Goal: Book appointment/travel/reservation

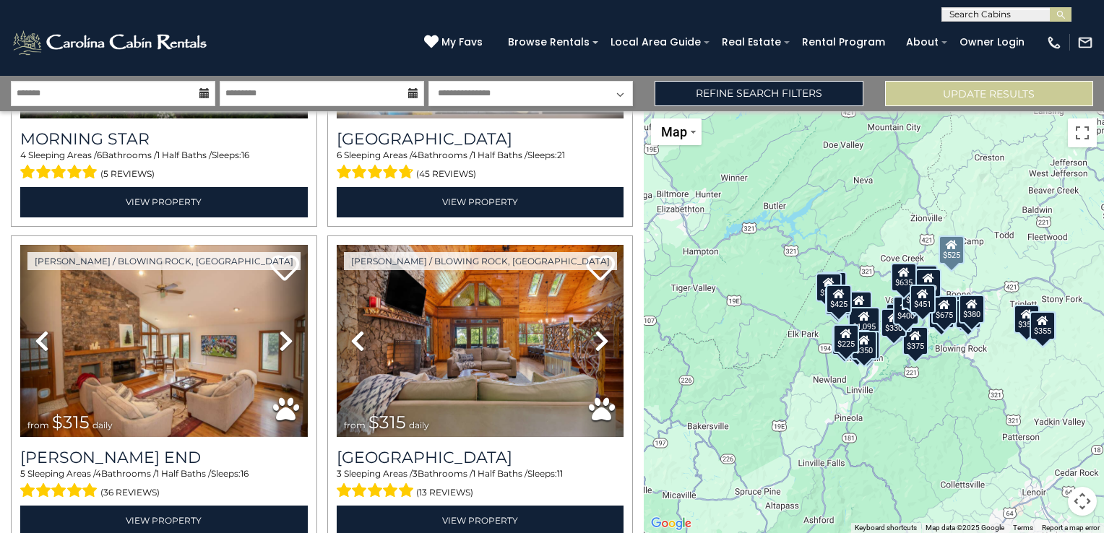
scroll to position [1517, 0]
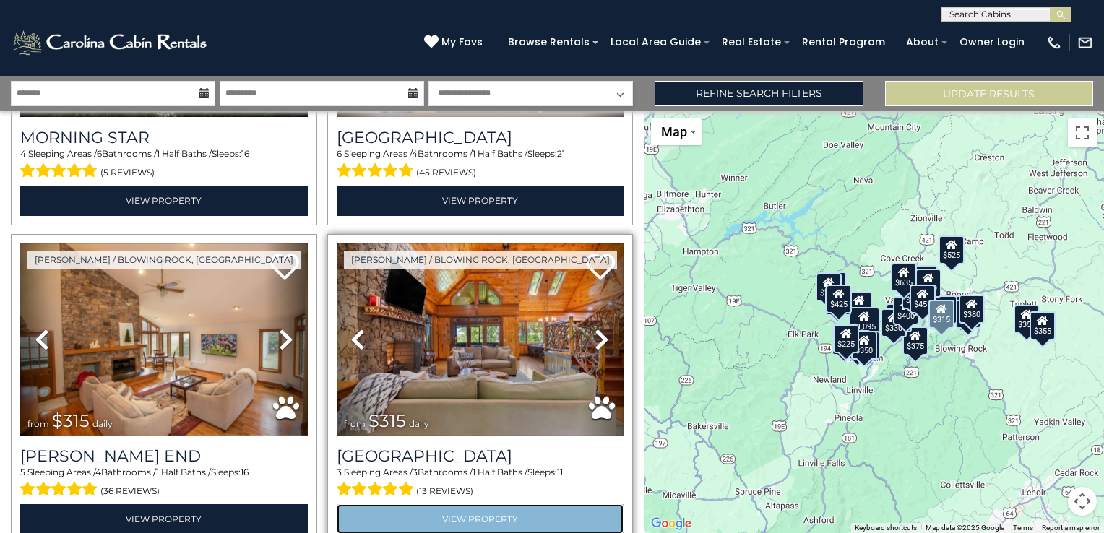
click at [437, 507] on link "View Property" at bounding box center [481, 519] width 288 height 30
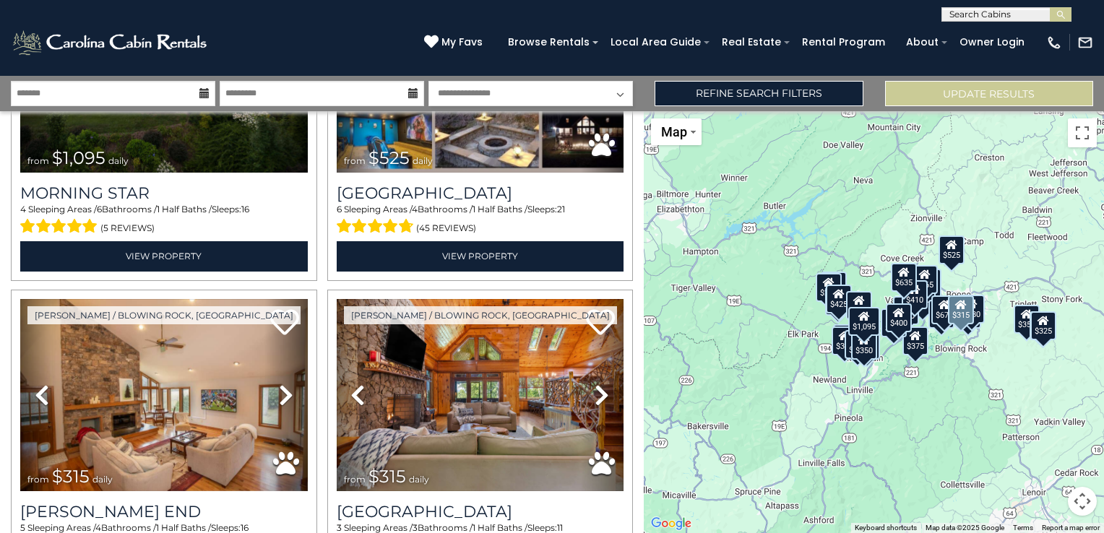
scroll to position [1517, 0]
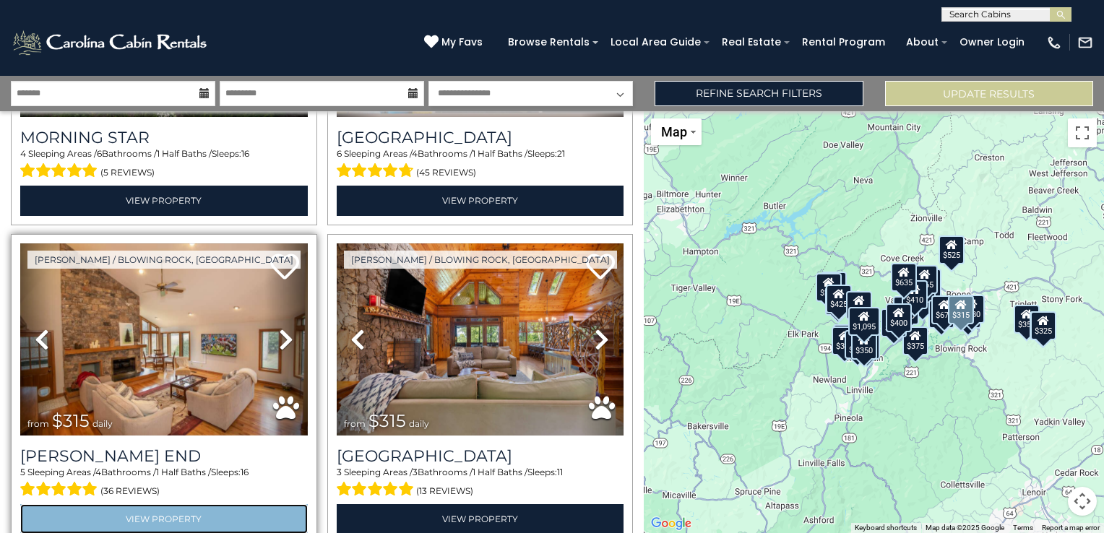
click at [223, 504] on link "View Property" at bounding box center [164, 519] width 288 height 30
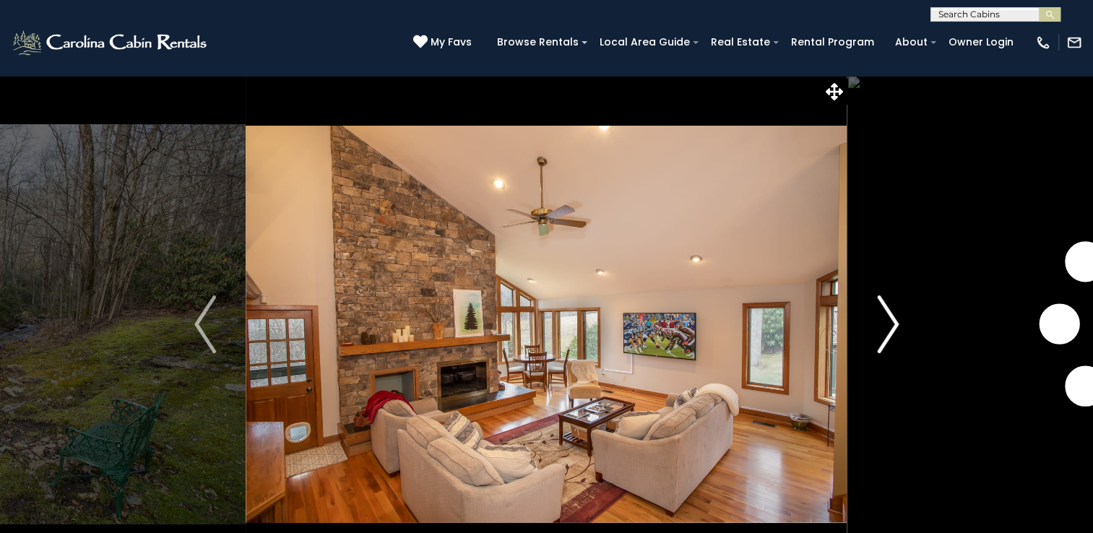
click at [879, 327] on img "Next" at bounding box center [888, 325] width 22 height 58
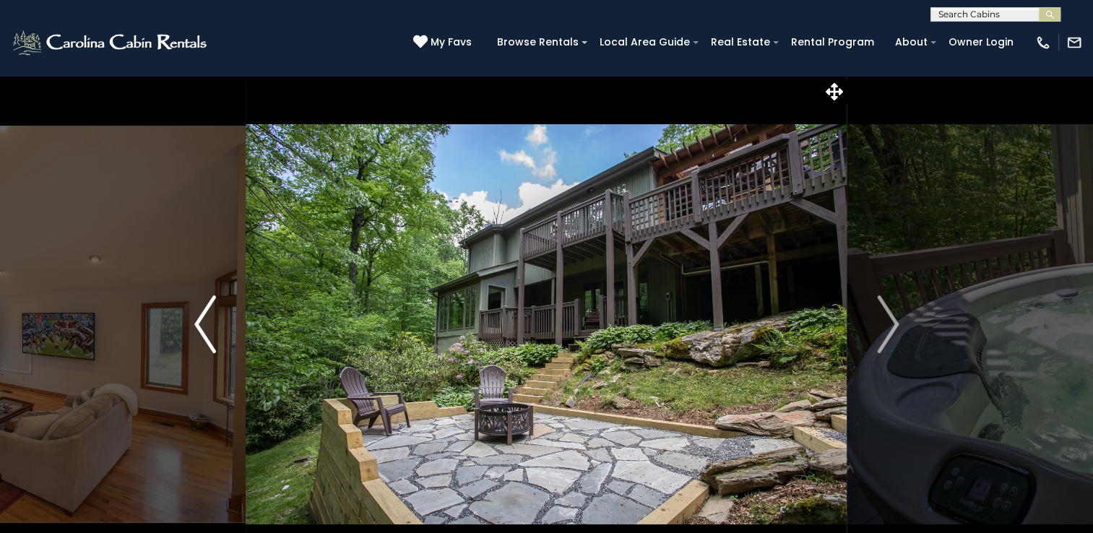
click at [227, 335] on button "Previous" at bounding box center [205, 324] width 81 height 499
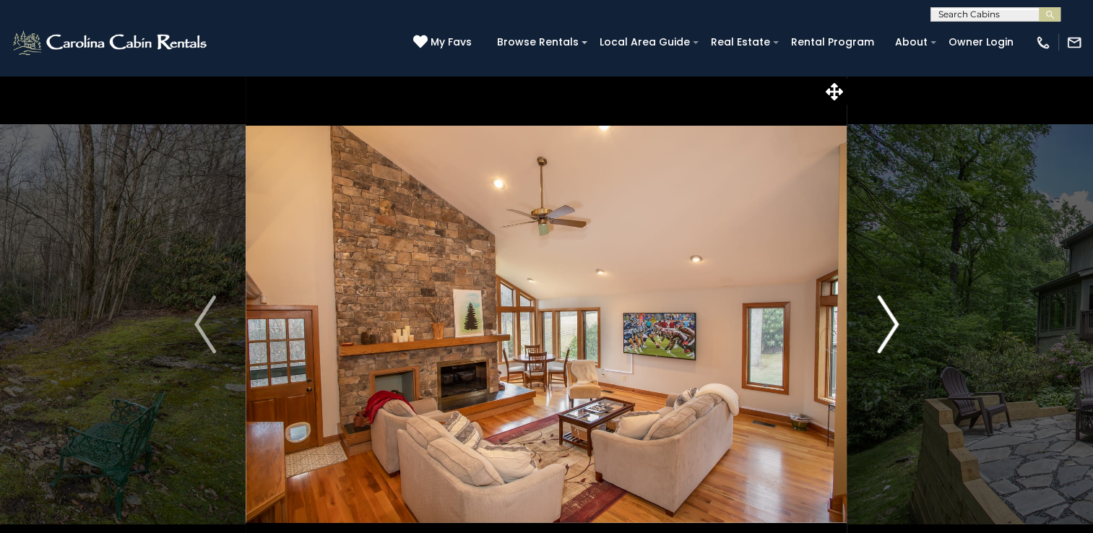
click at [889, 327] on img "Next" at bounding box center [888, 325] width 22 height 58
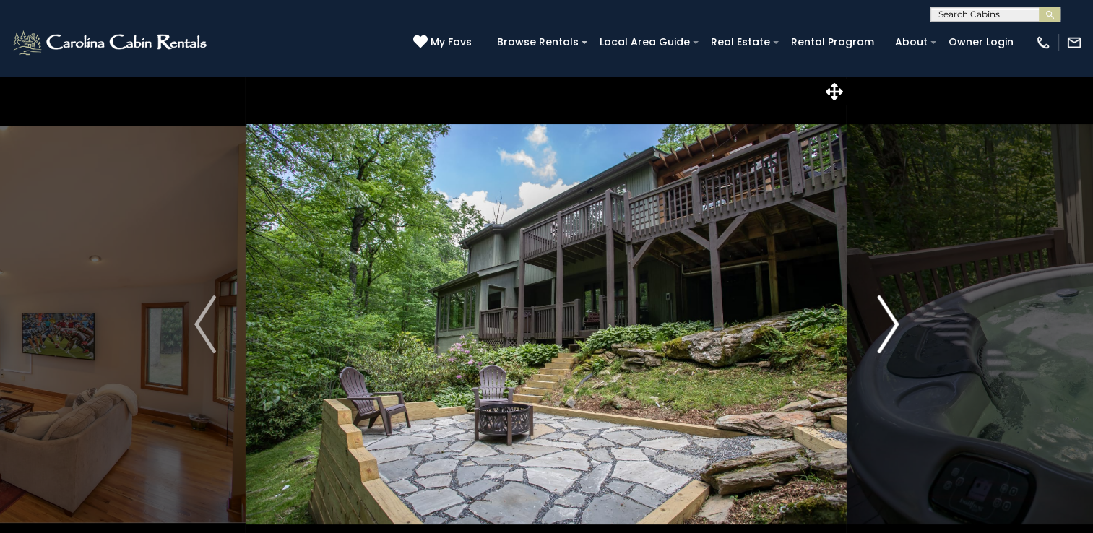
click at [889, 327] on img "Next" at bounding box center [888, 325] width 22 height 58
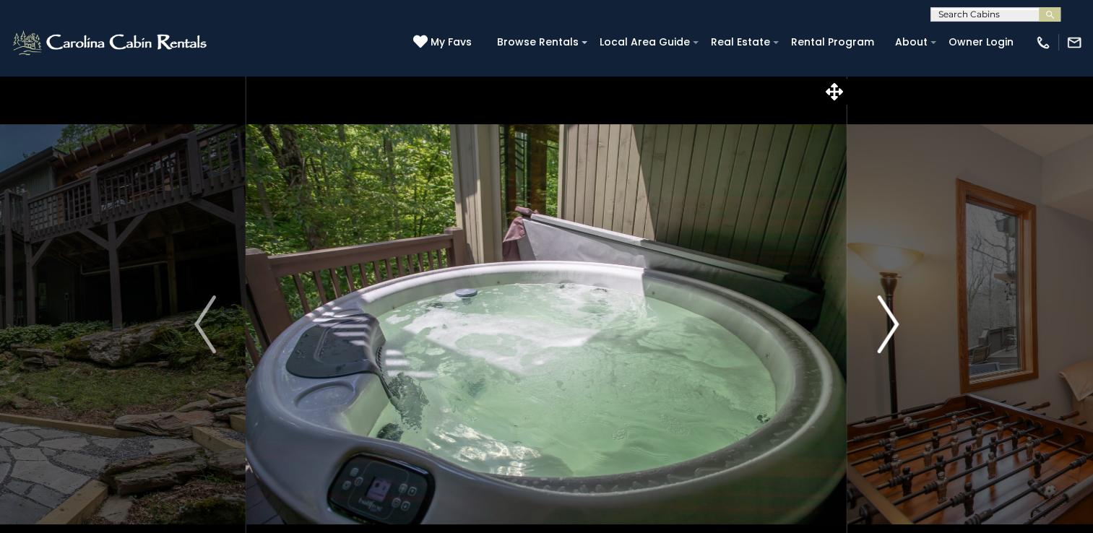
click at [889, 327] on img "Next" at bounding box center [888, 325] width 22 height 58
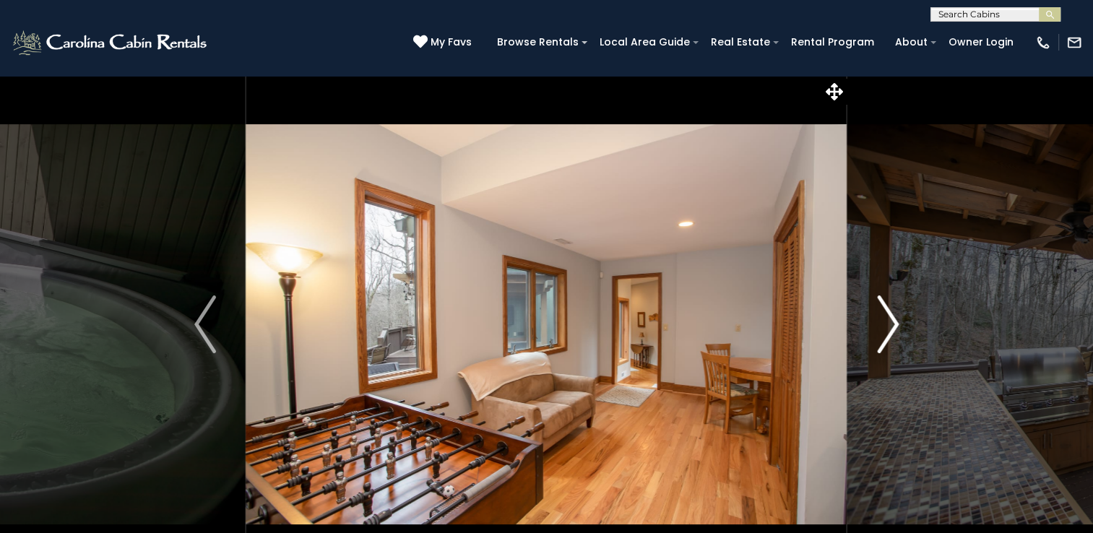
click at [889, 327] on img "Next" at bounding box center [888, 325] width 22 height 58
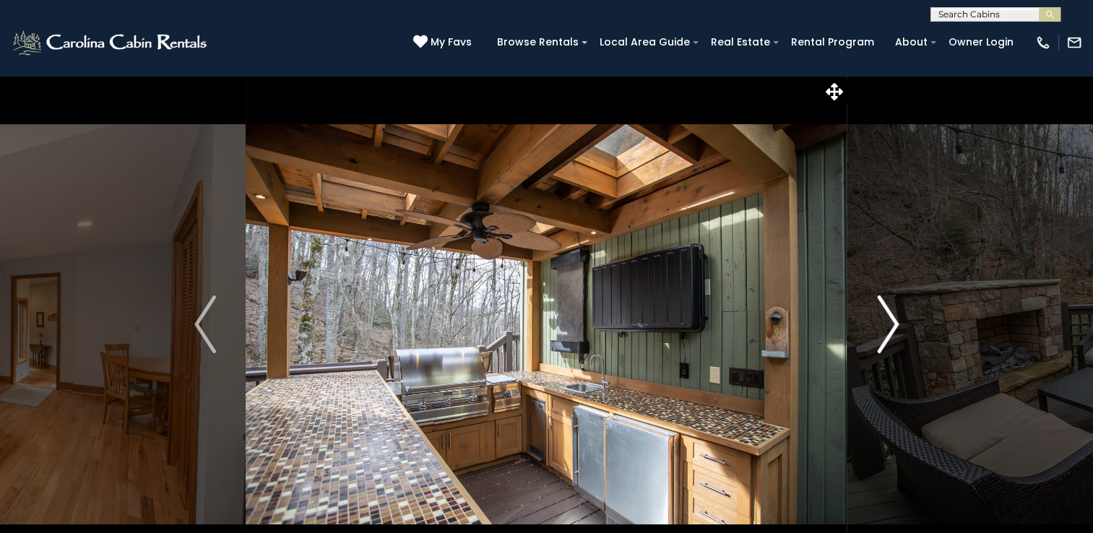
click at [889, 327] on img "Next" at bounding box center [888, 325] width 22 height 58
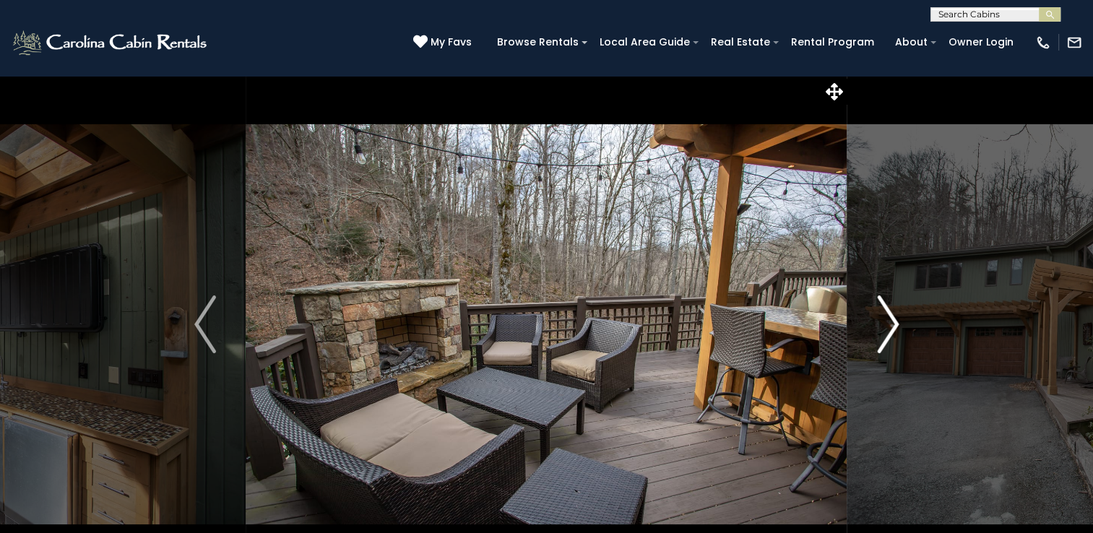
click at [889, 327] on img "Next" at bounding box center [888, 325] width 22 height 58
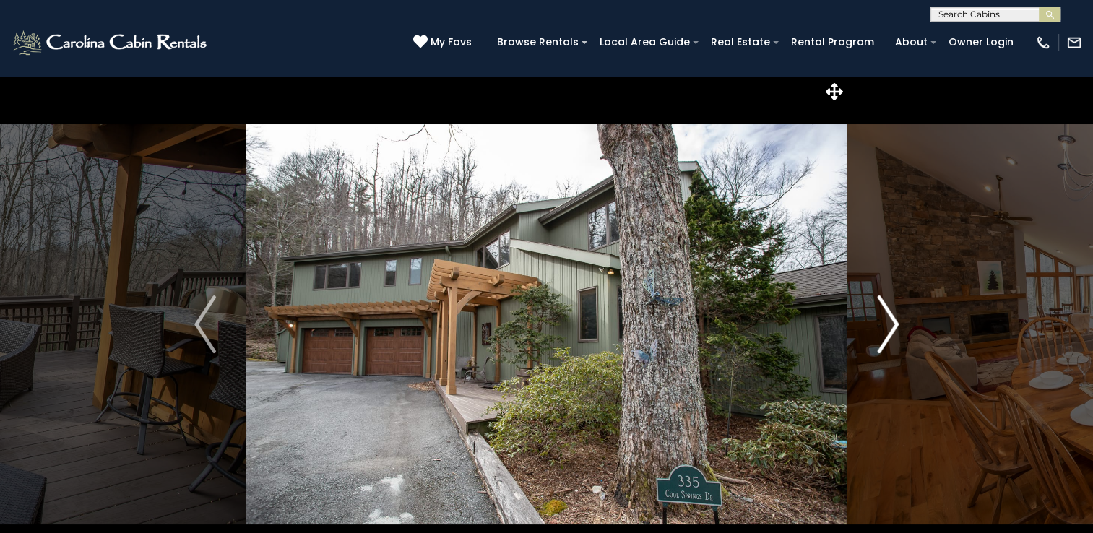
click at [887, 325] on img "Next" at bounding box center [888, 325] width 22 height 58
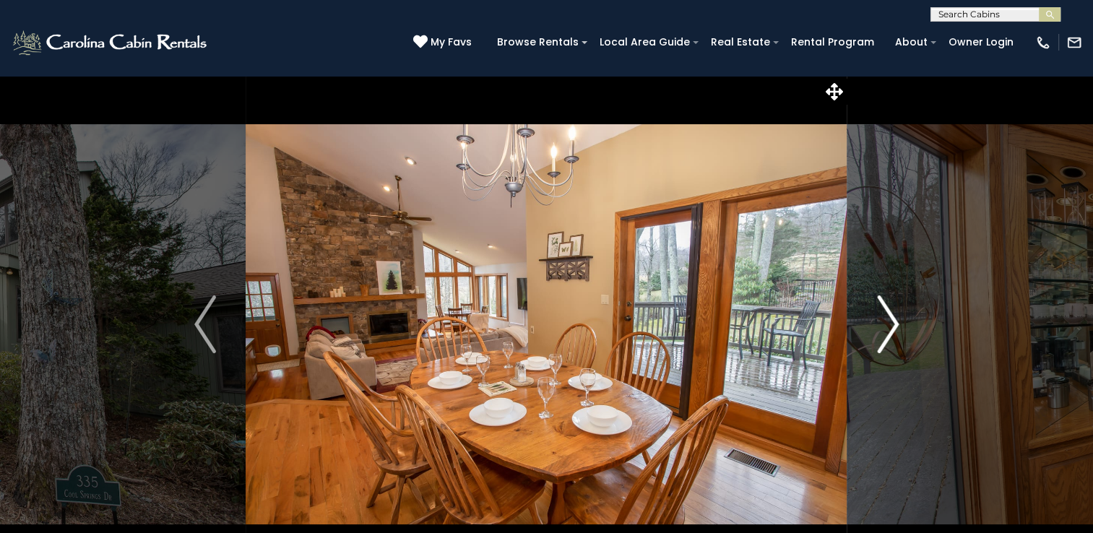
click at [887, 325] on img "Next" at bounding box center [888, 325] width 22 height 58
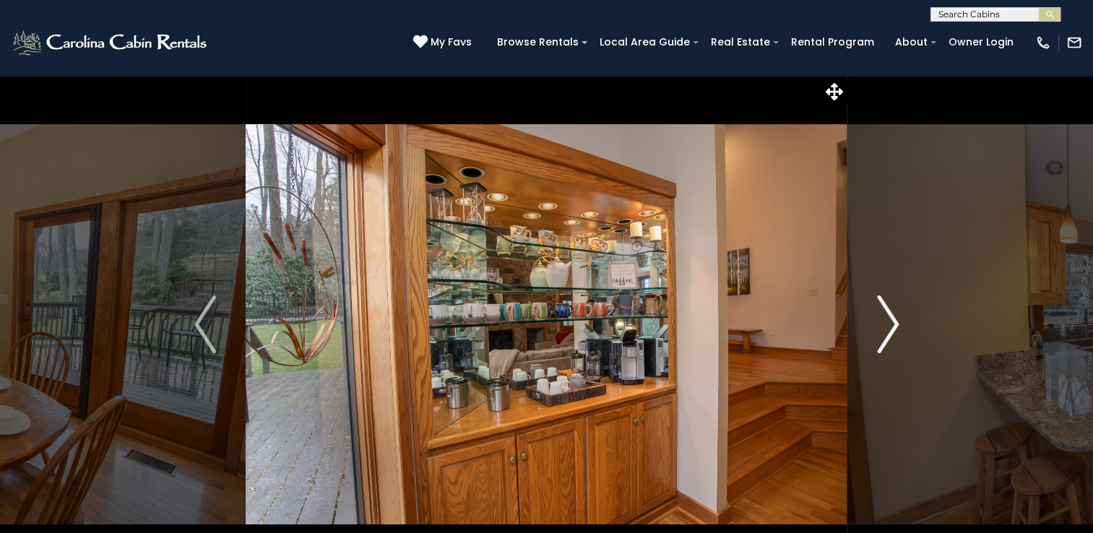
click at [887, 325] on img "Next" at bounding box center [888, 325] width 22 height 58
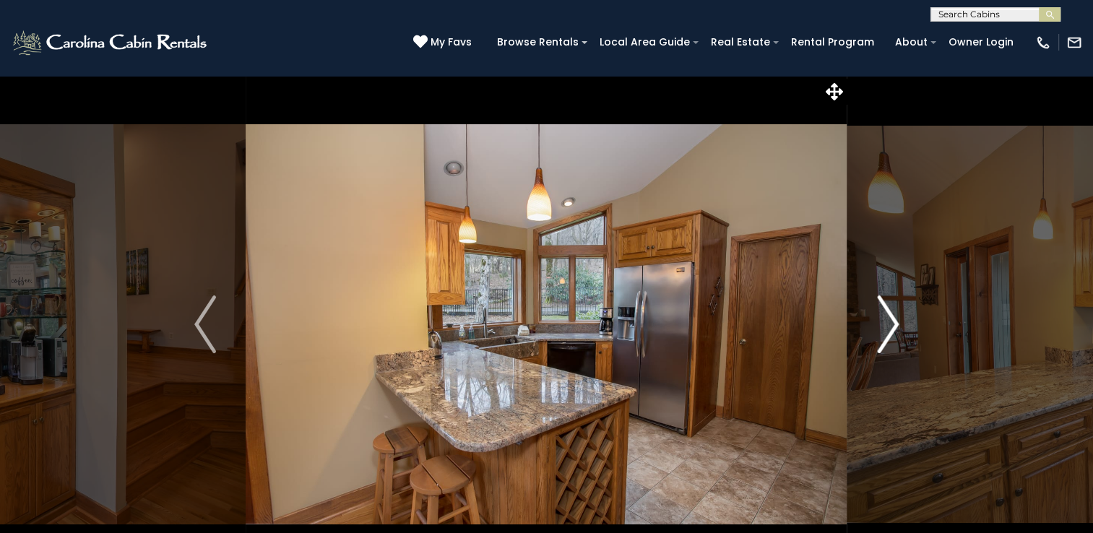
click at [887, 325] on img "Next" at bounding box center [888, 325] width 22 height 58
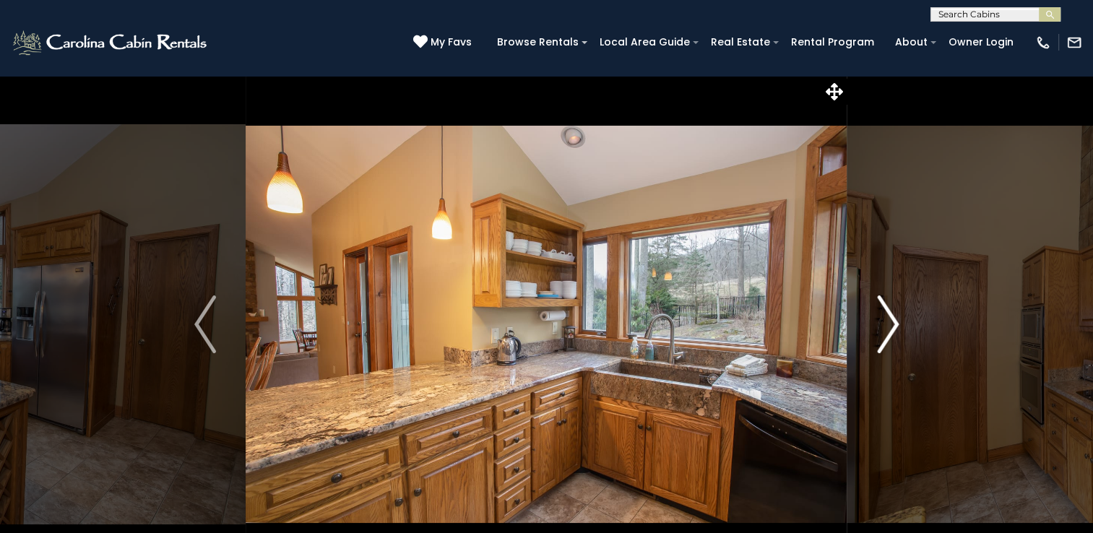
click at [887, 325] on img "Next" at bounding box center [888, 325] width 22 height 58
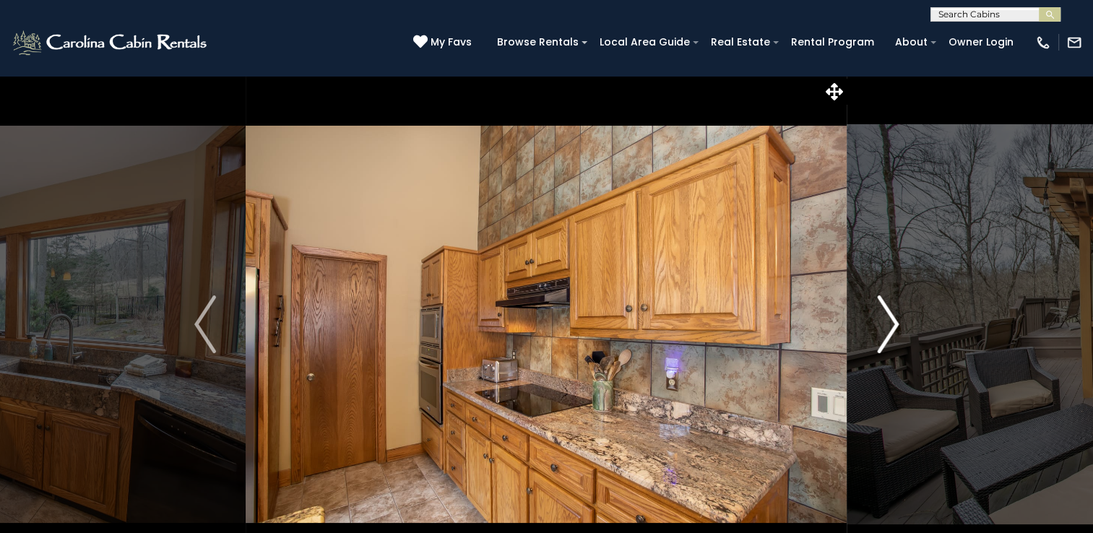
click at [887, 325] on img "Next" at bounding box center [888, 325] width 22 height 58
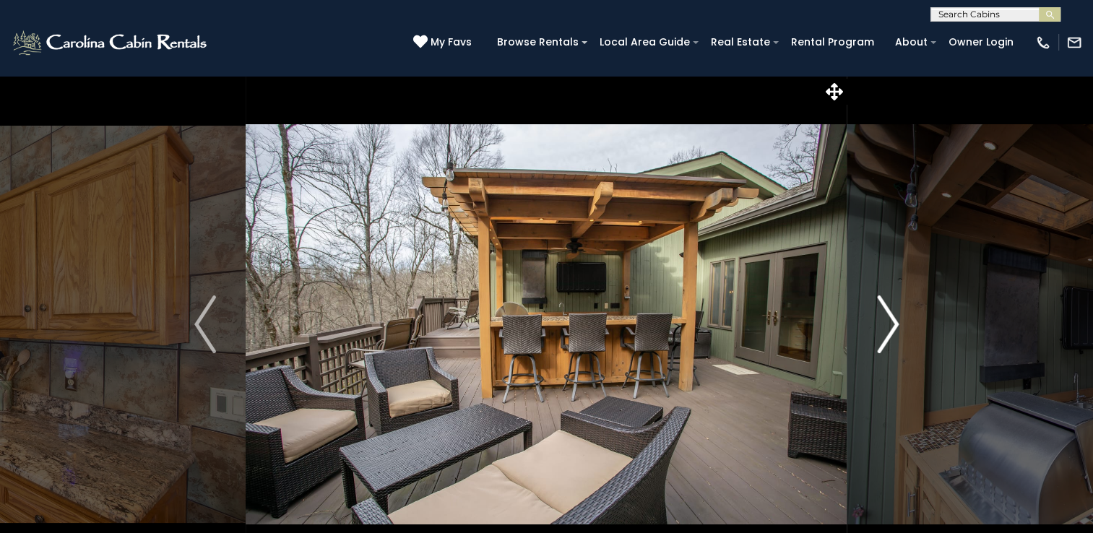
click at [887, 328] on img "Next" at bounding box center [888, 325] width 22 height 58
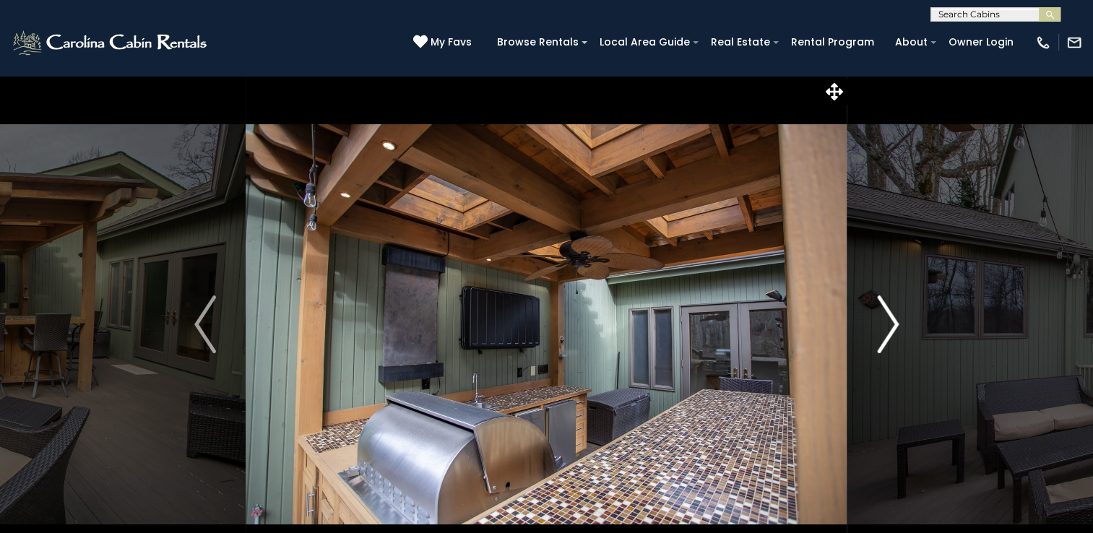
click at [887, 328] on img "Next" at bounding box center [888, 325] width 22 height 58
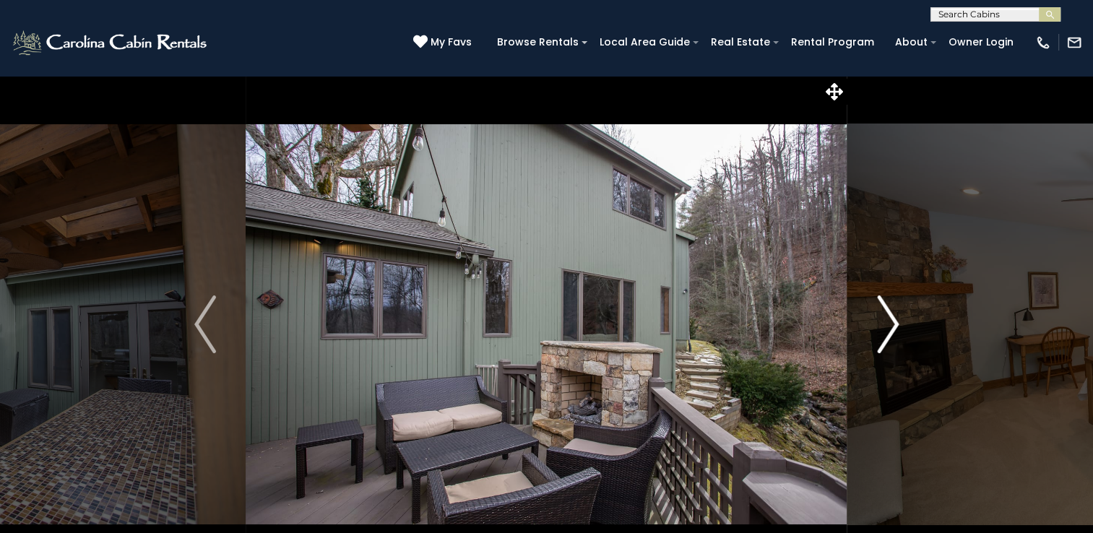
click at [887, 328] on img "Next" at bounding box center [888, 325] width 22 height 58
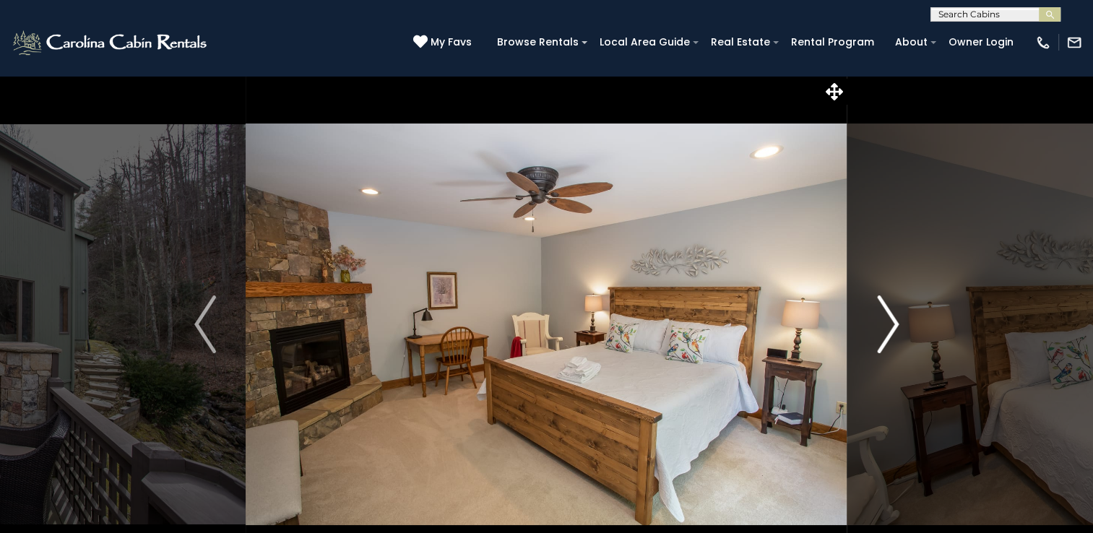
click at [887, 328] on img "Next" at bounding box center [888, 325] width 22 height 58
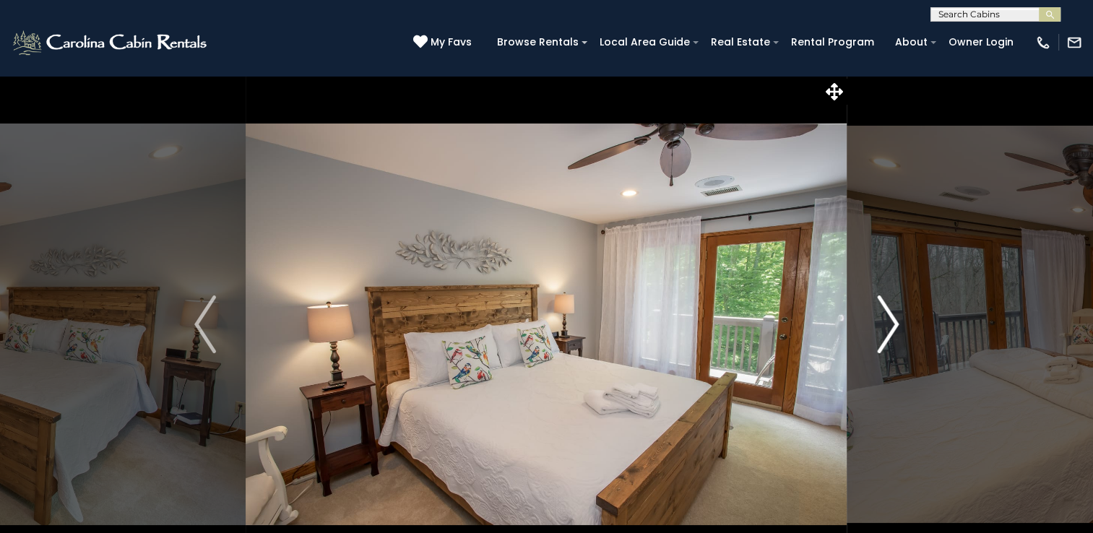
click at [887, 328] on img "Next" at bounding box center [888, 325] width 22 height 58
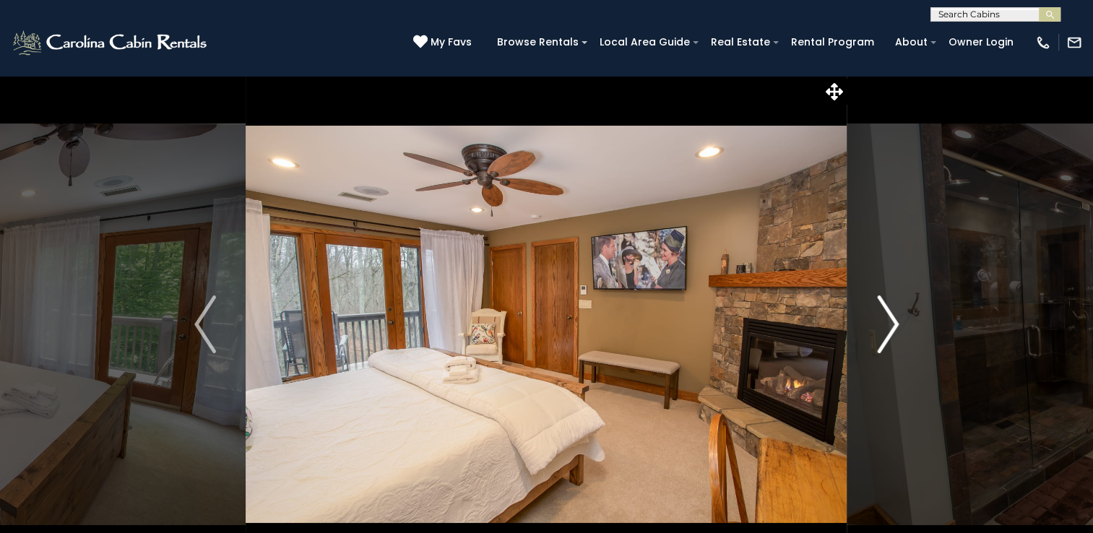
click at [887, 328] on img "Next" at bounding box center [888, 325] width 22 height 58
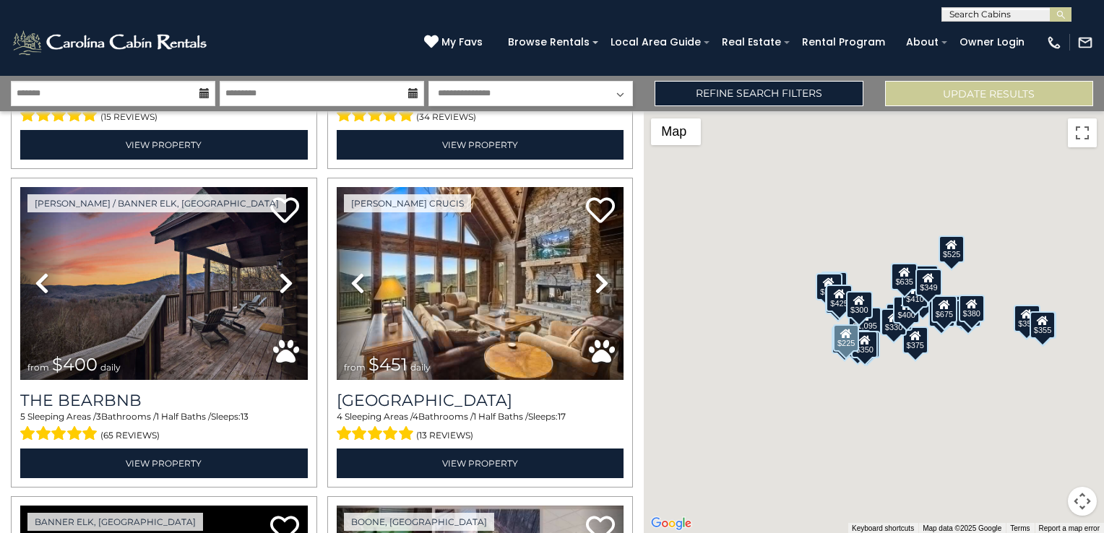
scroll to position [939, 0]
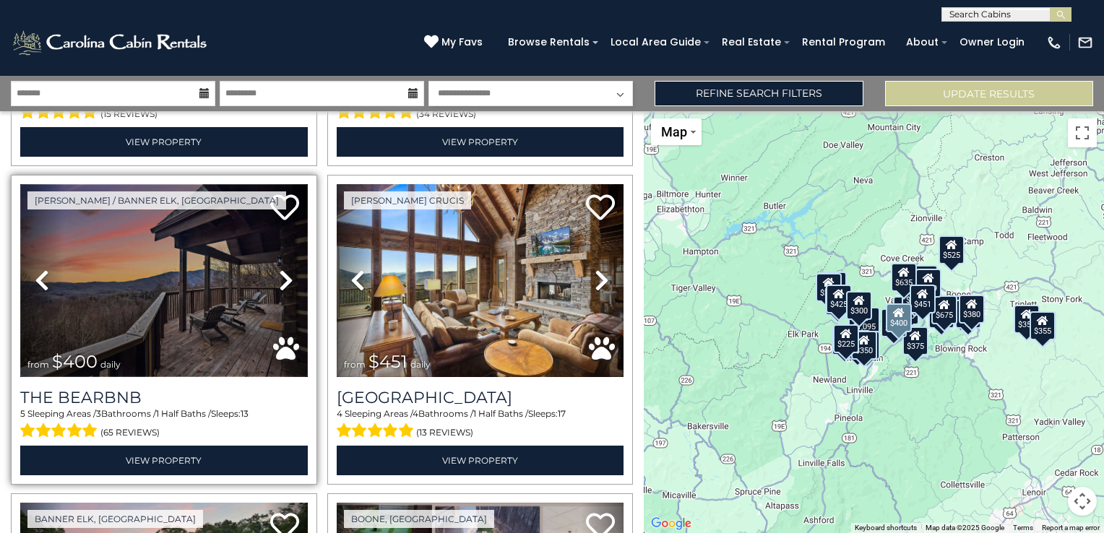
click at [165, 282] on img at bounding box center [164, 280] width 288 height 192
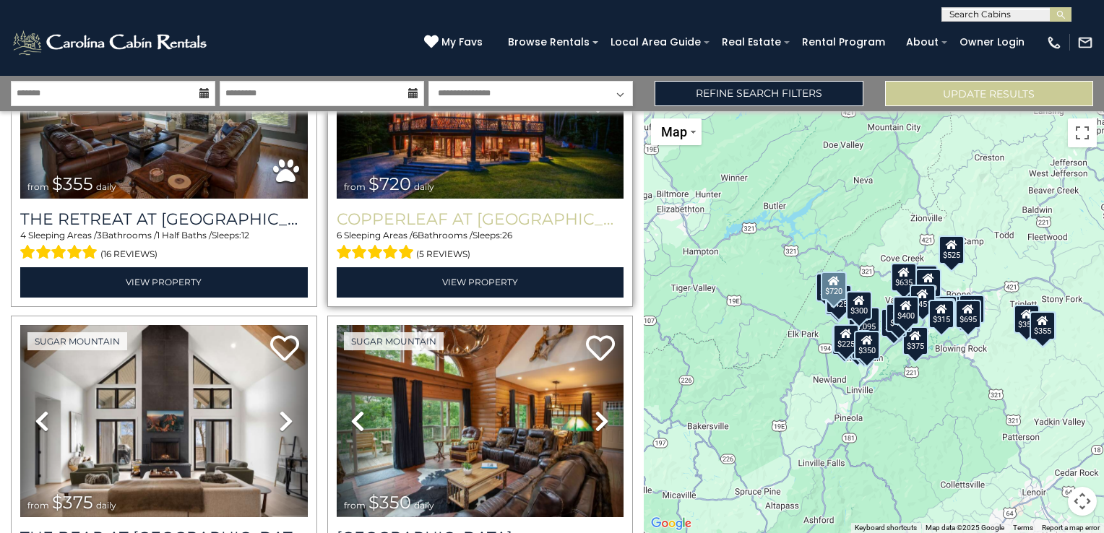
scroll to position [2456, 0]
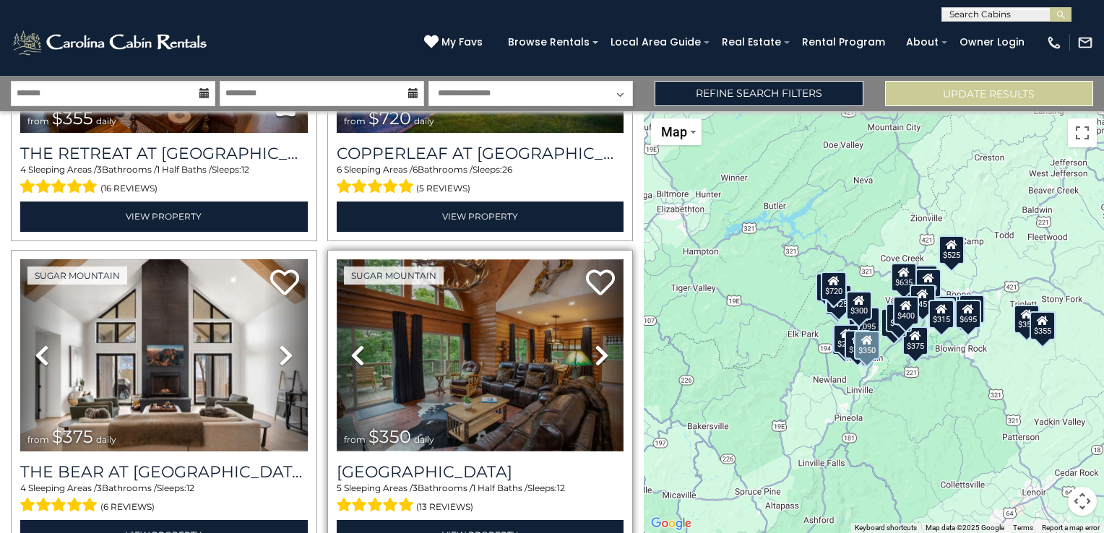
click at [455, 338] on img at bounding box center [481, 355] width 288 height 192
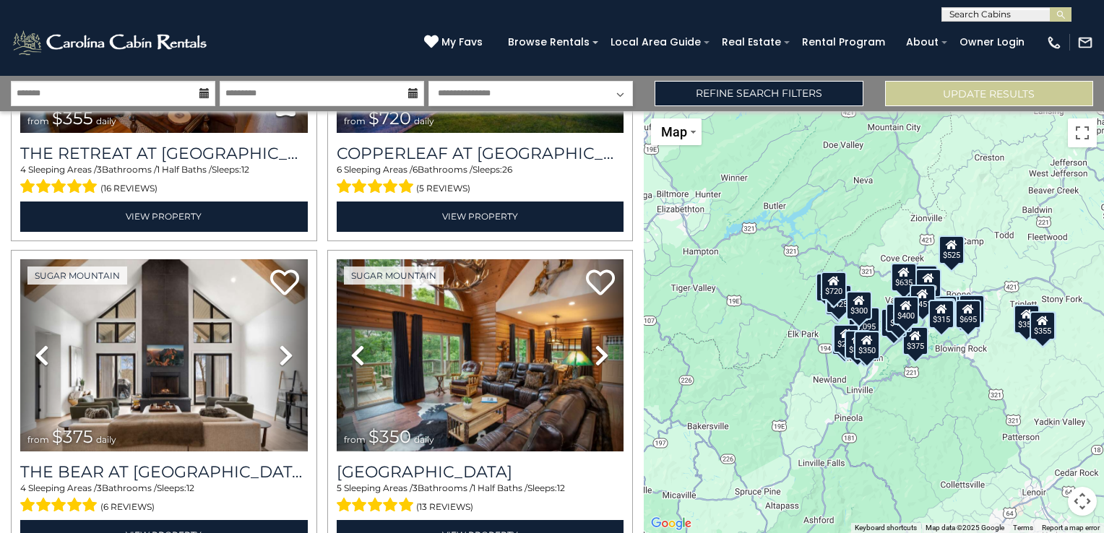
click at [1044, 334] on div "$355" at bounding box center [1042, 325] width 26 height 29
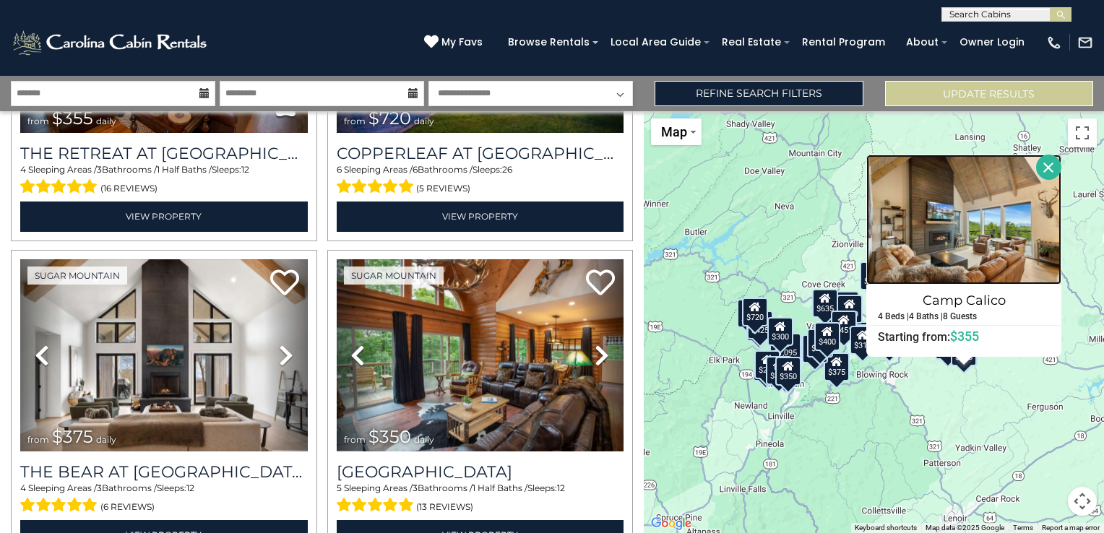
click at [999, 224] on img at bounding box center [963, 220] width 195 height 130
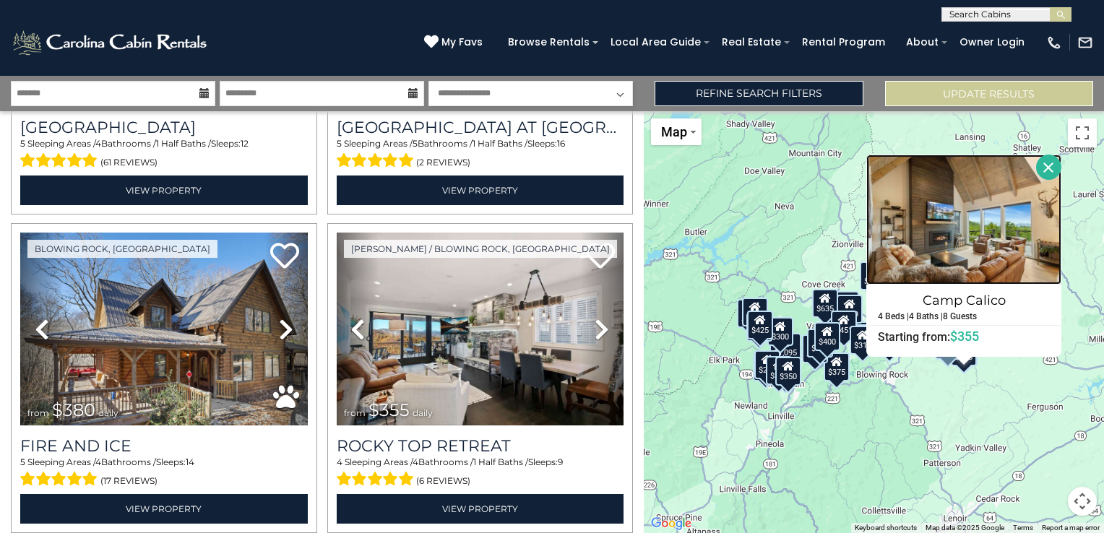
scroll to position [3757, 0]
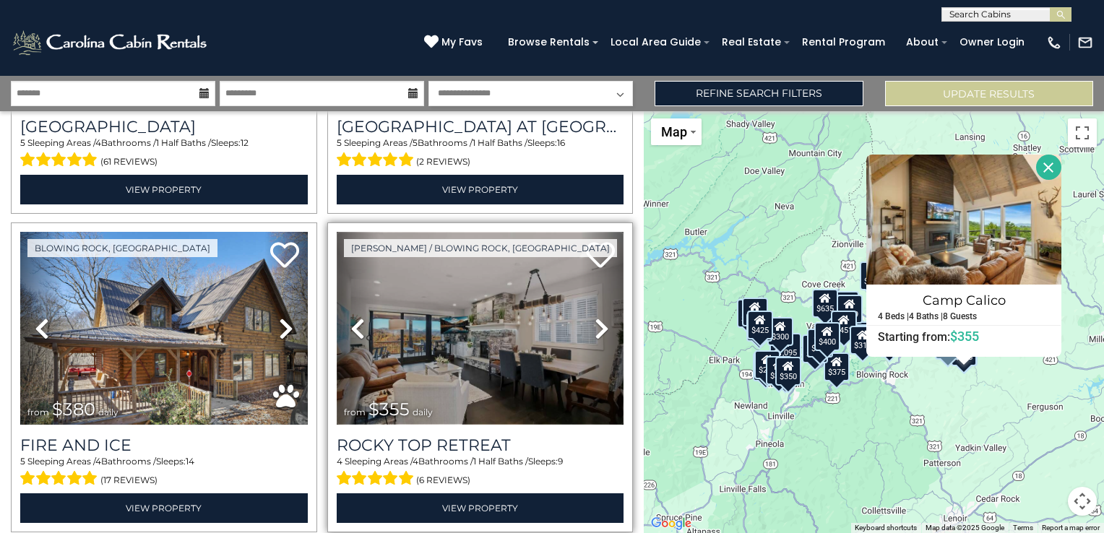
click at [431, 322] on img at bounding box center [481, 328] width 288 height 192
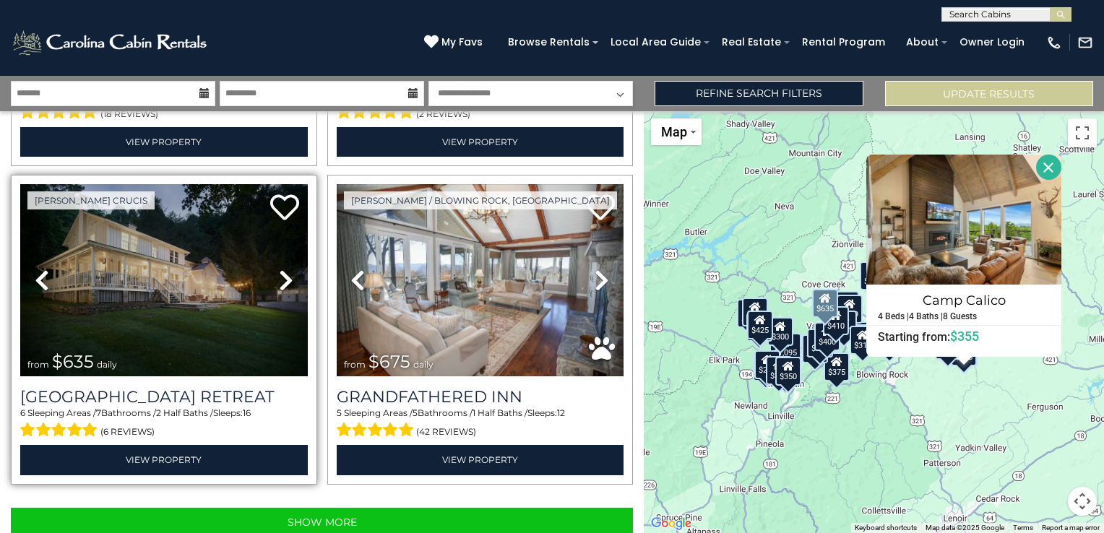
scroll to position [4443, 0]
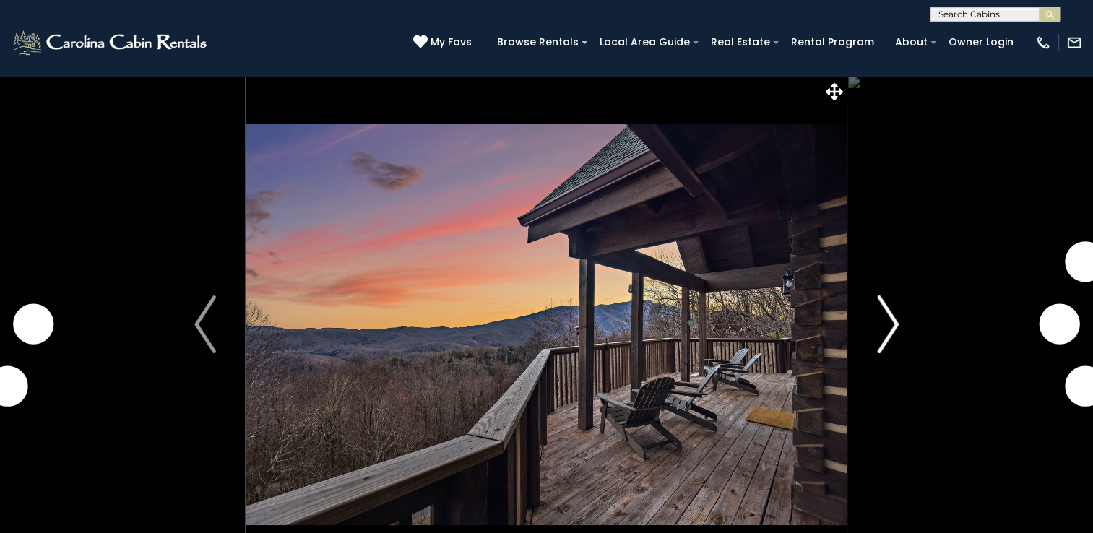
click at [893, 325] on img "Next" at bounding box center [888, 325] width 22 height 58
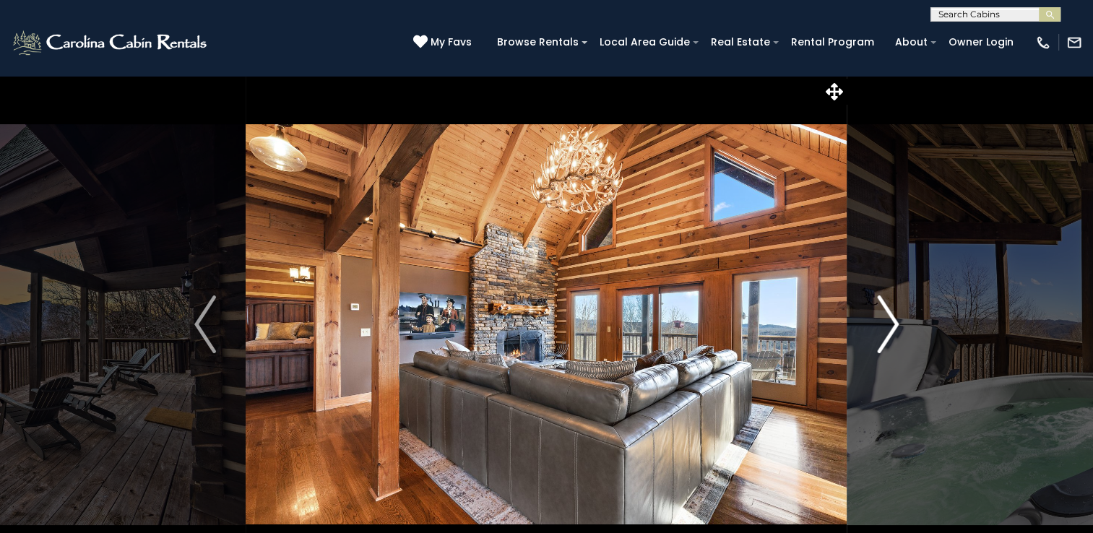
click at [875, 324] on button "Next" at bounding box center [887, 324] width 81 height 499
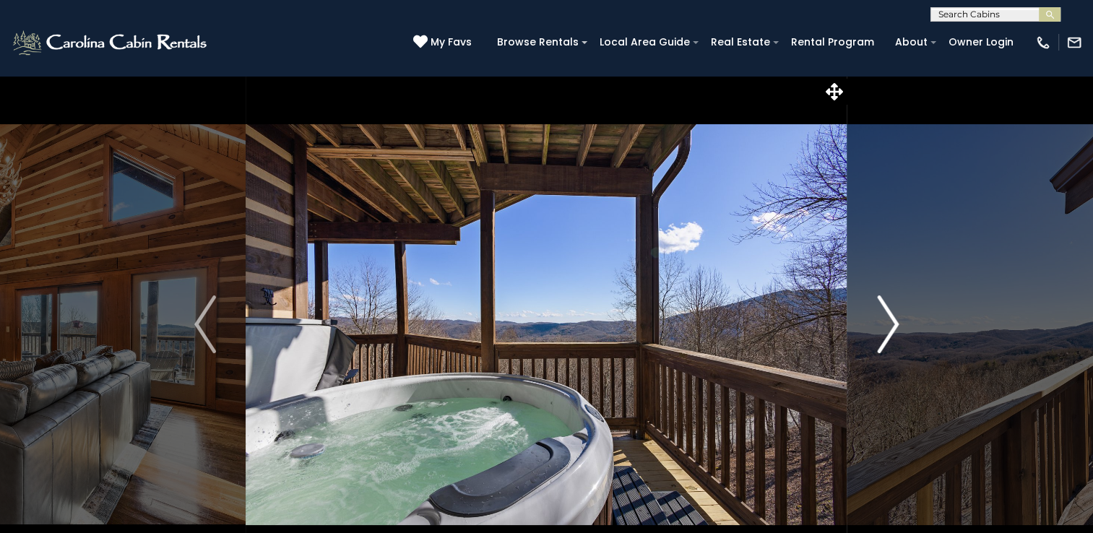
click at [876, 323] on button "Next" at bounding box center [887, 324] width 81 height 499
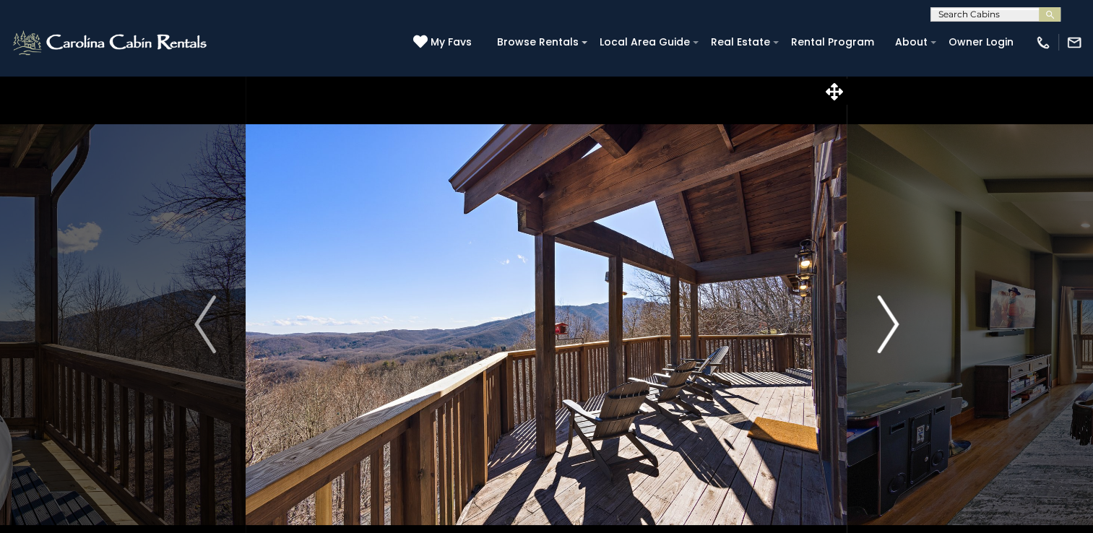
click at [877, 323] on img "Next" at bounding box center [888, 325] width 22 height 58
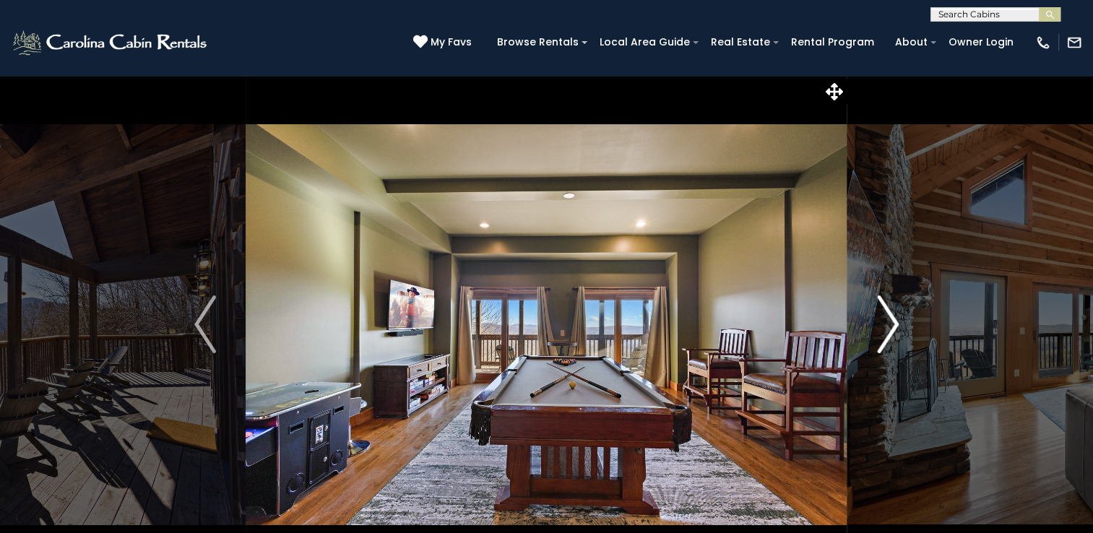
click at [877, 323] on img "Next" at bounding box center [888, 325] width 22 height 58
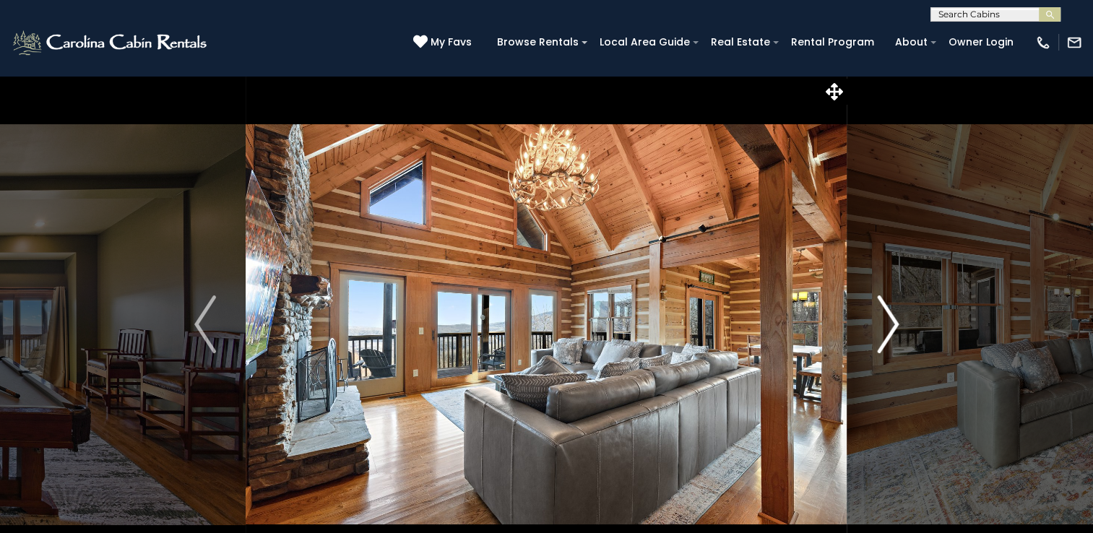
click at [877, 323] on img "Next" at bounding box center [888, 325] width 22 height 58
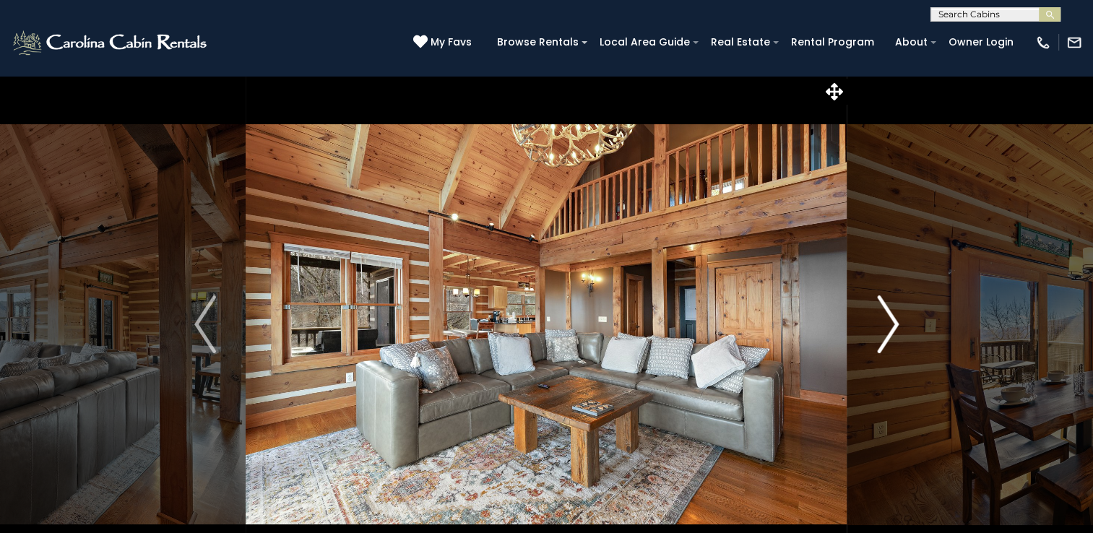
click at [877, 323] on img "Next" at bounding box center [888, 325] width 22 height 58
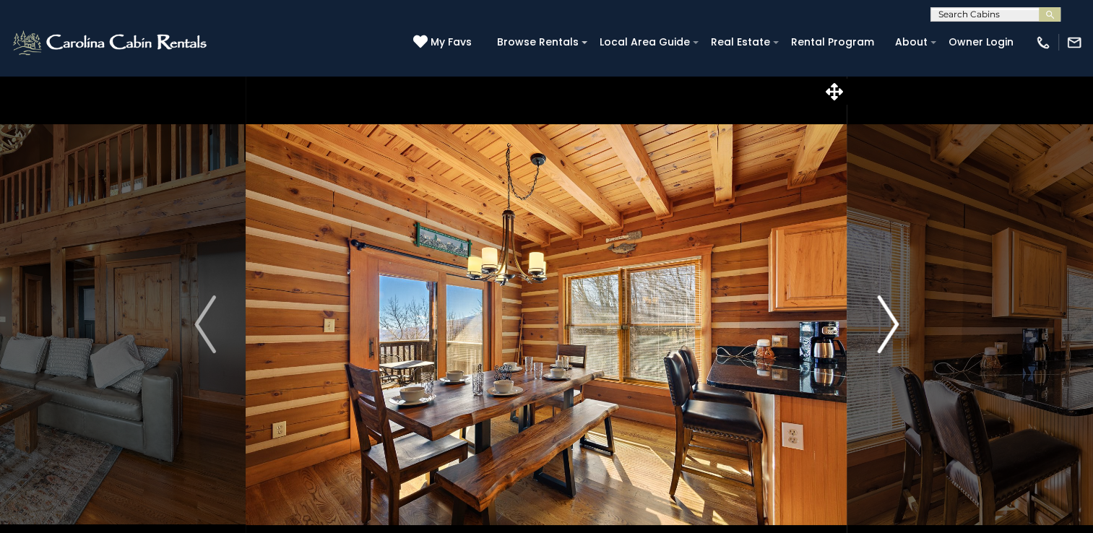
click at [877, 323] on img "Next" at bounding box center [888, 325] width 22 height 58
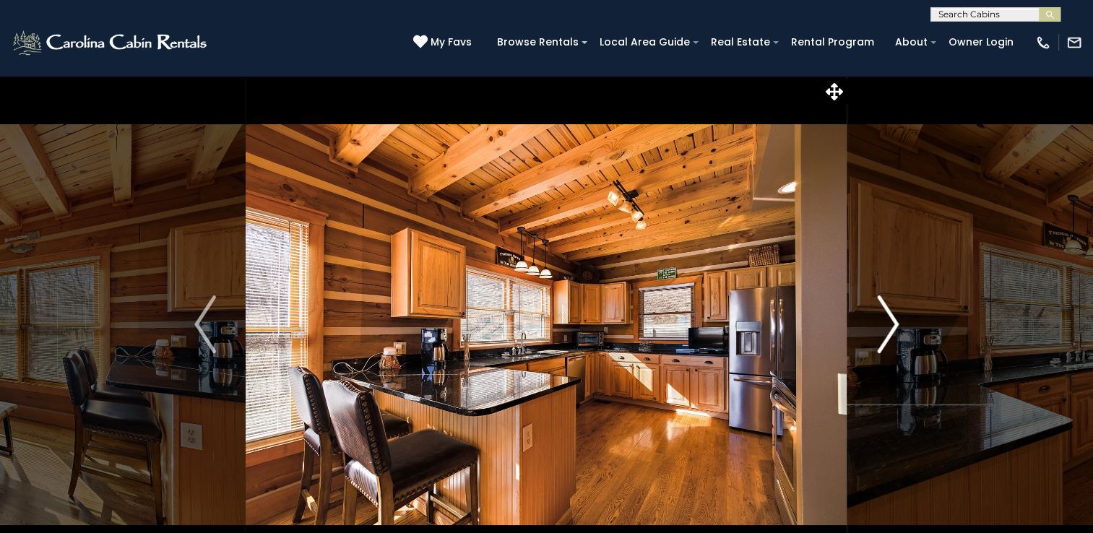
click at [877, 323] on img "Next" at bounding box center [888, 325] width 22 height 58
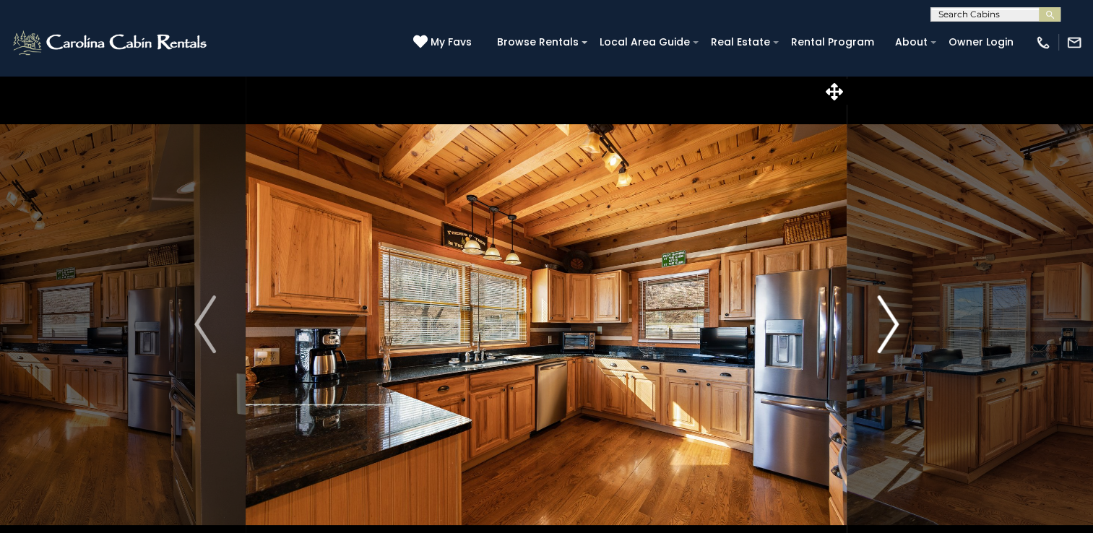
click at [877, 323] on img "Next" at bounding box center [888, 325] width 22 height 58
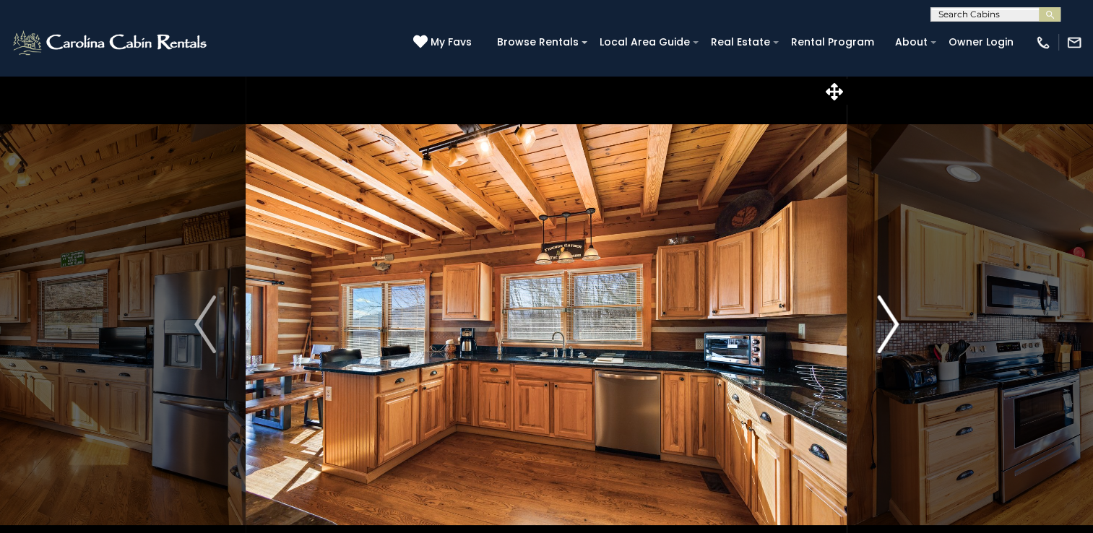
click at [877, 323] on img "Next" at bounding box center [888, 325] width 22 height 58
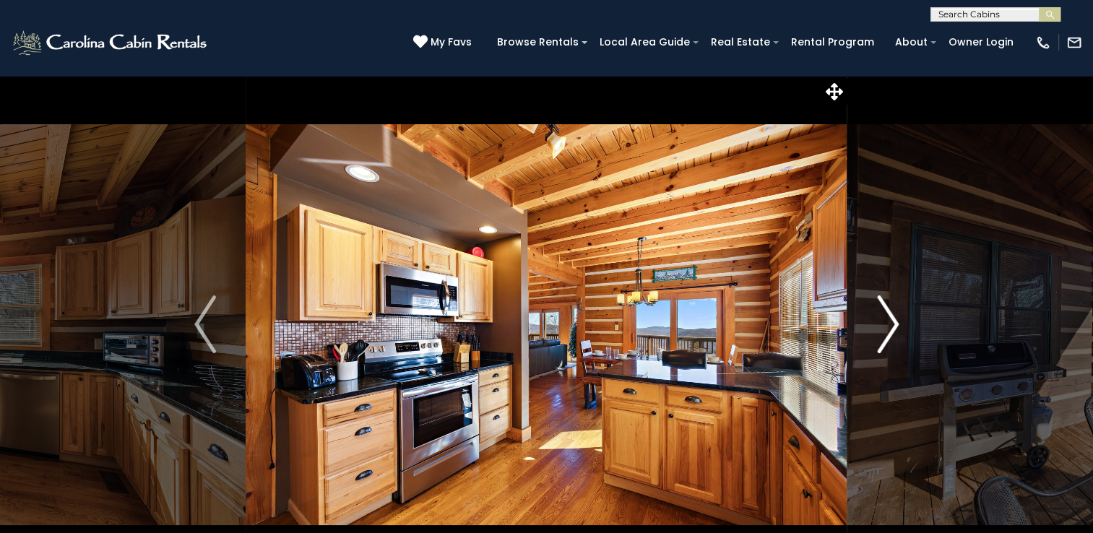
click at [877, 323] on img "Next" at bounding box center [888, 325] width 22 height 58
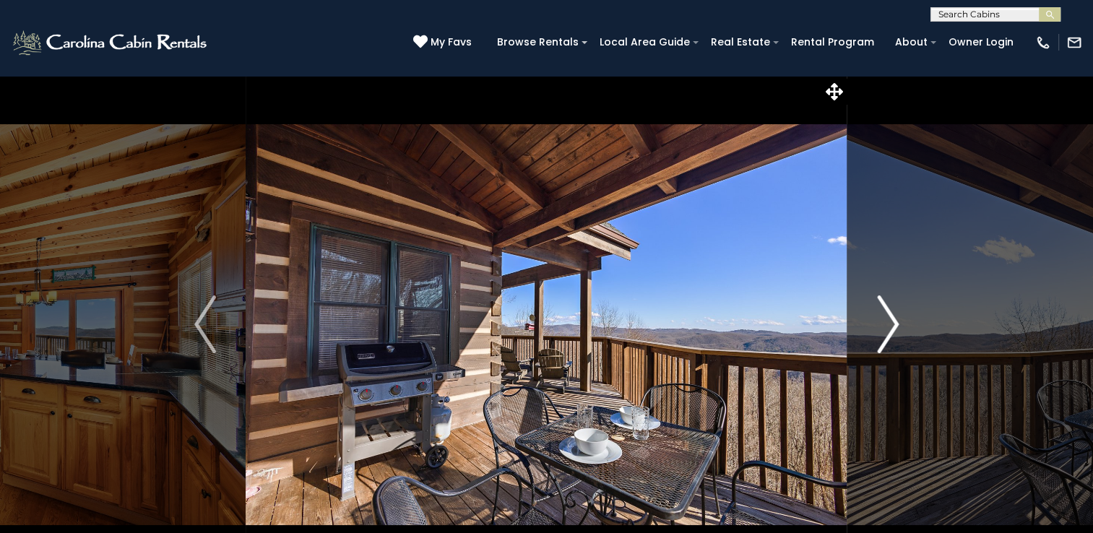
click at [877, 323] on img "Next" at bounding box center [888, 325] width 22 height 58
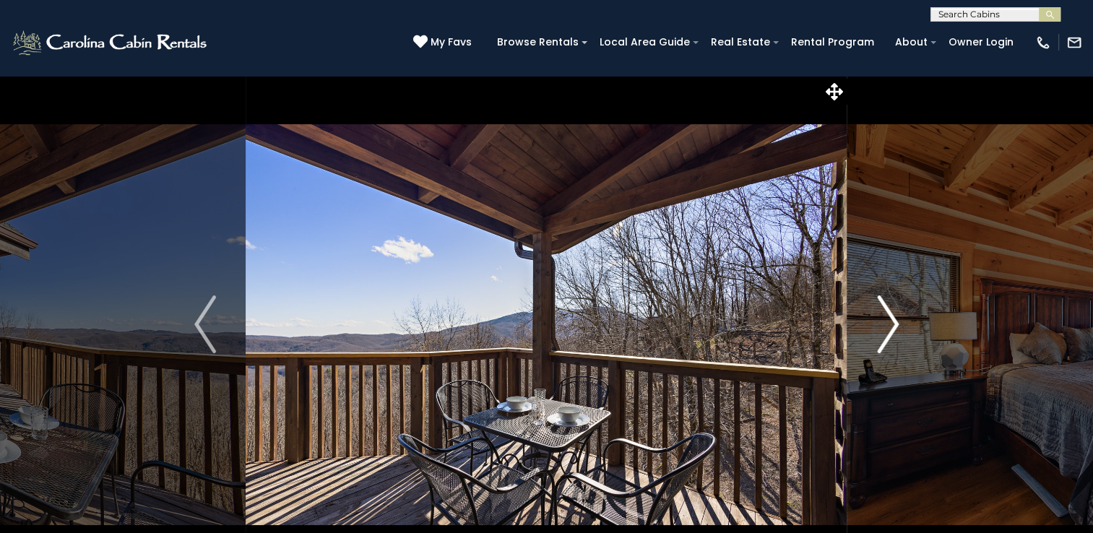
click at [877, 323] on img "Next" at bounding box center [888, 325] width 22 height 58
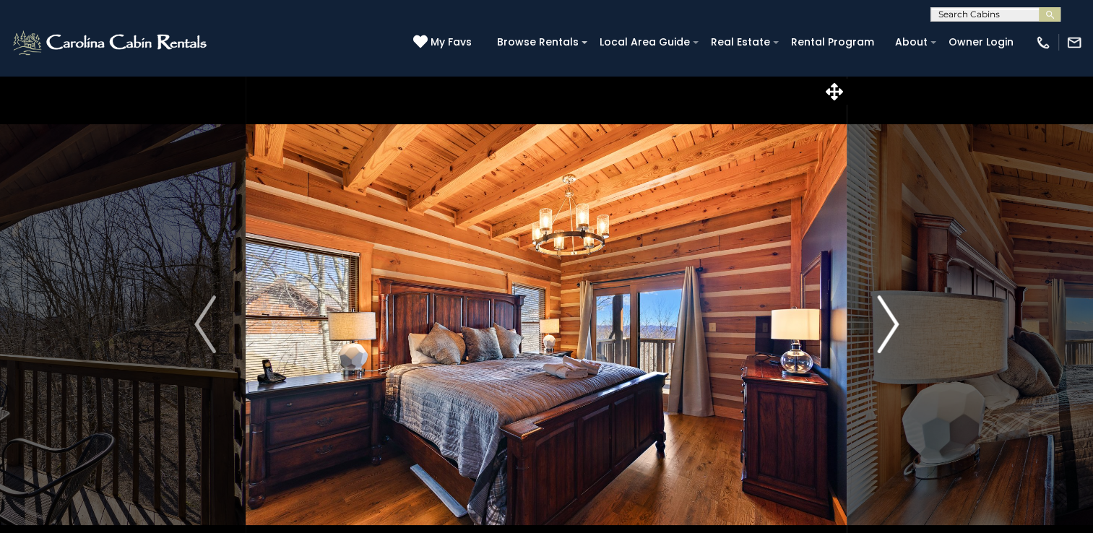
click at [877, 323] on img "Next" at bounding box center [888, 325] width 22 height 58
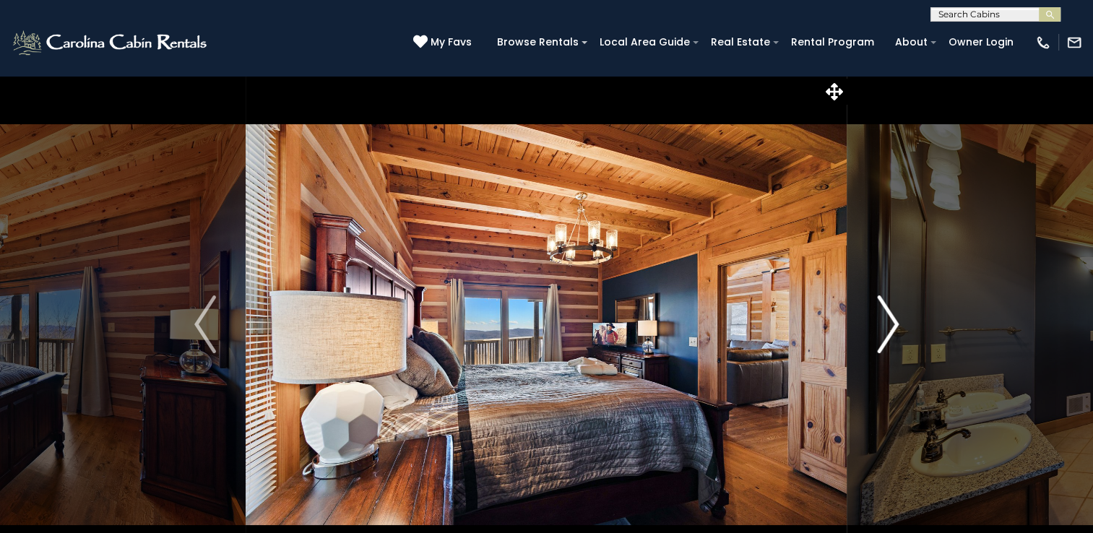
click at [877, 323] on img "Next" at bounding box center [888, 325] width 22 height 58
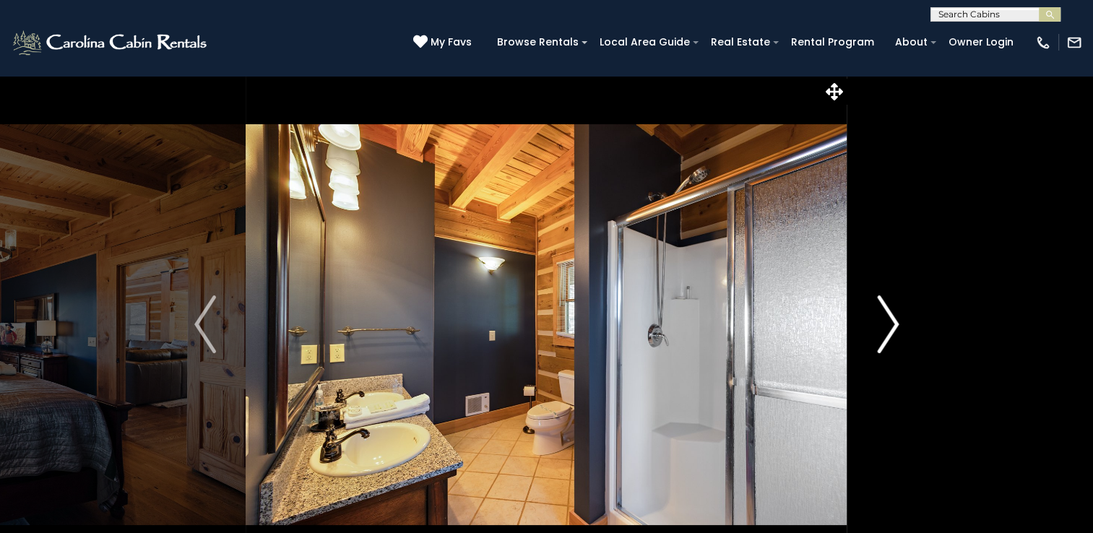
click at [877, 323] on img "Next" at bounding box center [888, 325] width 22 height 58
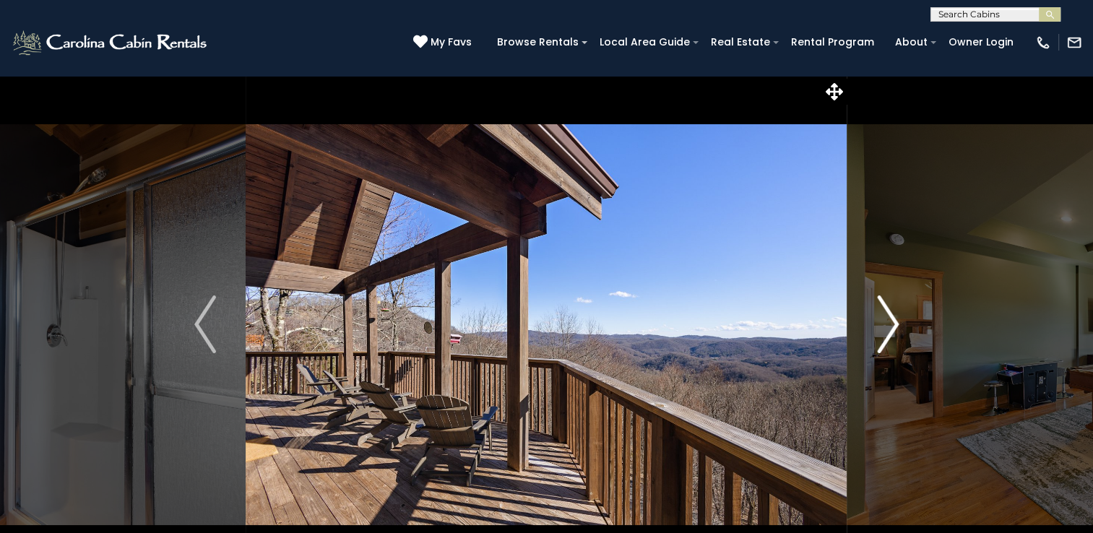
click at [877, 323] on img "Next" at bounding box center [888, 325] width 22 height 58
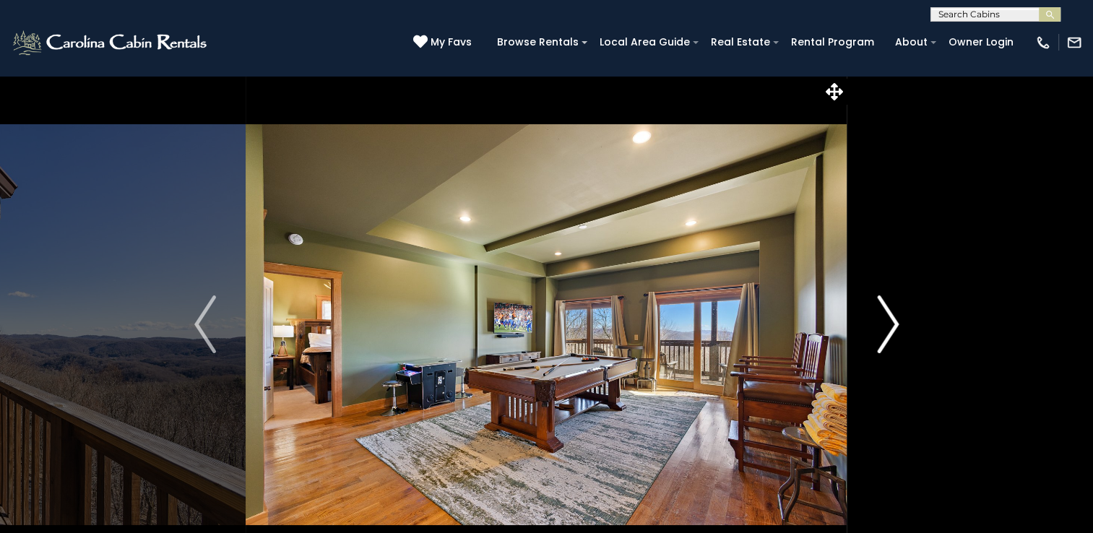
click at [877, 323] on img "Next" at bounding box center [888, 325] width 22 height 58
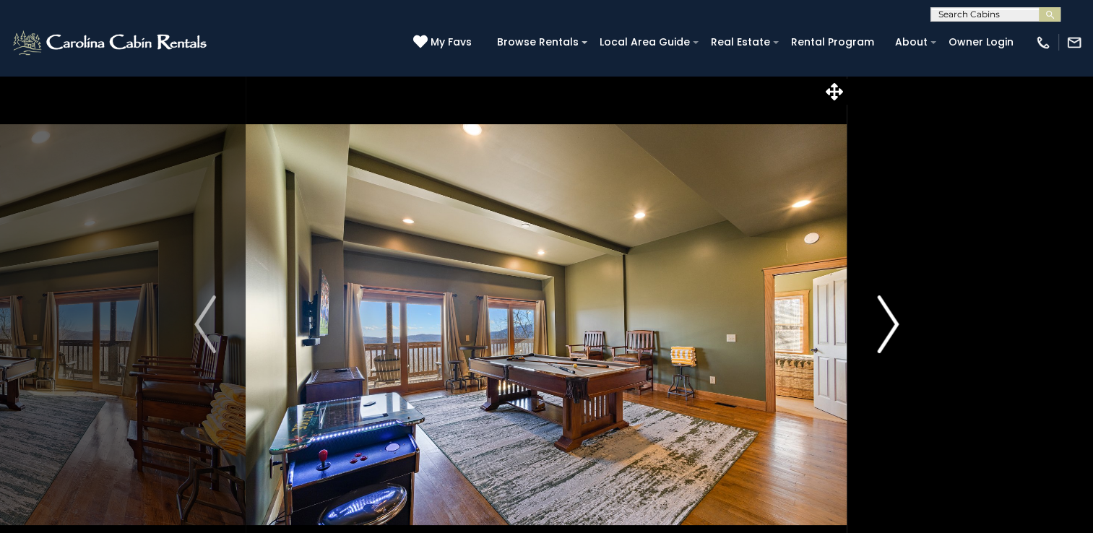
click at [877, 323] on img "Next" at bounding box center [888, 325] width 22 height 58
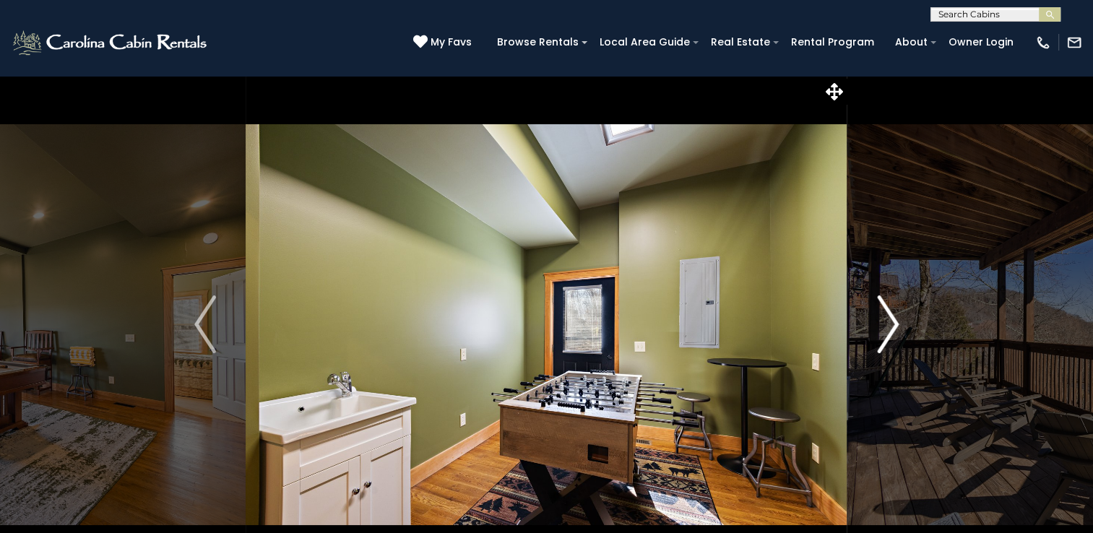
click at [877, 323] on img "Next" at bounding box center [888, 325] width 22 height 58
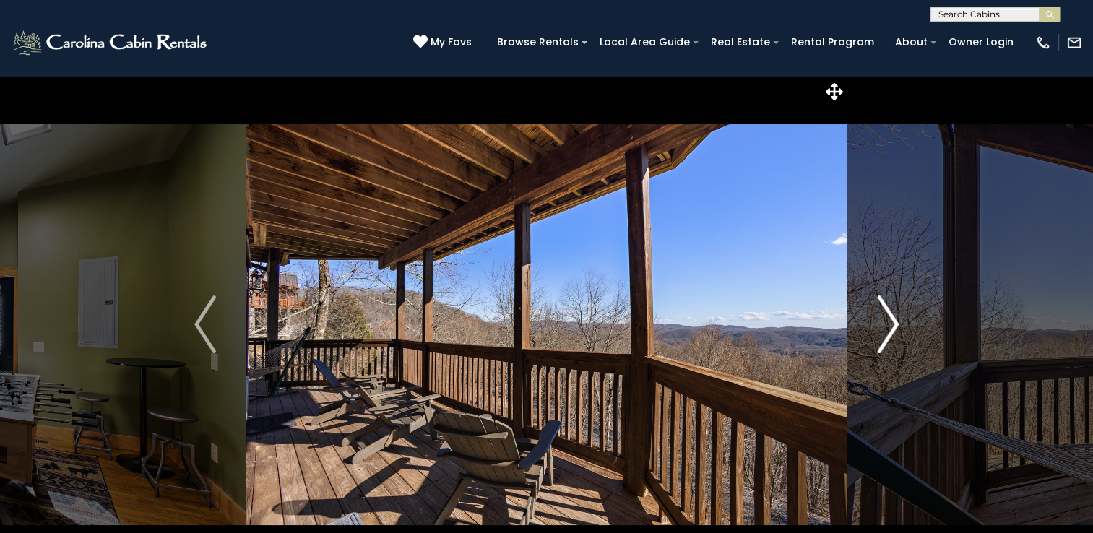
click at [877, 323] on img "Next" at bounding box center [888, 325] width 22 height 58
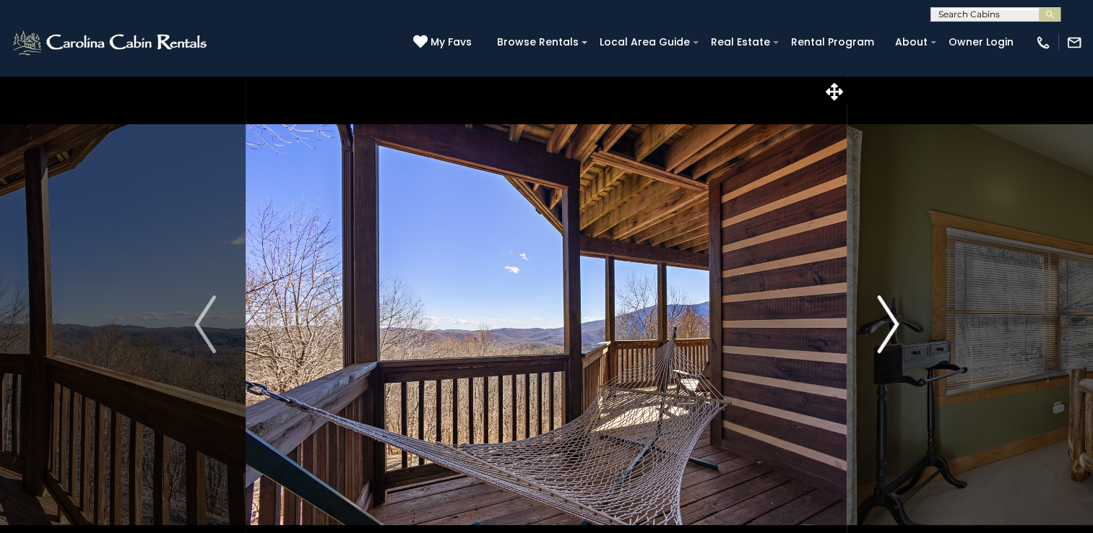
click at [877, 323] on img "Next" at bounding box center [888, 325] width 22 height 58
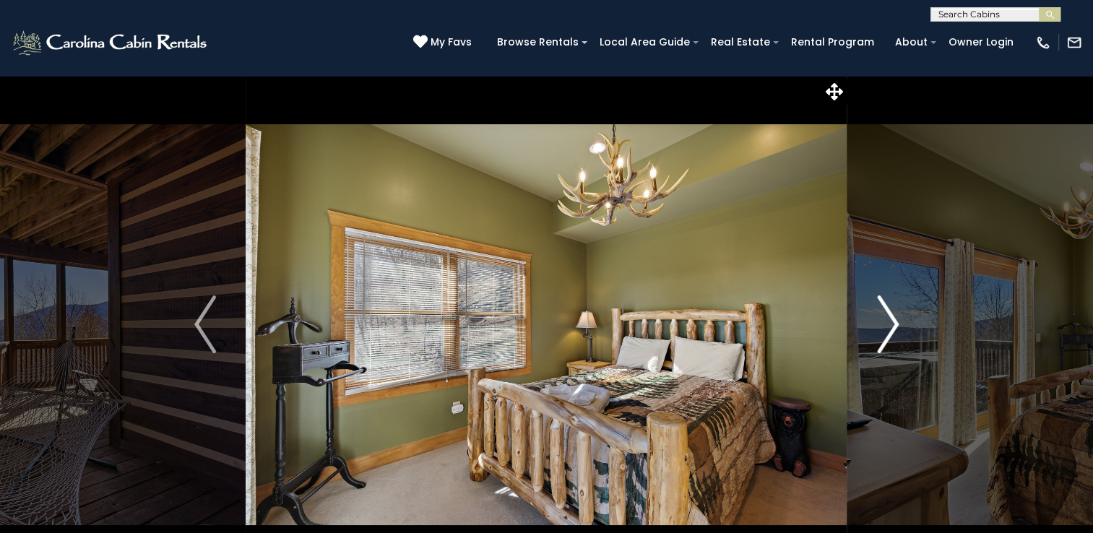
click at [877, 323] on img "Next" at bounding box center [888, 325] width 22 height 58
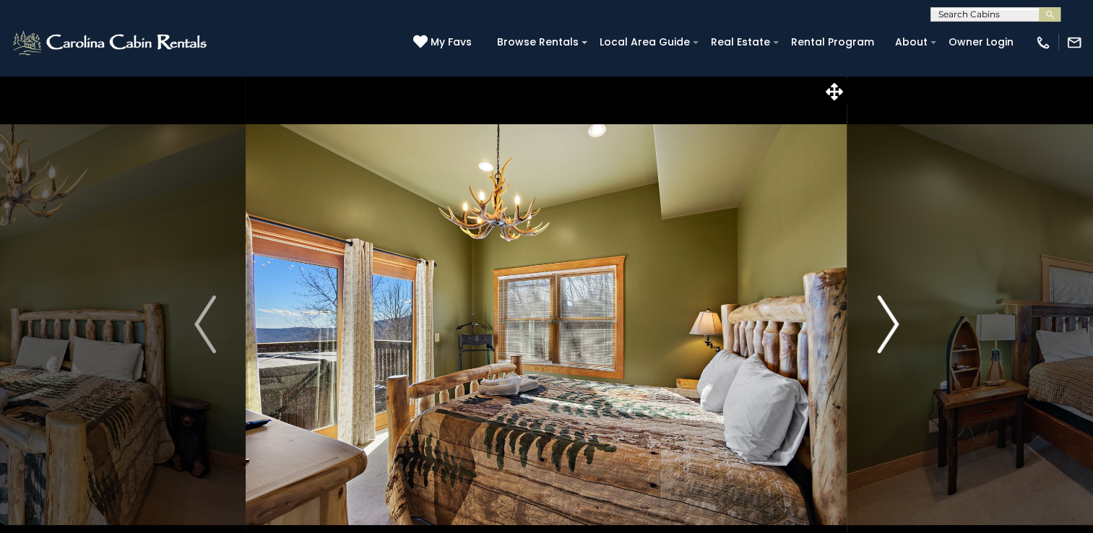
click at [877, 323] on img "Next" at bounding box center [888, 325] width 22 height 58
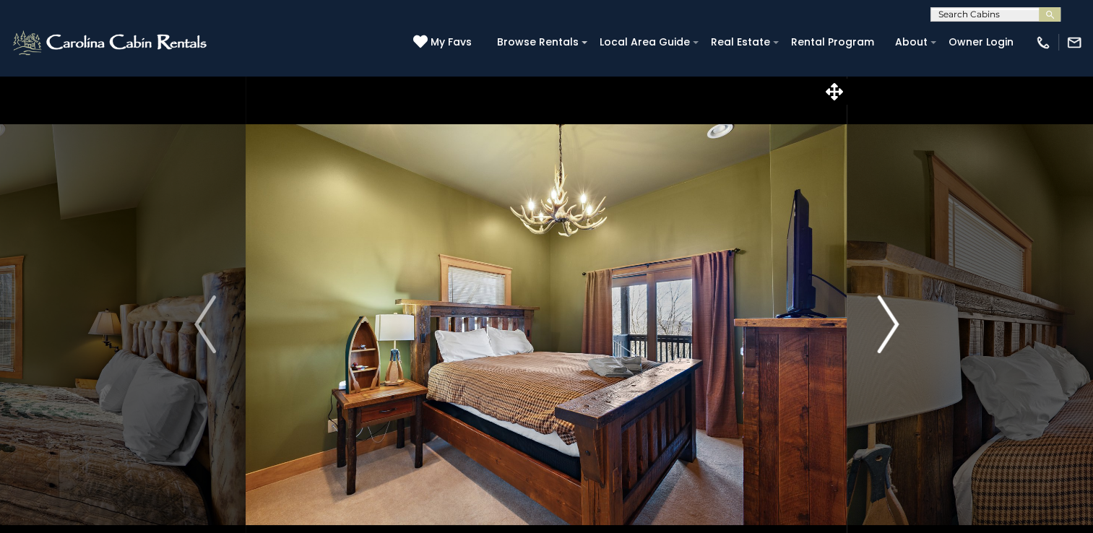
click at [877, 323] on img "Next" at bounding box center [888, 325] width 22 height 58
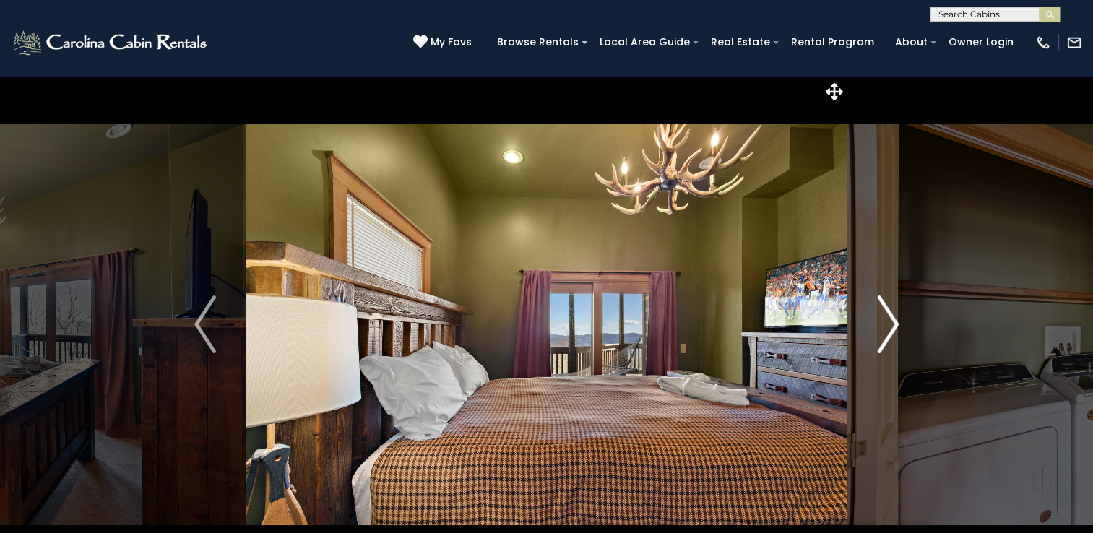
click at [877, 323] on img "Next" at bounding box center [888, 325] width 22 height 58
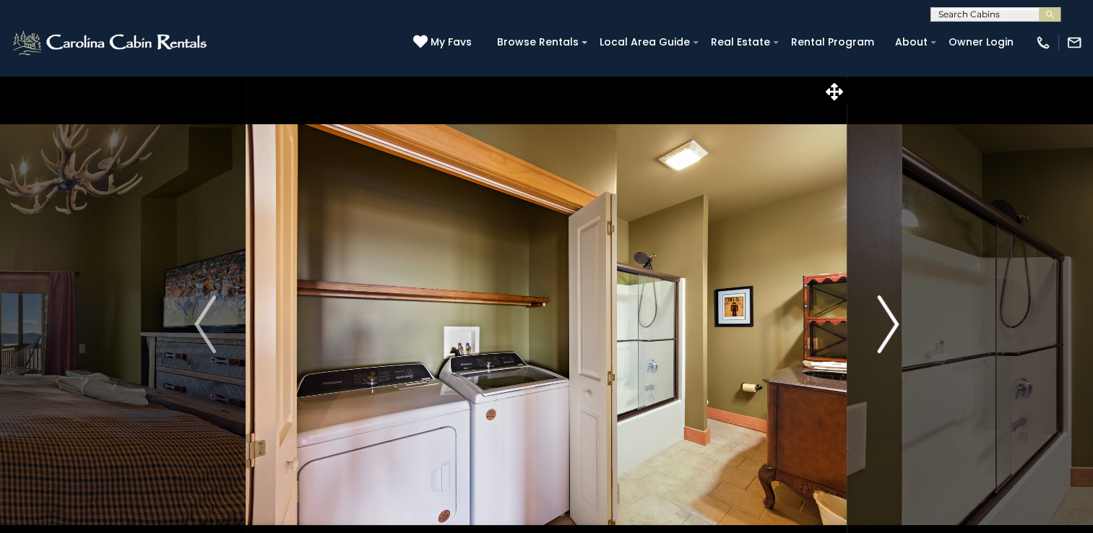
click at [877, 323] on img "Next" at bounding box center [888, 325] width 22 height 58
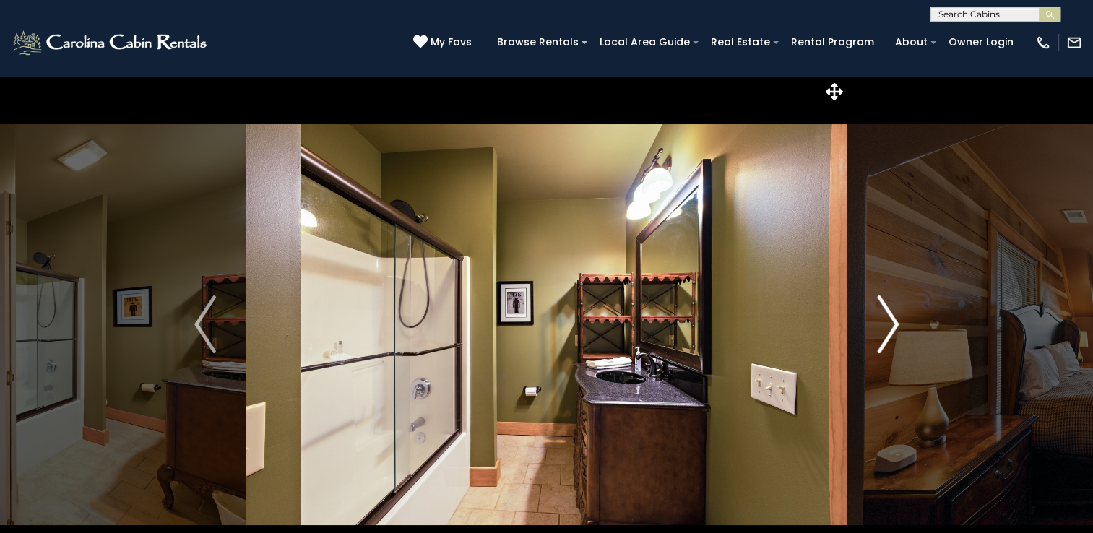
click at [877, 323] on img "Next" at bounding box center [888, 325] width 22 height 58
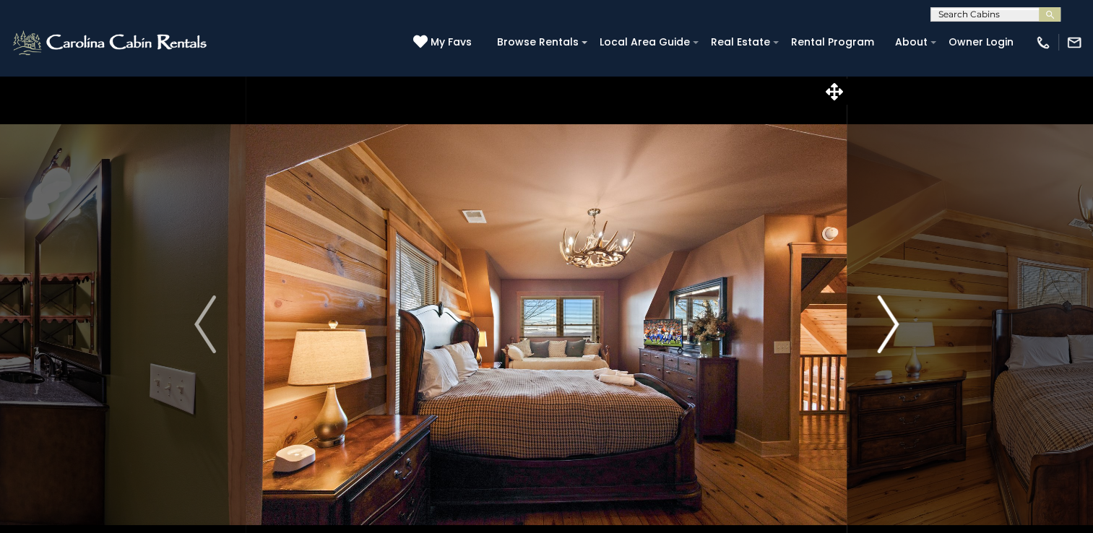
click at [877, 323] on img "Next" at bounding box center [888, 325] width 22 height 58
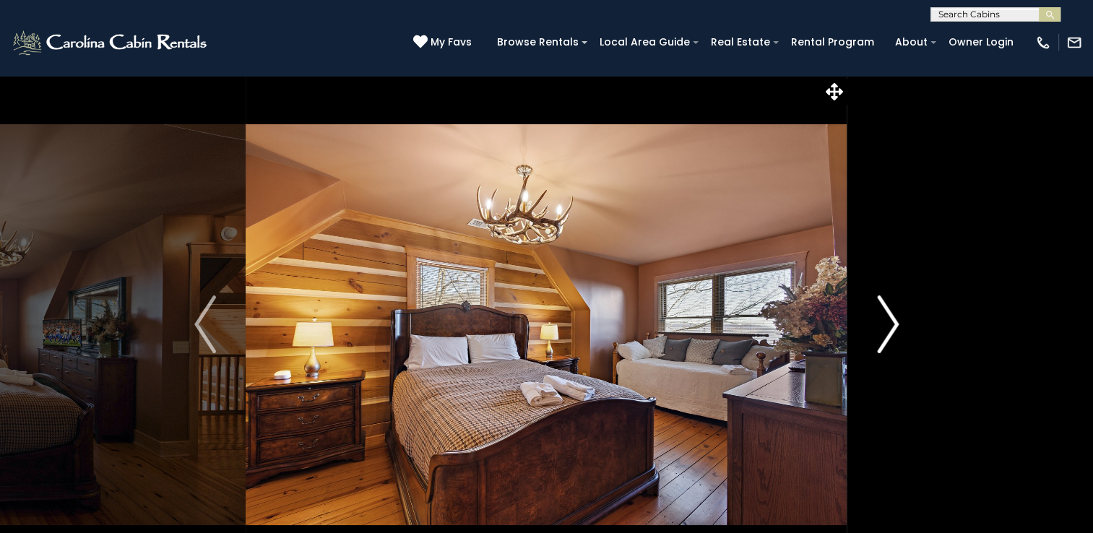
click at [877, 323] on img "Next" at bounding box center [888, 325] width 22 height 58
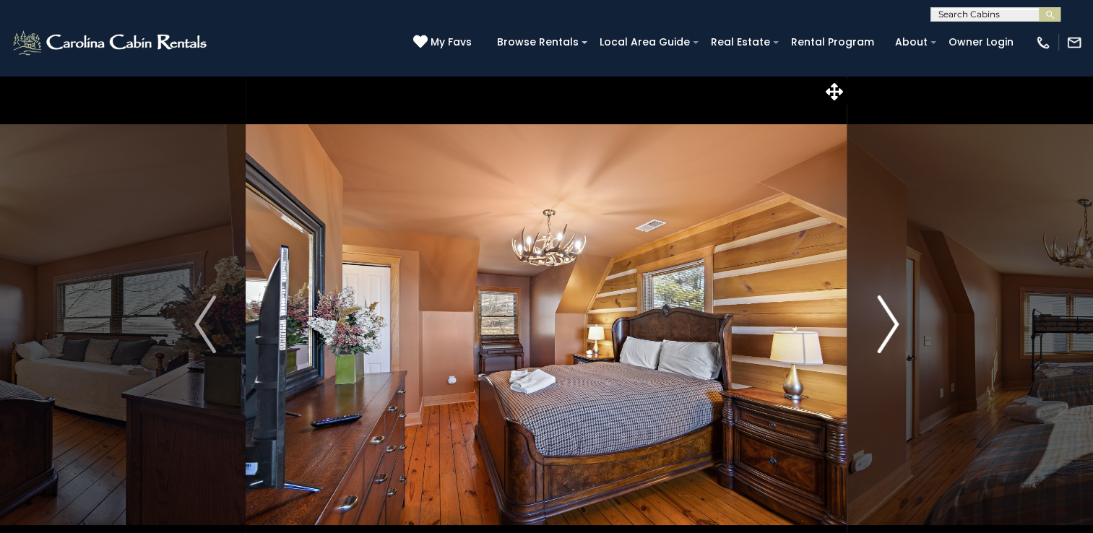
click at [877, 323] on img "Next" at bounding box center [888, 325] width 22 height 58
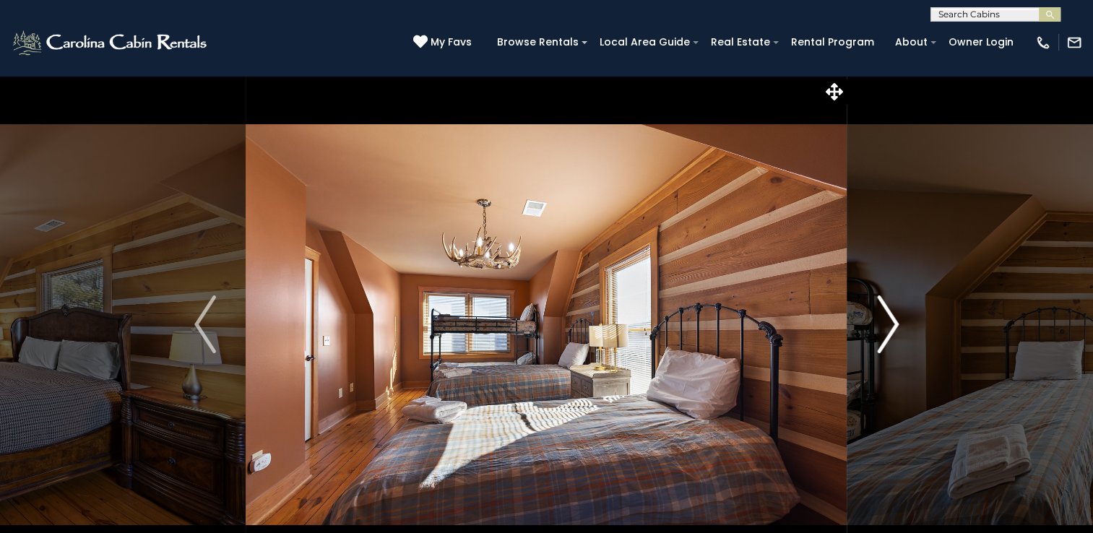
click at [877, 323] on img "Next" at bounding box center [888, 325] width 22 height 58
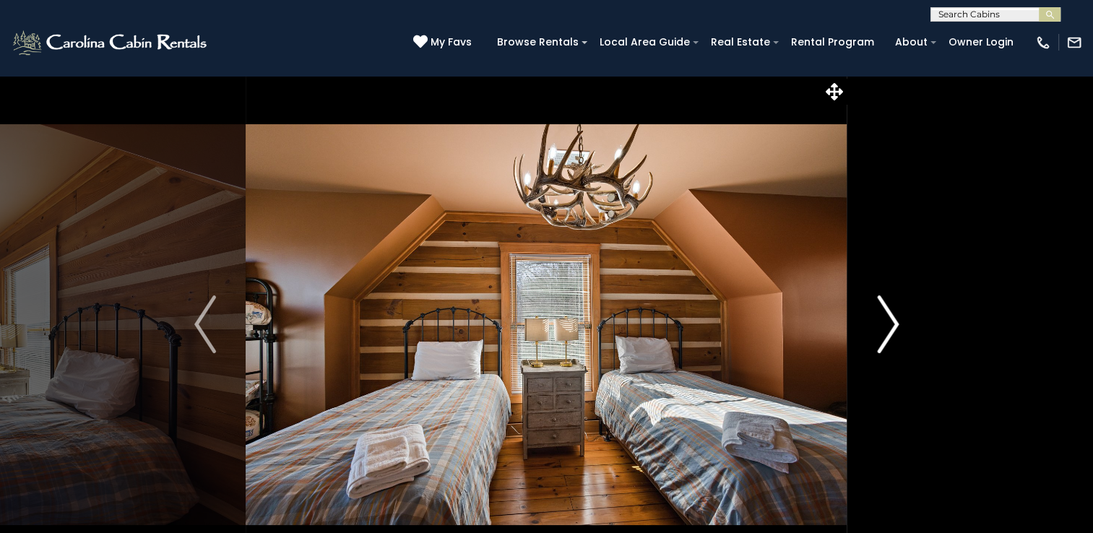
click at [877, 323] on img "Next" at bounding box center [888, 325] width 22 height 58
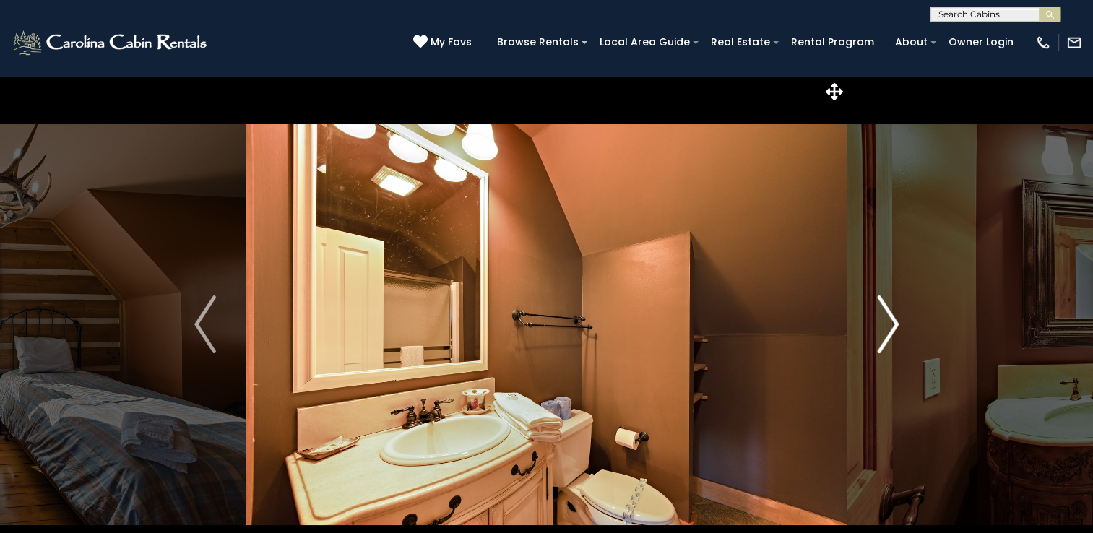
click at [877, 323] on img "Next" at bounding box center [888, 325] width 22 height 58
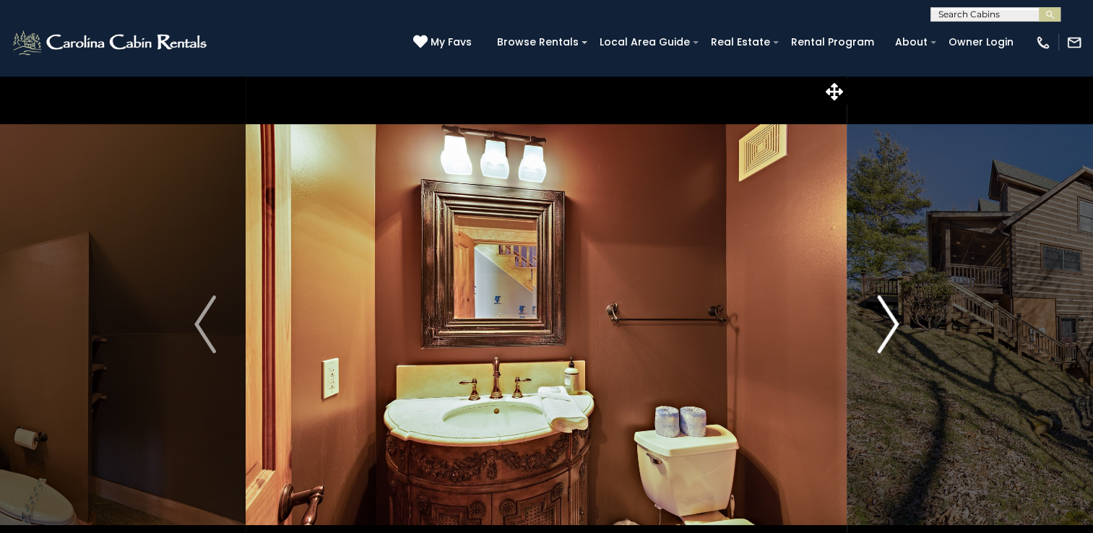
click at [877, 323] on img "Next" at bounding box center [888, 325] width 22 height 58
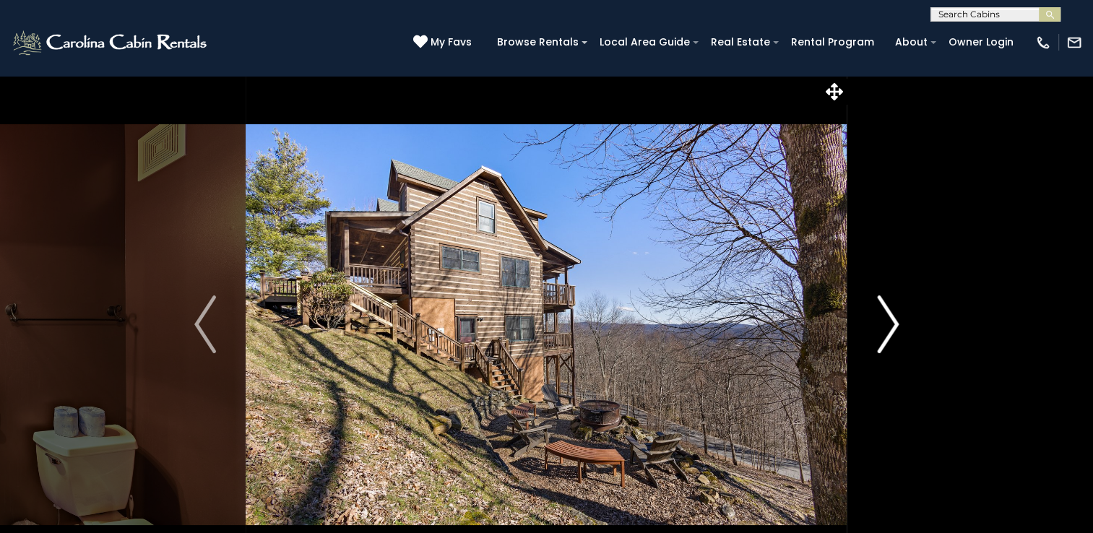
click at [877, 323] on img "Next" at bounding box center [888, 325] width 22 height 58
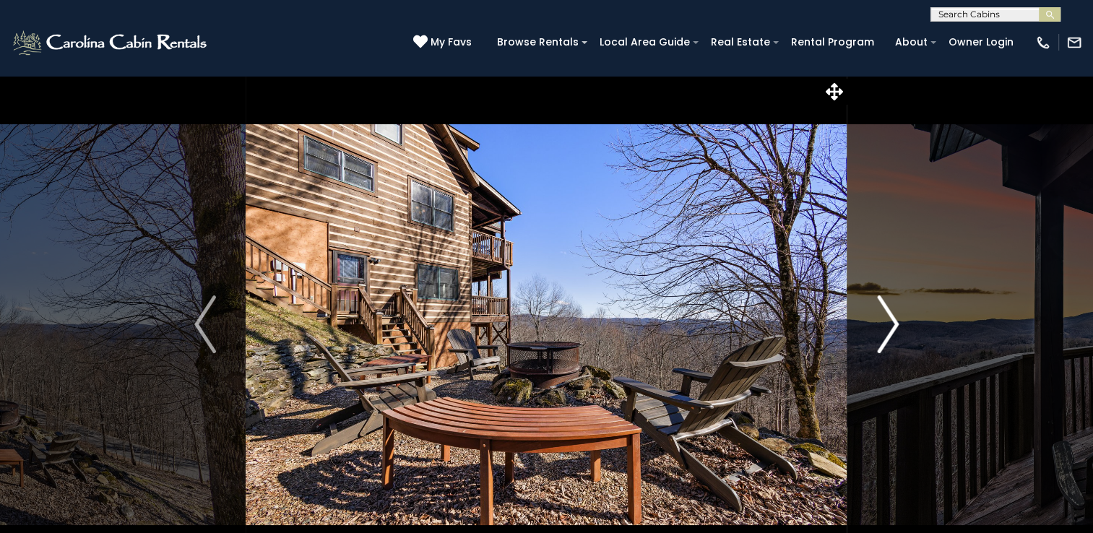
click at [877, 323] on img "Next" at bounding box center [888, 325] width 22 height 58
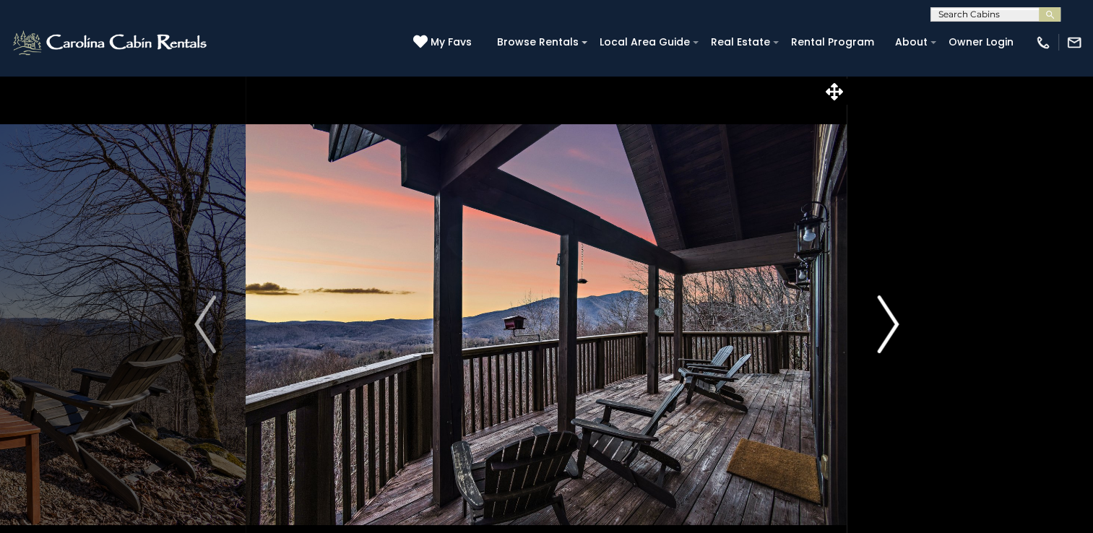
click at [877, 323] on img "Next" at bounding box center [888, 325] width 22 height 58
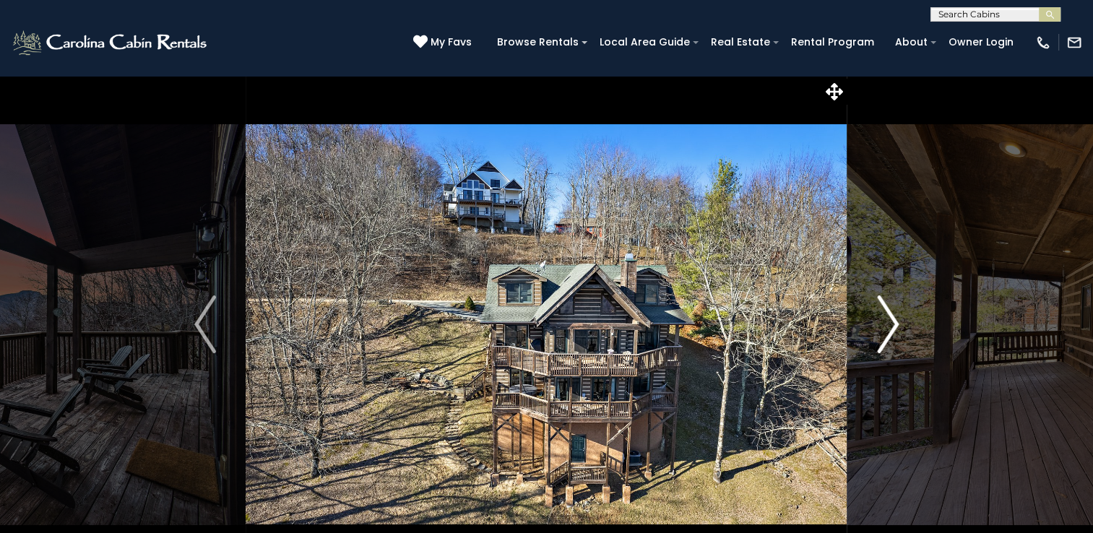
click at [877, 323] on img "Next" at bounding box center [888, 325] width 22 height 58
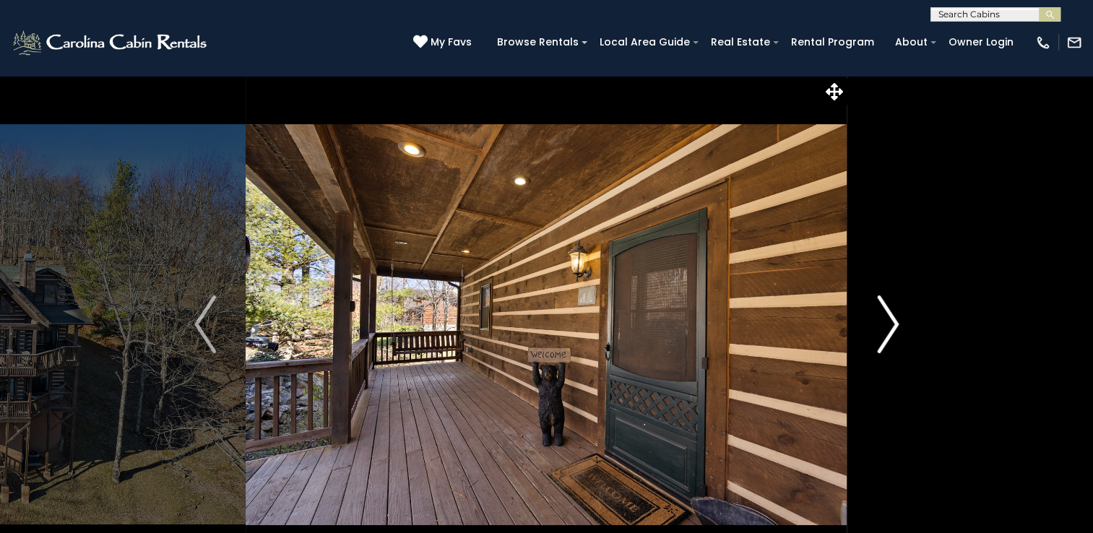
click at [877, 323] on img "Next" at bounding box center [888, 325] width 22 height 58
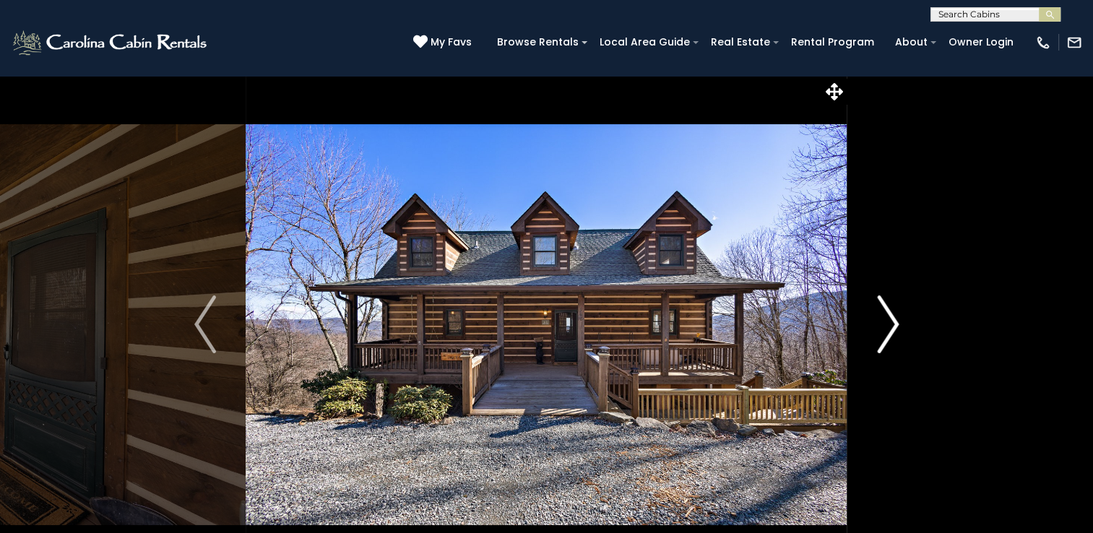
click at [877, 323] on img "Next" at bounding box center [888, 325] width 22 height 58
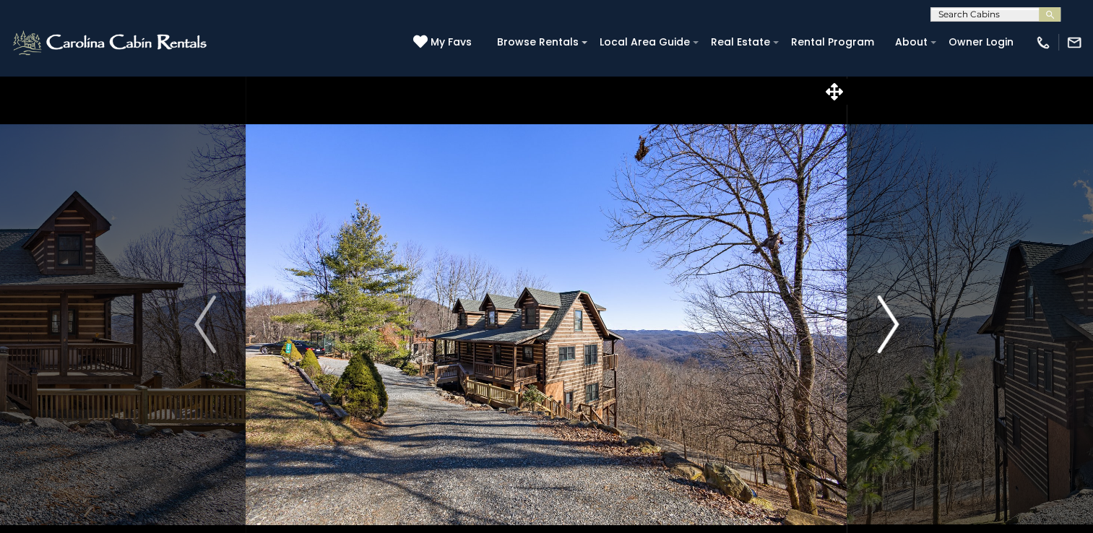
click at [877, 323] on img "Next" at bounding box center [888, 325] width 22 height 58
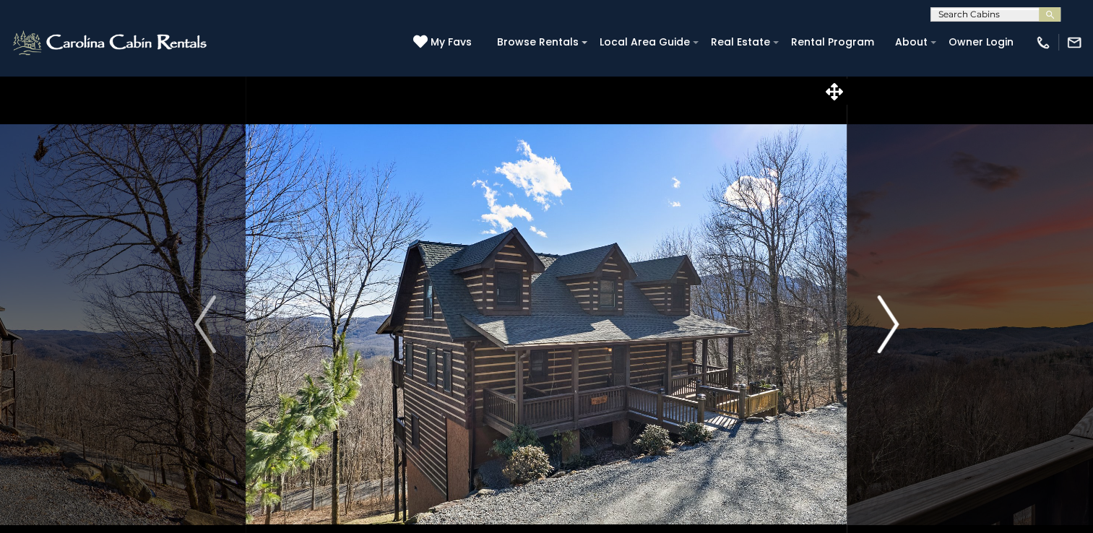
click at [877, 323] on img "Next" at bounding box center [888, 325] width 22 height 58
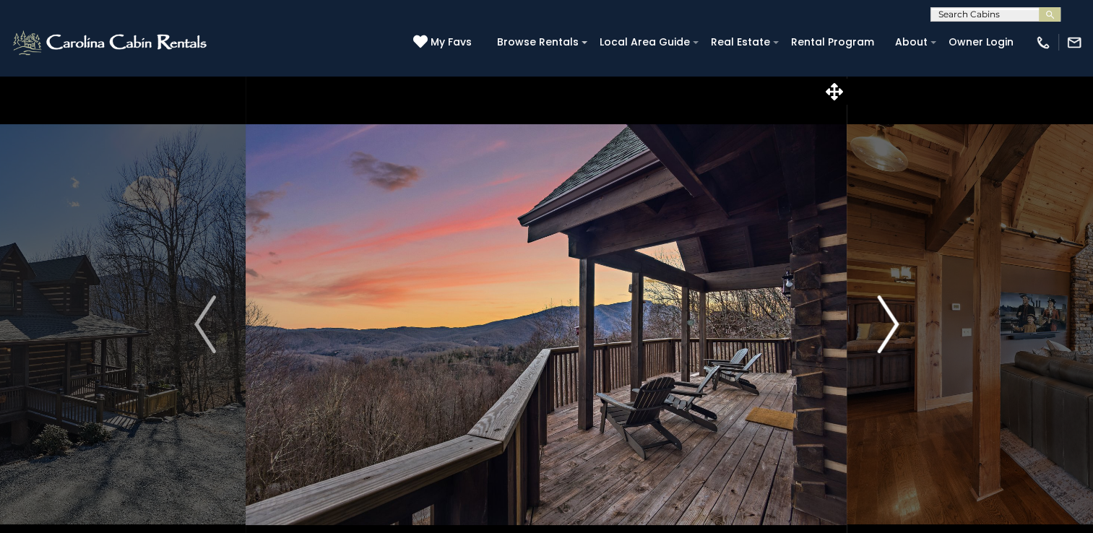
click at [877, 323] on img "Next" at bounding box center [888, 325] width 22 height 58
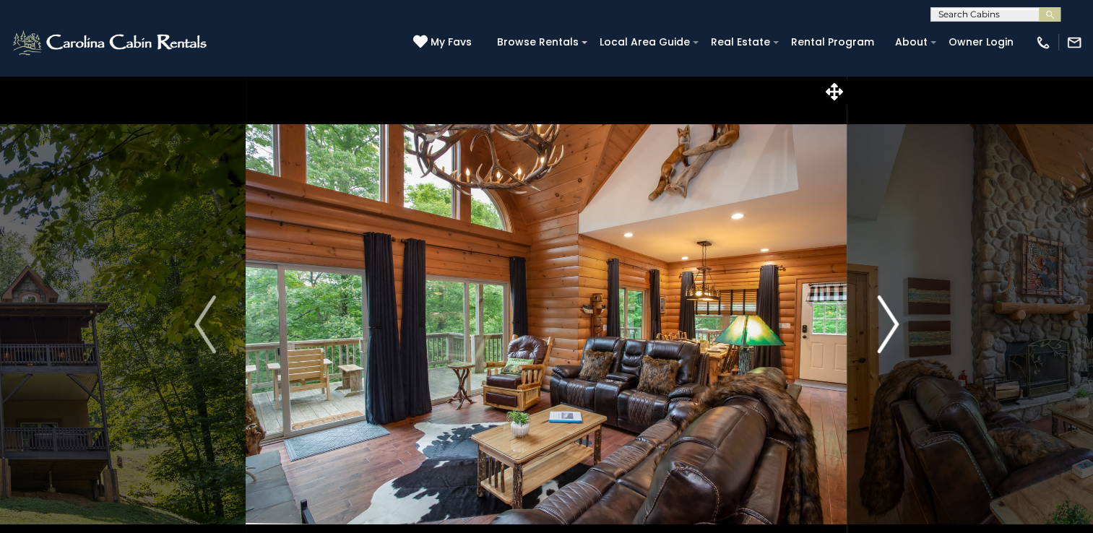
click at [884, 322] on img "Next" at bounding box center [888, 325] width 22 height 58
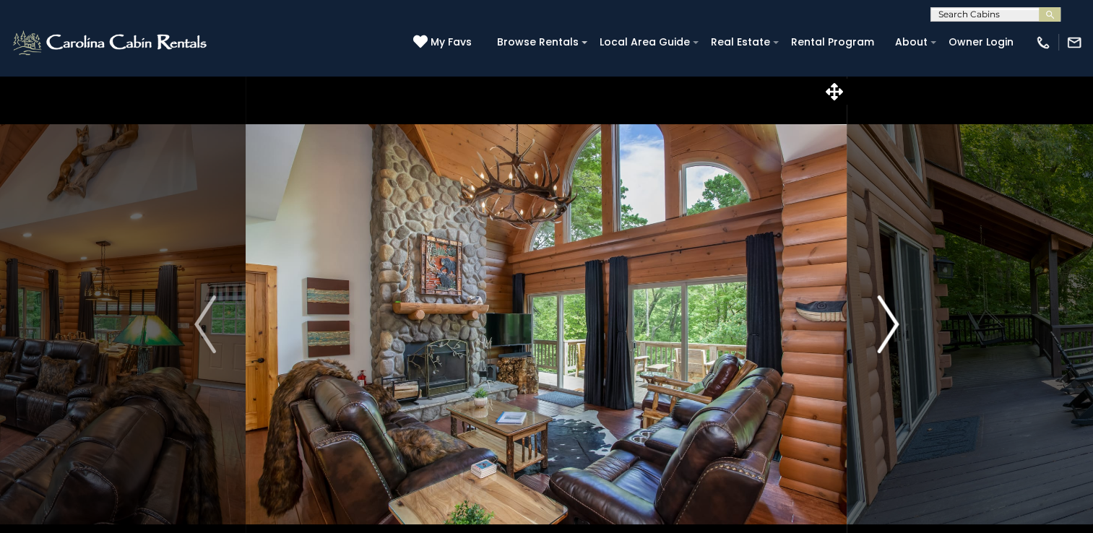
click at [884, 322] on img "Next" at bounding box center [888, 325] width 22 height 58
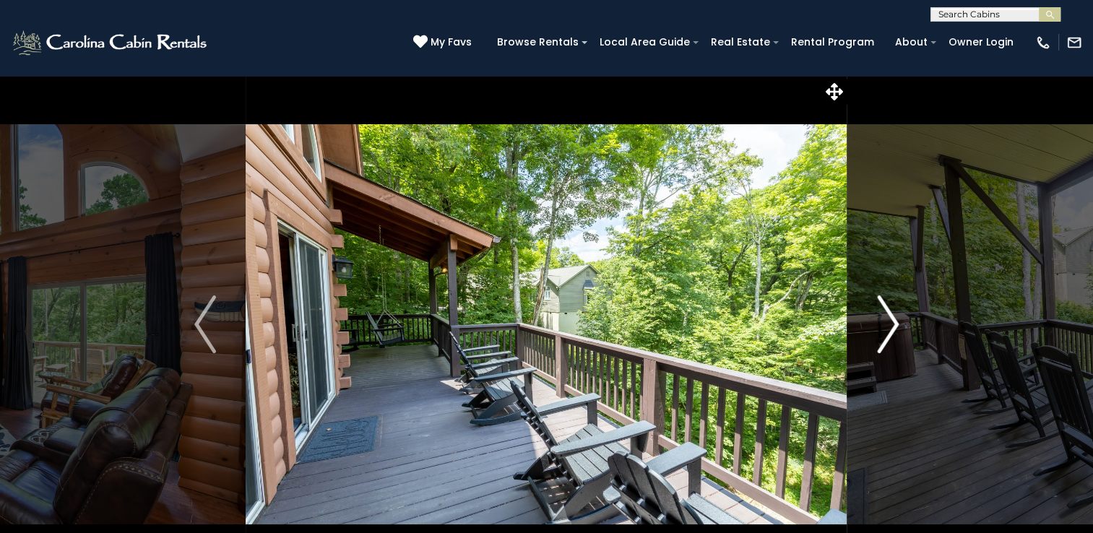
click at [884, 322] on img "Next" at bounding box center [888, 325] width 22 height 58
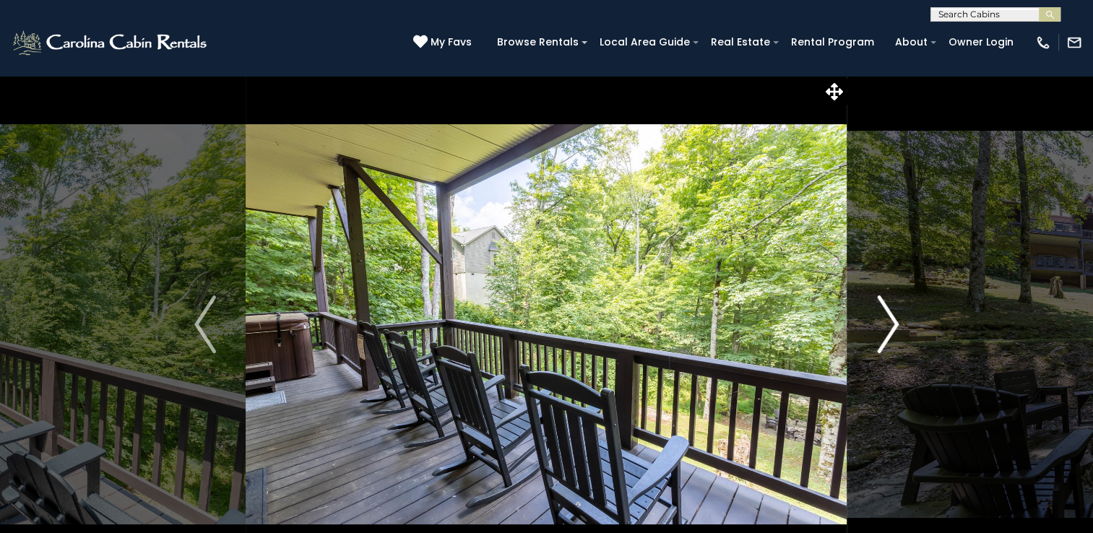
click at [884, 322] on img "Next" at bounding box center [888, 325] width 22 height 58
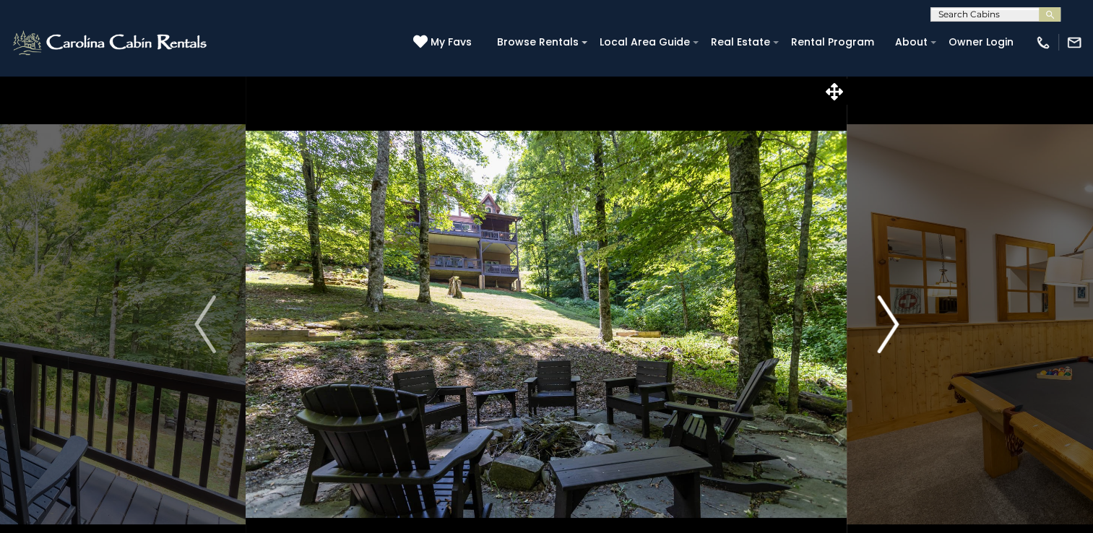
click at [884, 322] on img "Next" at bounding box center [888, 325] width 22 height 58
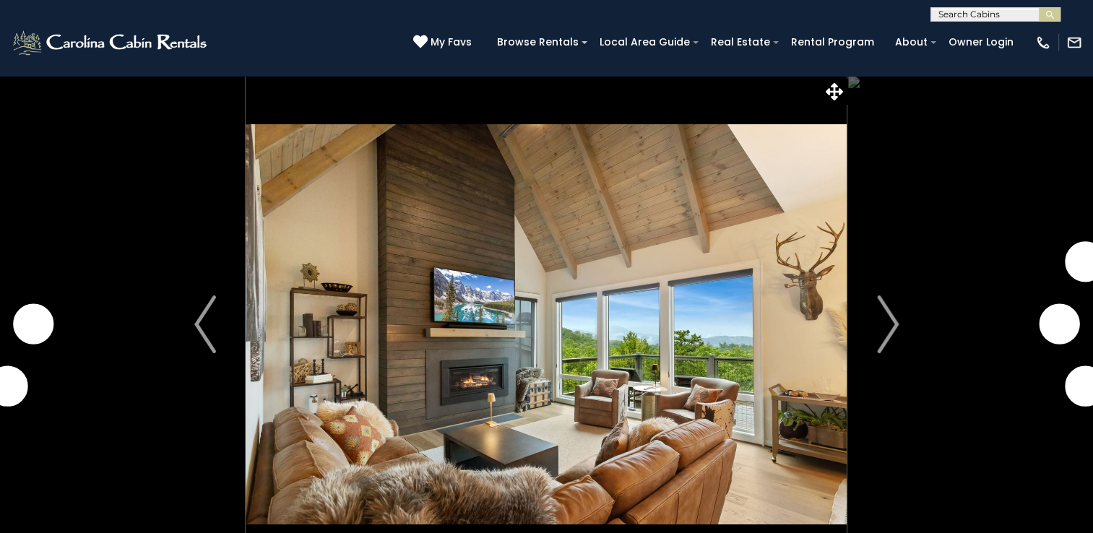
click at [879, 320] on img "Next" at bounding box center [888, 325] width 22 height 58
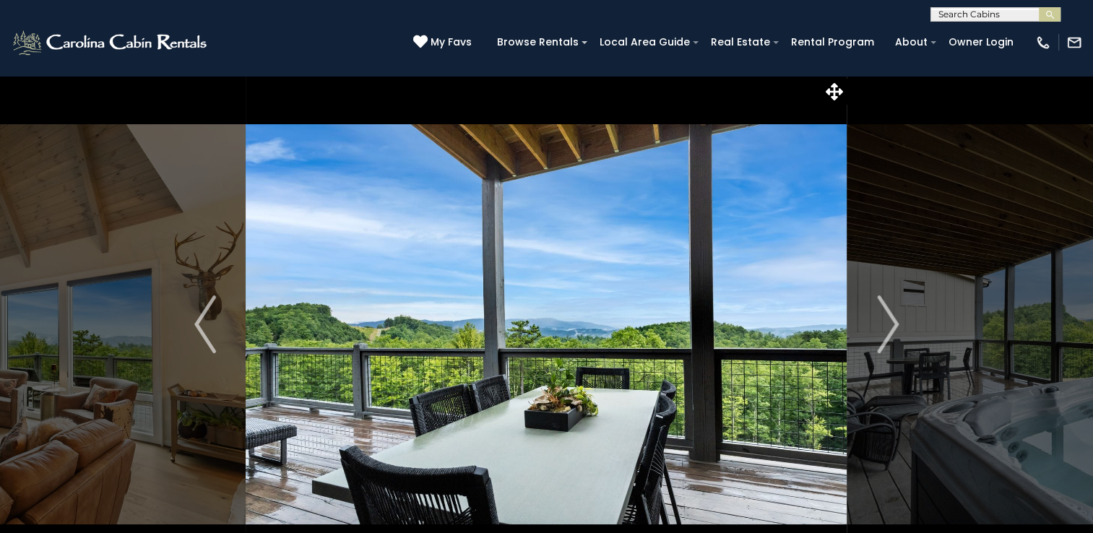
click at [879, 320] on img "Next" at bounding box center [888, 325] width 22 height 58
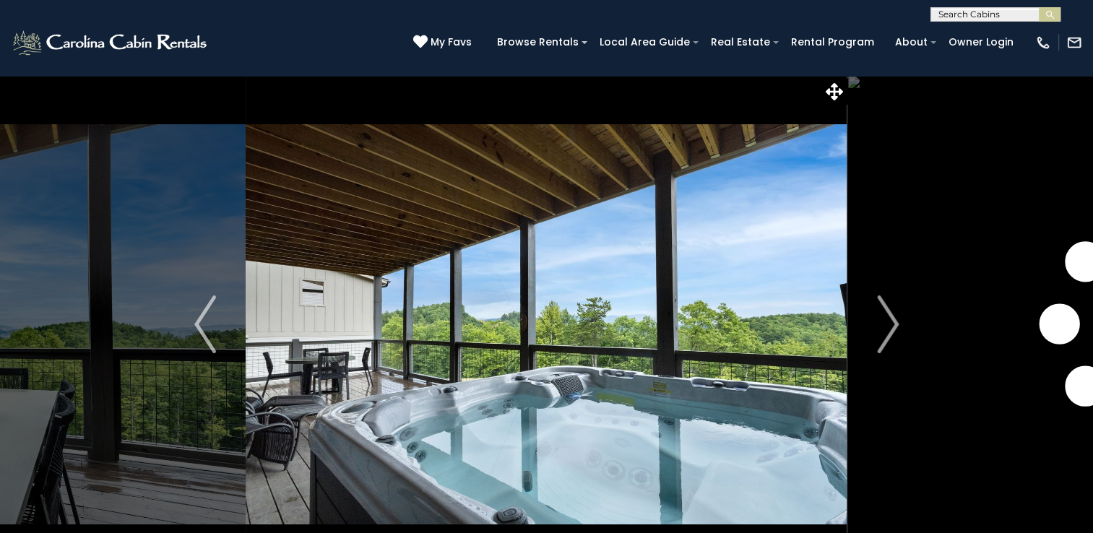
click at [879, 320] on img "Next" at bounding box center [888, 325] width 22 height 58
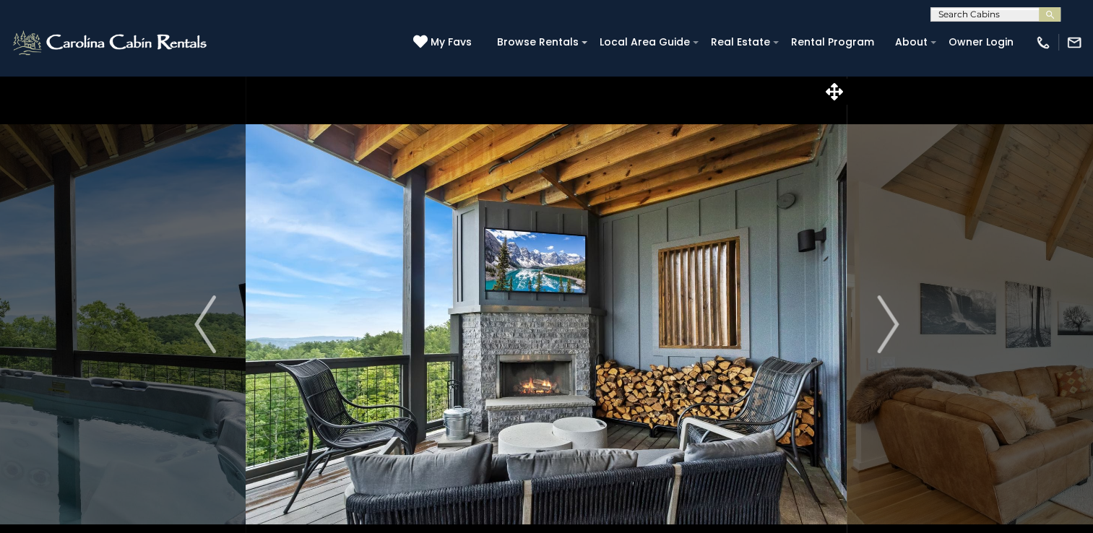
click at [879, 320] on img "Next" at bounding box center [888, 325] width 22 height 58
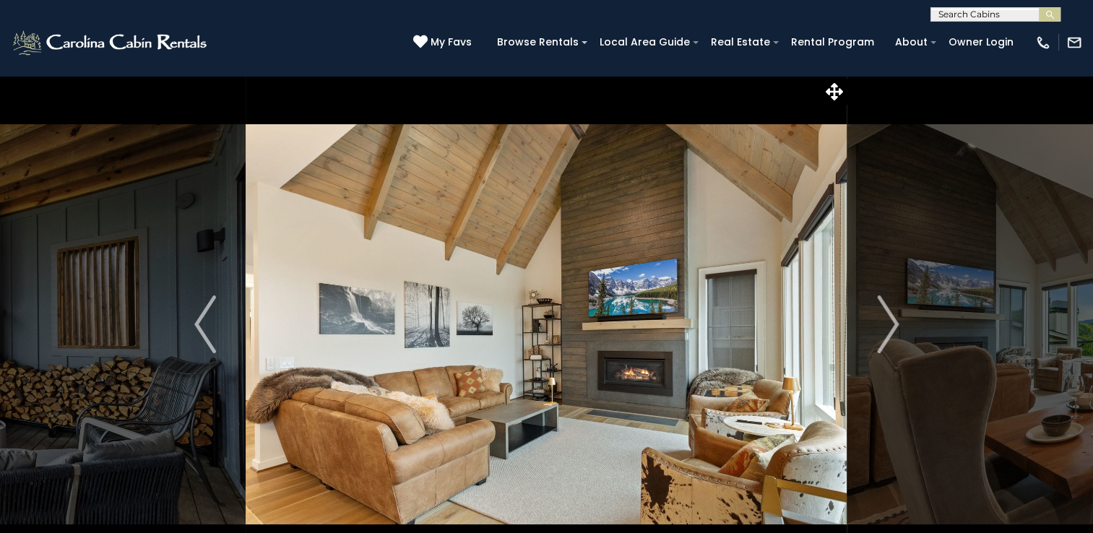
click at [879, 320] on img "Next" at bounding box center [888, 325] width 22 height 58
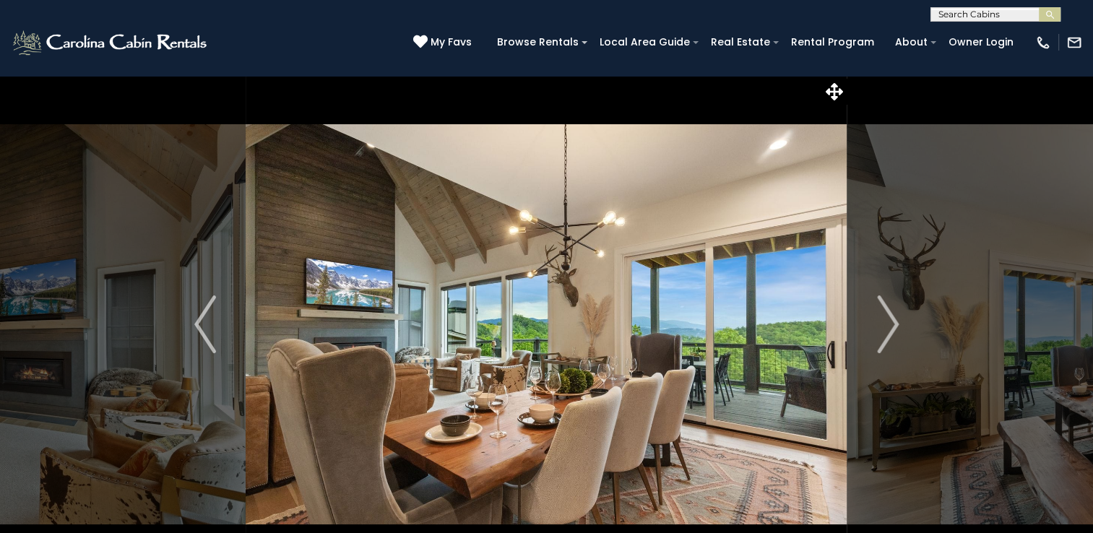
click at [879, 320] on img "Next" at bounding box center [888, 325] width 22 height 58
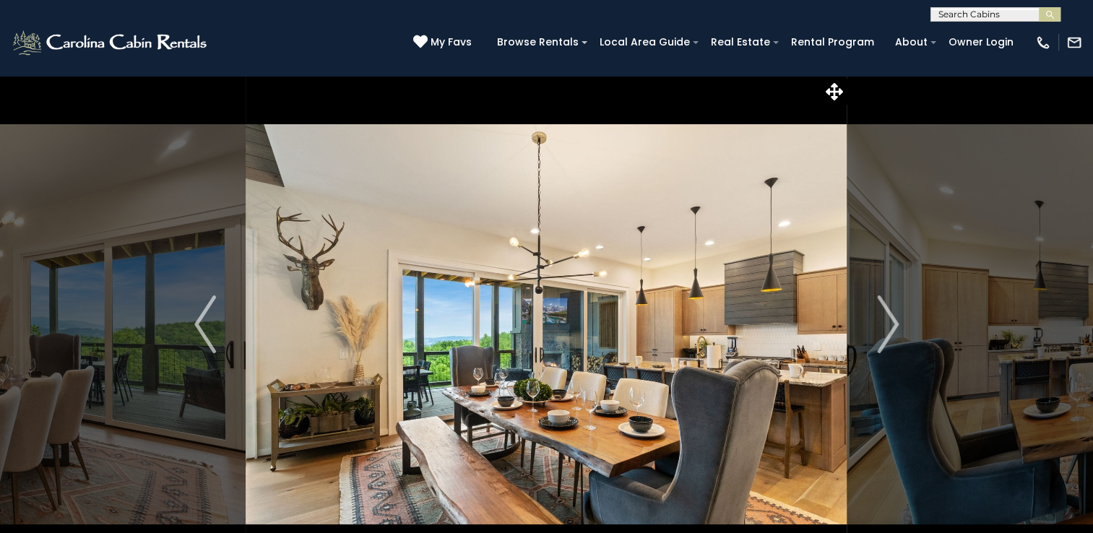
click at [879, 320] on img "Next" at bounding box center [888, 325] width 22 height 58
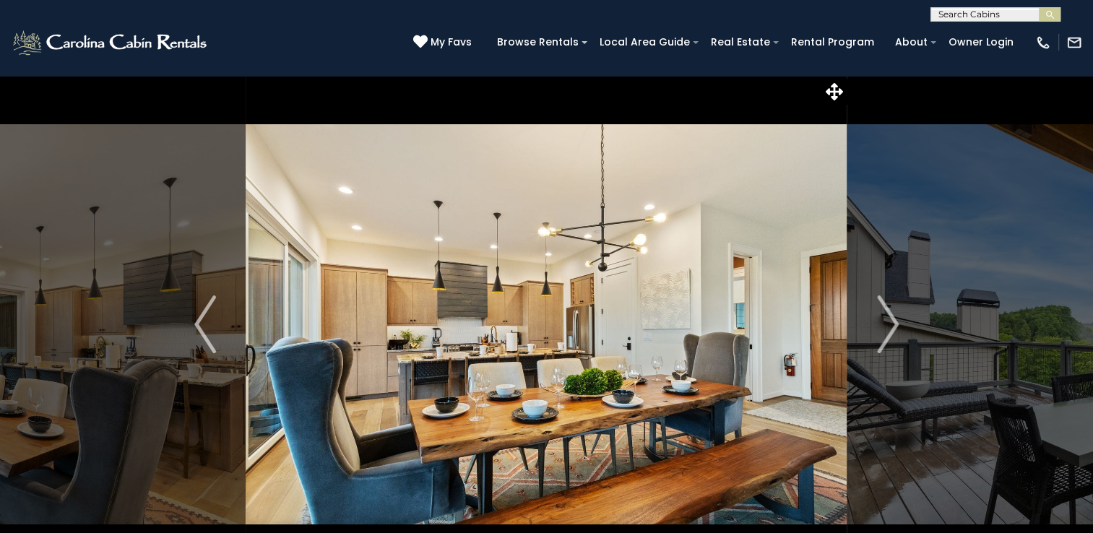
click at [879, 320] on img "Next" at bounding box center [888, 325] width 22 height 58
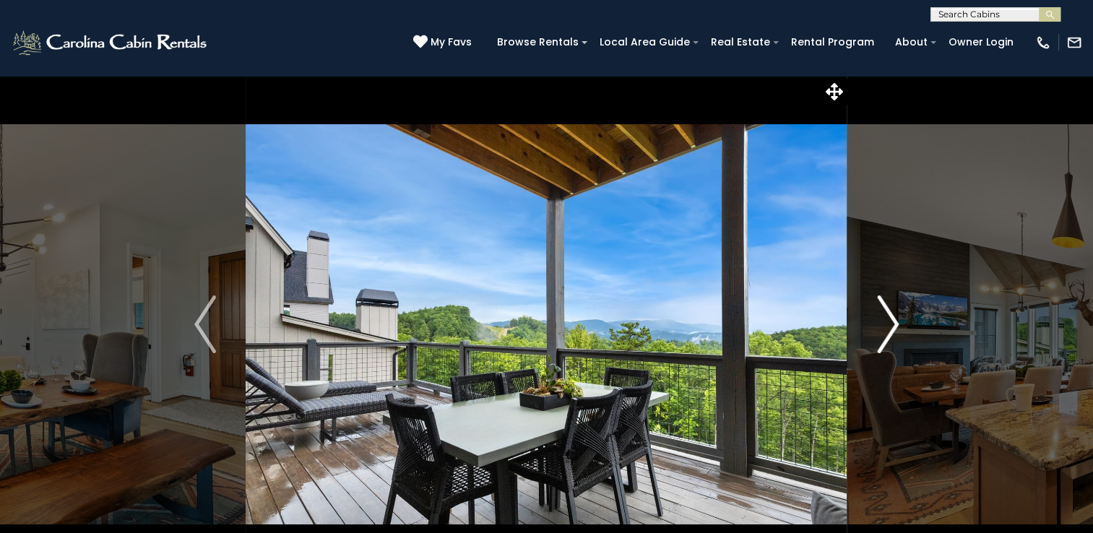
drag, startPoint x: 0, startPoint y: 0, endPoint x: 877, endPoint y: 322, distance: 934.2
click at [878, 322] on img "Next" at bounding box center [888, 325] width 22 height 58
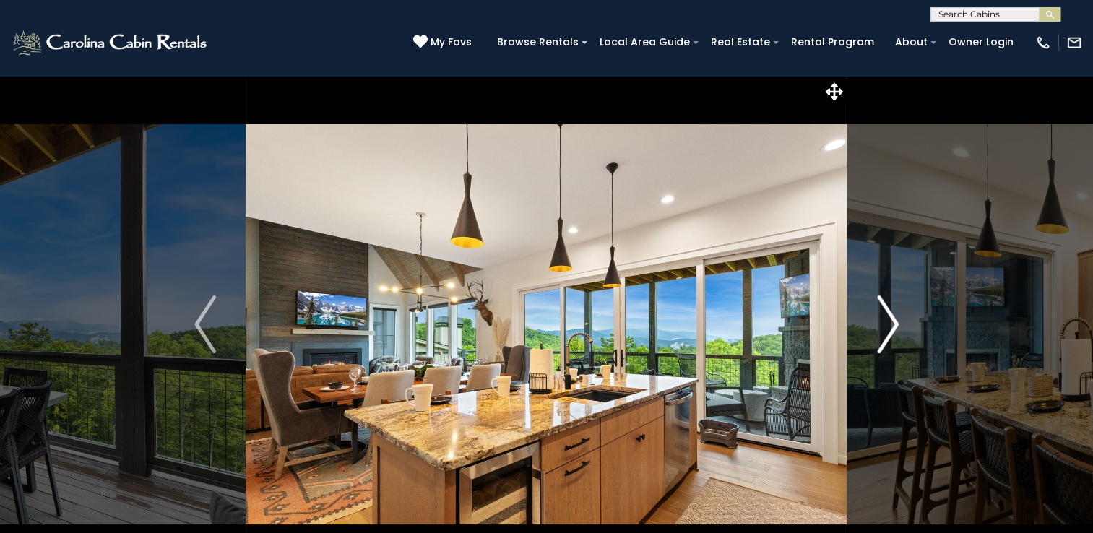
click at [877, 322] on img "Next" at bounding box center [888, 325] width 22 height 58
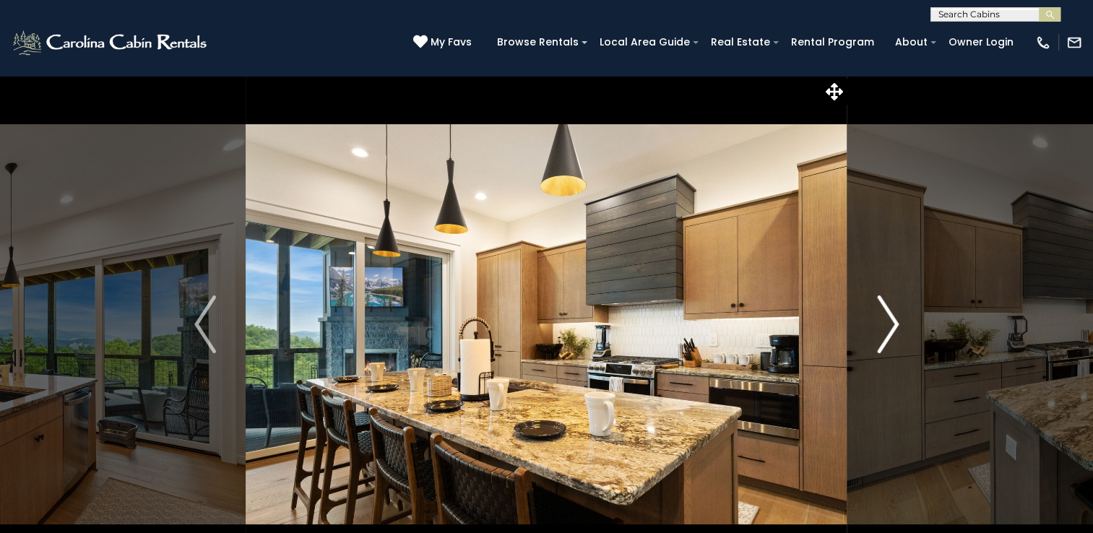
click at [877, 322] on img "Next" at bounding box center [888, 325] width 22 height 58
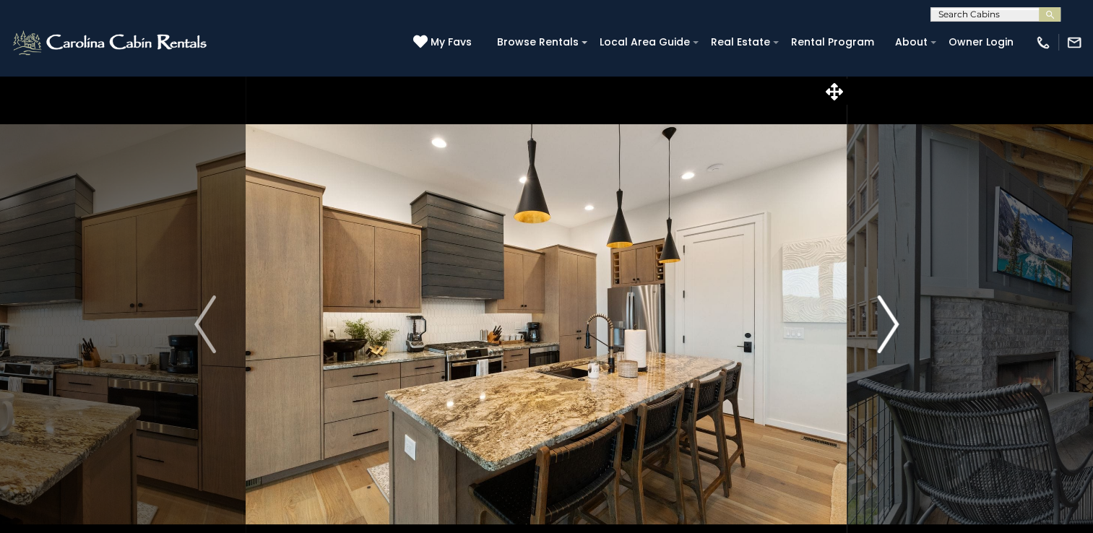
click at [877, 322] on img "Next" at bounding box center [888, 325] width 22 height 58
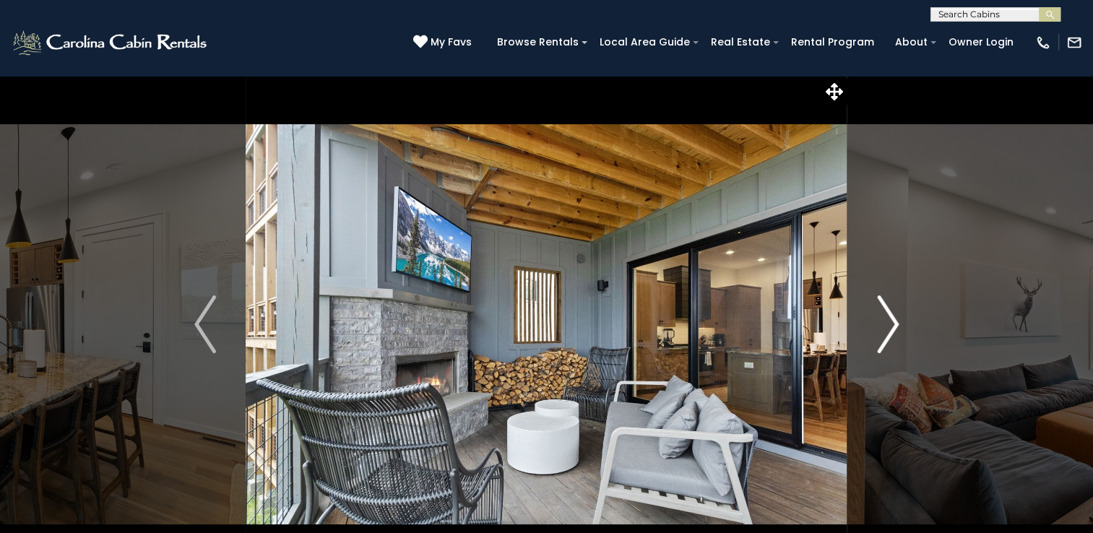
click at [877, 323] on img "Next" at bounding box center [888, 325] width 22 height 58
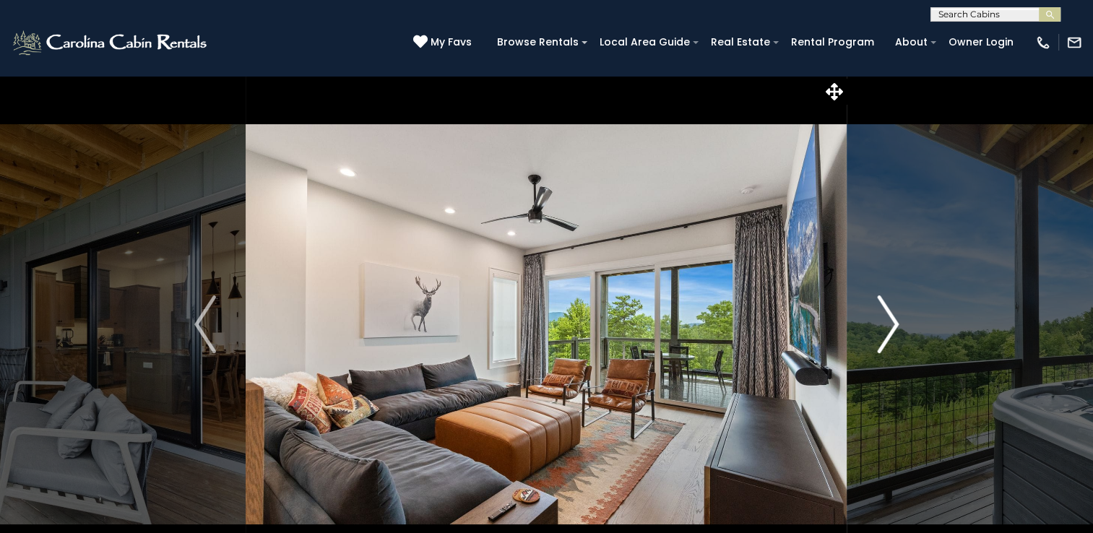
click at [877, 323] on img "Next" at bounding box center [888, 325] width 22 height 58
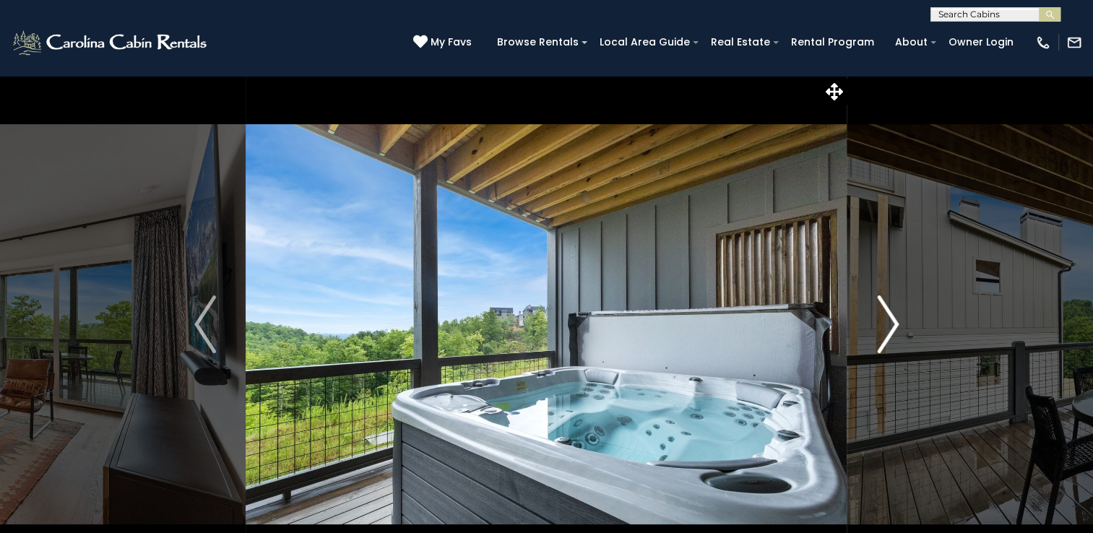
click at [877, 323] on img "Next" at bounding box center [888, 325] width 22 height 58
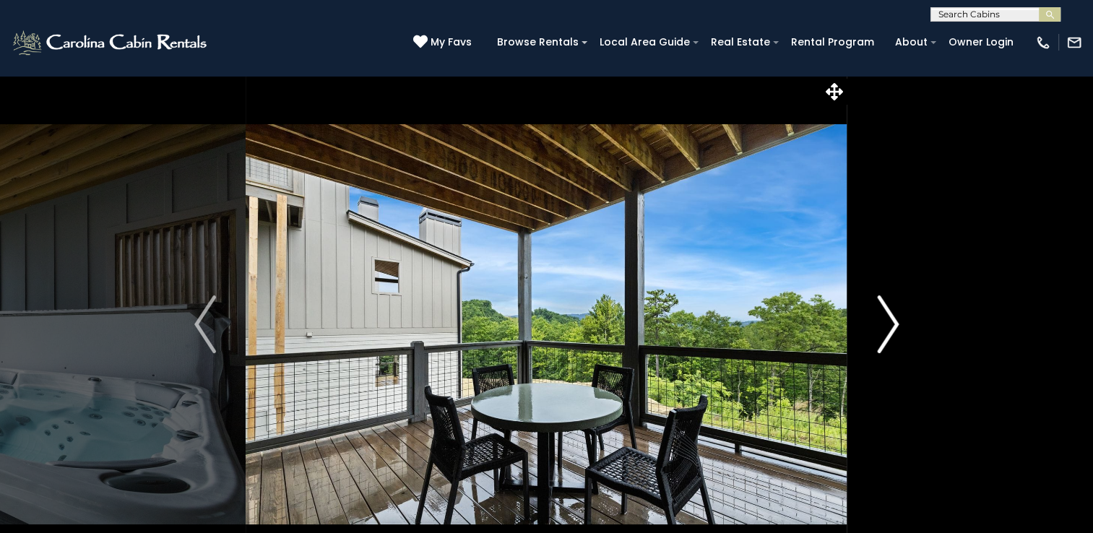
click at [877, 323] on img "Next" at bounding box center [888, 325] width 22 height 58
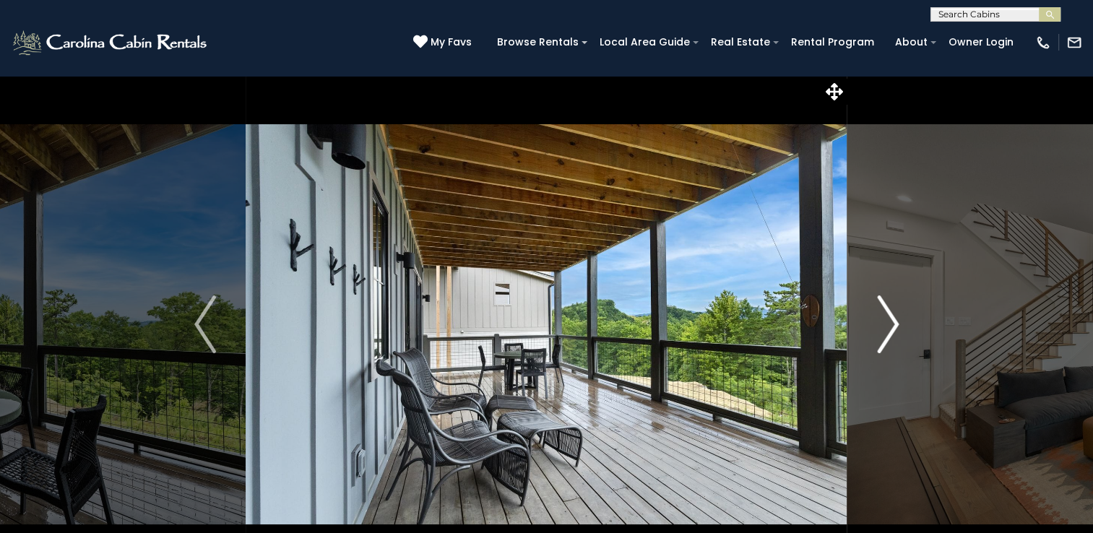
click at [877, 323] on img "Next" at bounding box center [888, 325] width 22 height 58
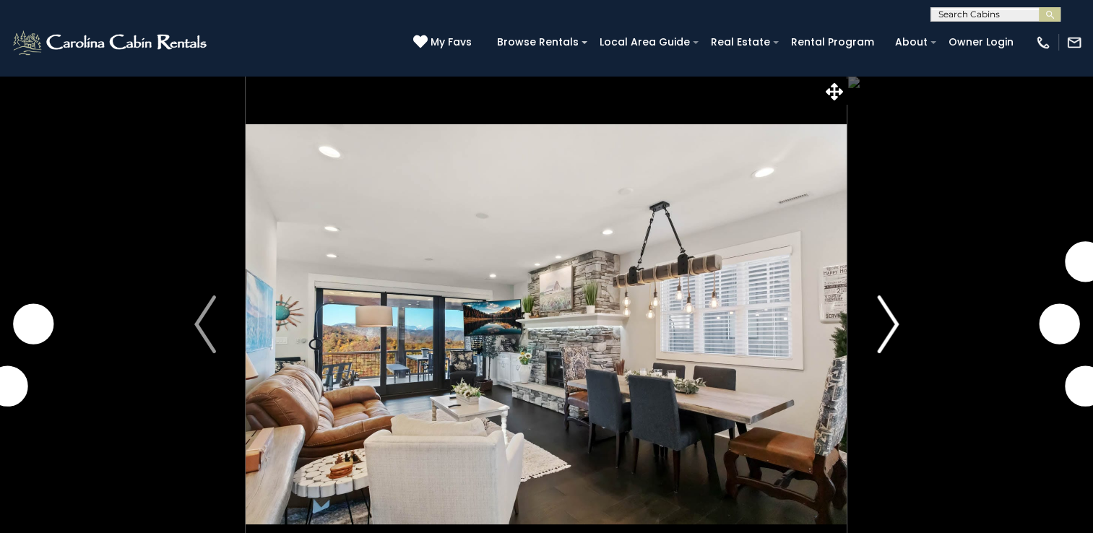
click at [878, 317] on img "Next" at bounding box center [888, 325] width 22 height 58
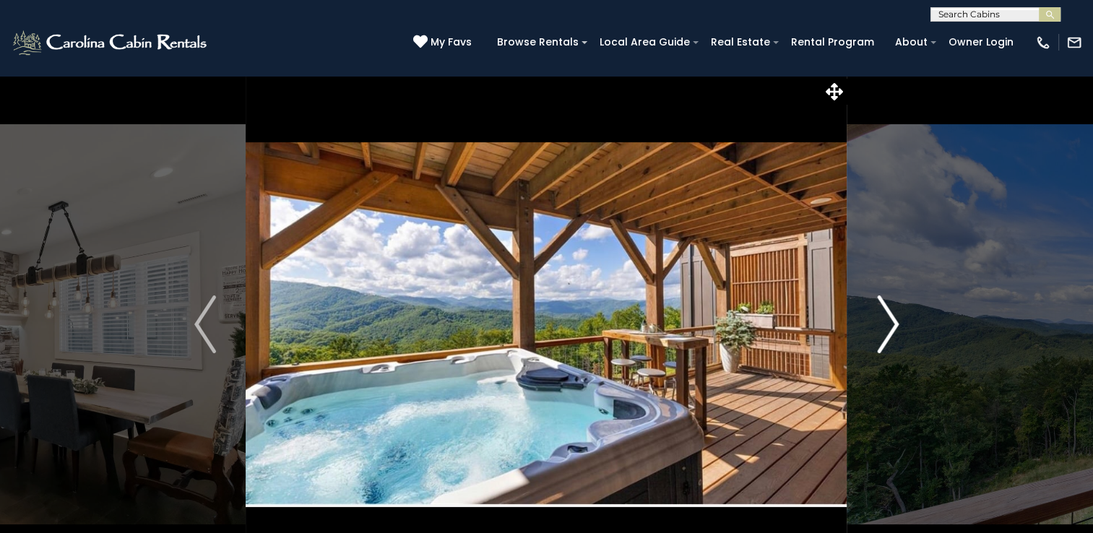
click at [878, 317] on img "Next" at bounding box center [888, 325] width 22 height 58
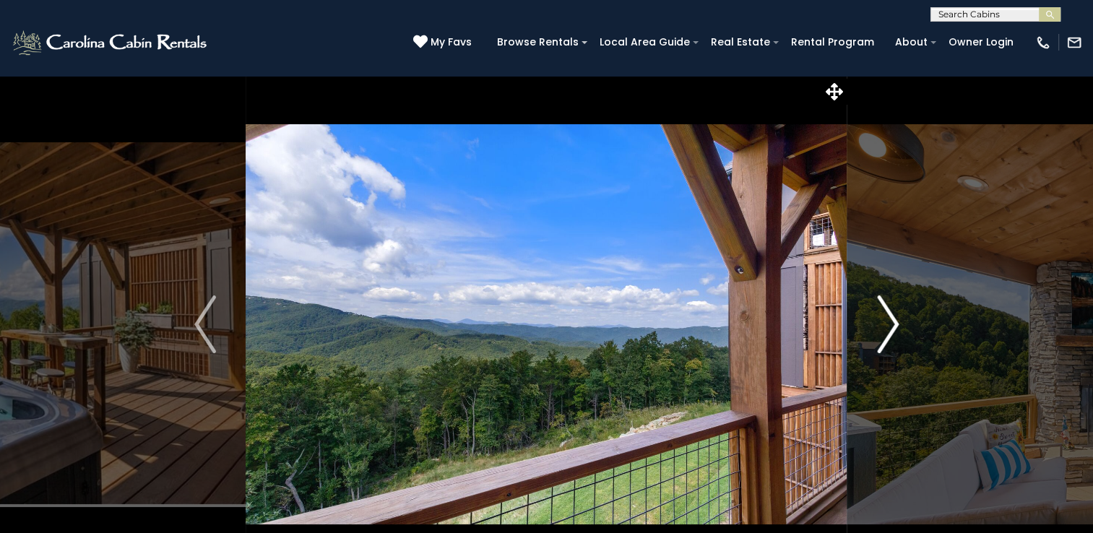
click at [878, 317] on img "Next" at bounding box center [888, 325] width 22 height 58
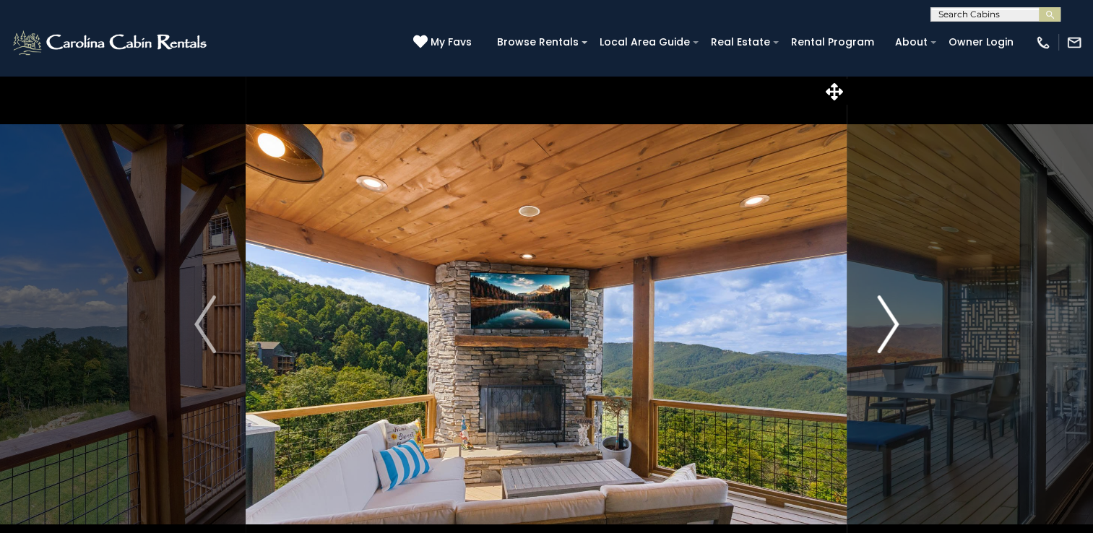
click at [877, 319] on img "Next" at bounding box center [888, 325] width 22 height 58
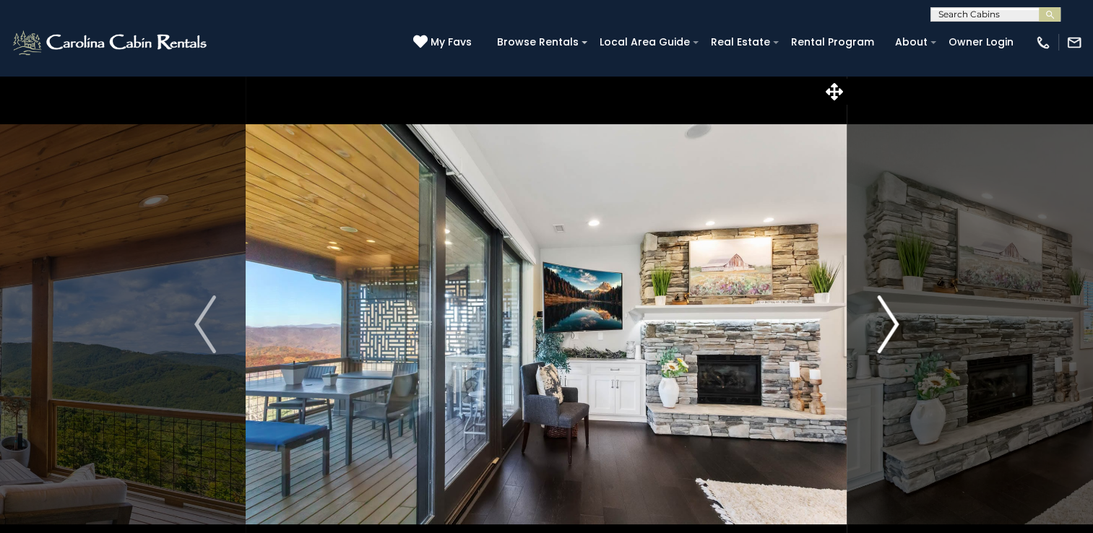
click at [877, 319] on img "Next" at bounding box center [888, 325] width 22 height 58
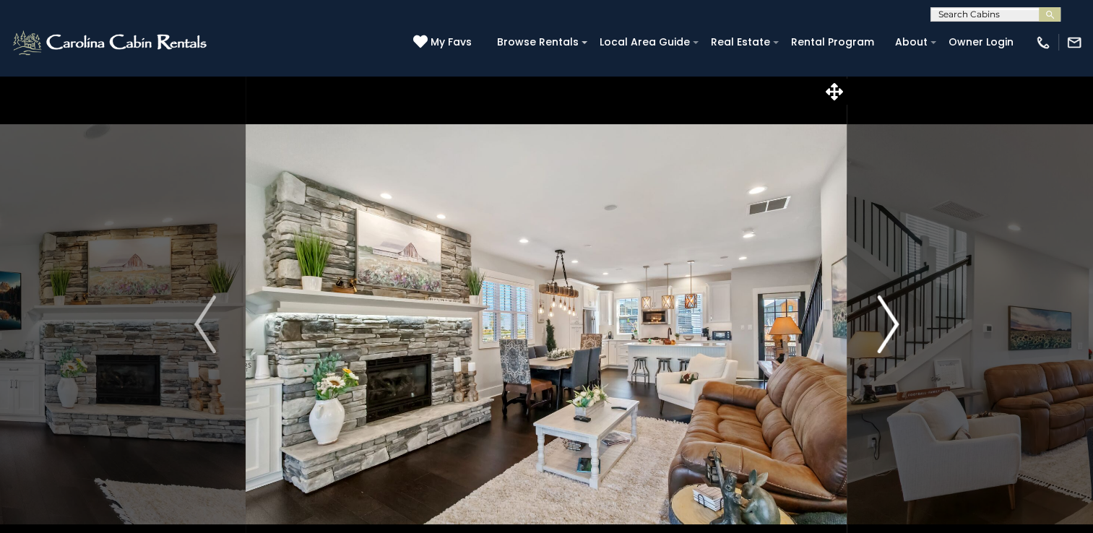
click at [877, 319] on img "Next" at bounding box center [888, 325] width 22 height 58
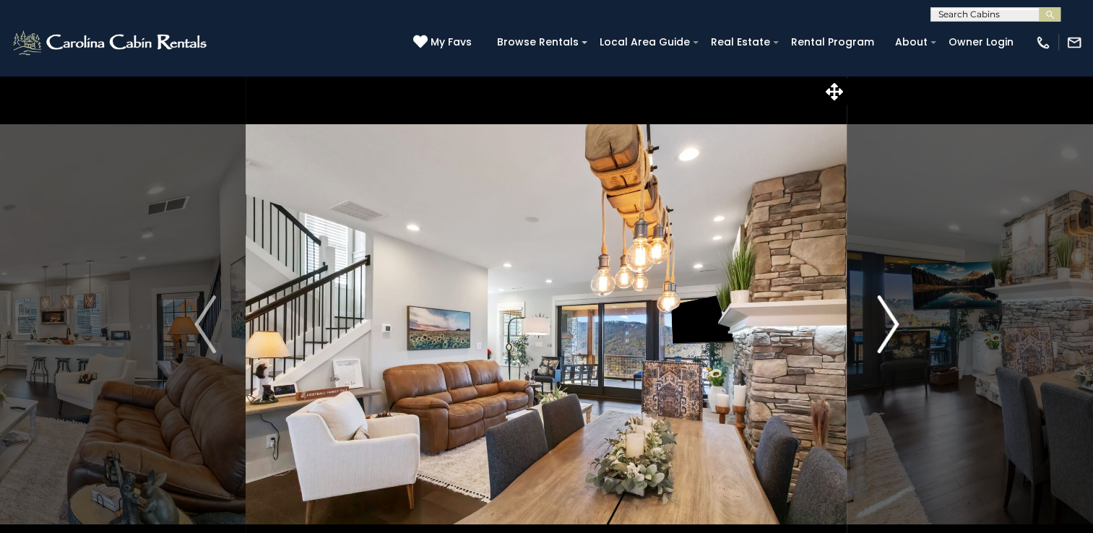
click at [877, 319] on img "Next" at bounding box center [888, 325] width 22 height 58
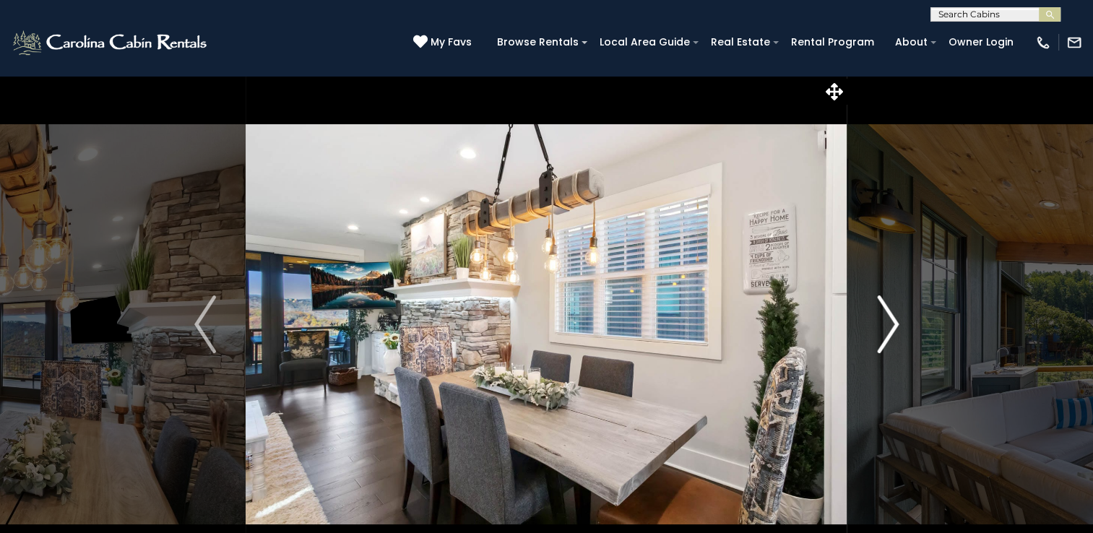
click at [877, 319] on img "Next" at bounding box center [888, 325] width 22 height 58
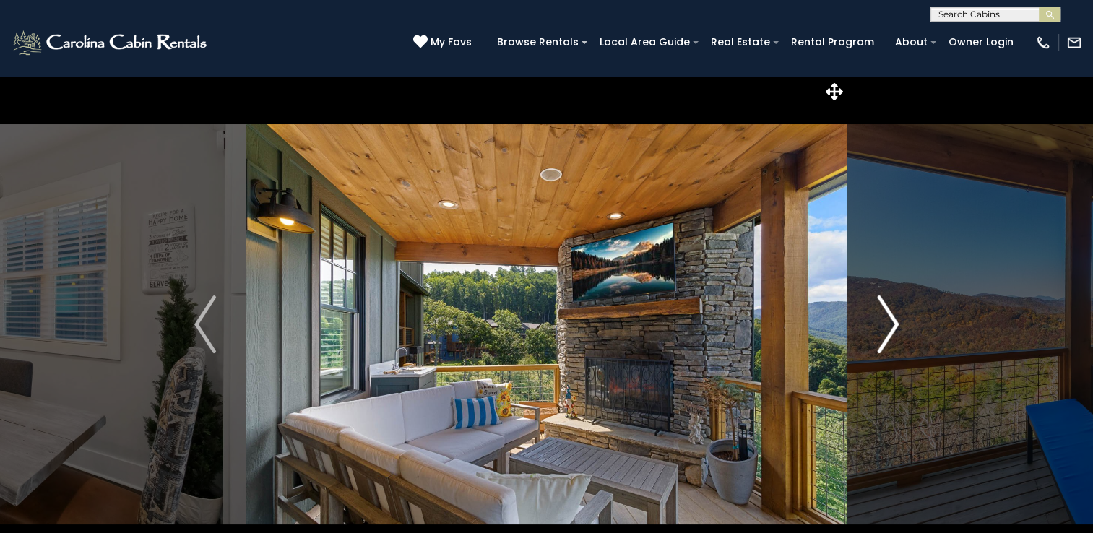
click at [877, 319] on img "Next" at bounding box center [888, 325] width 22 height 58
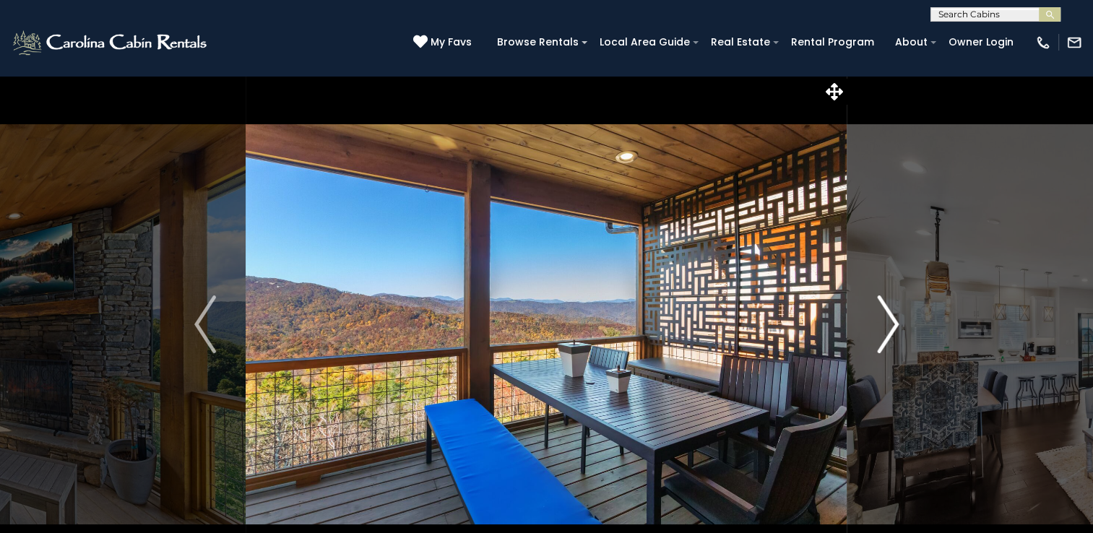
click at [877, 319] on img "Next" at bounding box center [888, 325] width 22 height 58
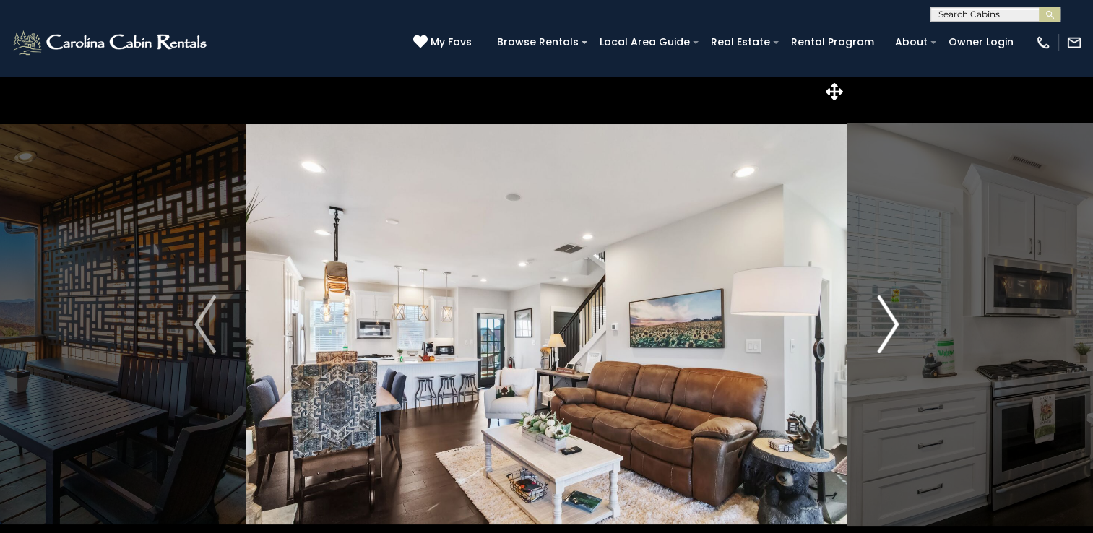
click at [877, 319] on img "Next" at bounding box center [888, 325] width 22 height 58
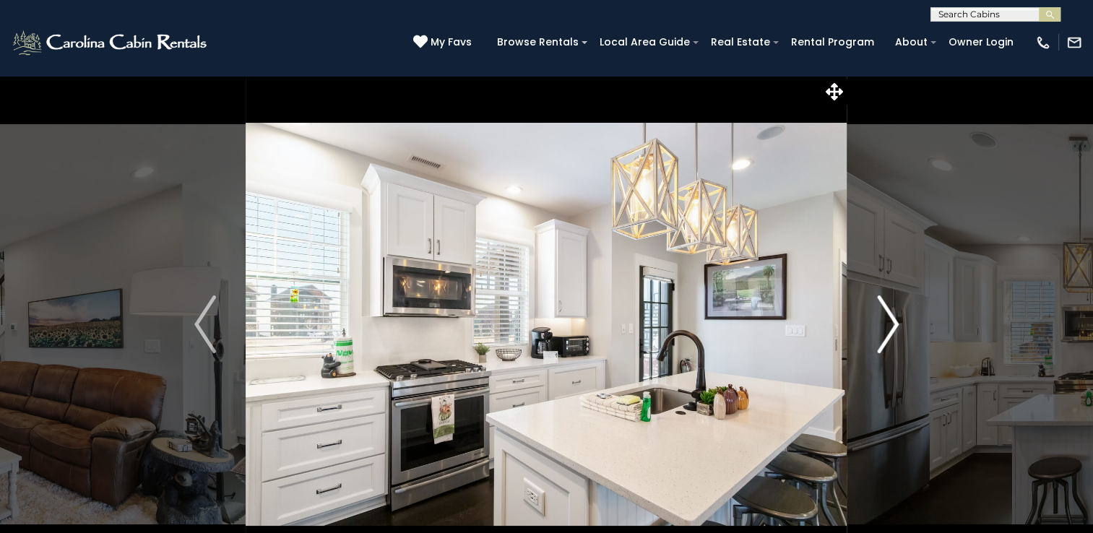
click at [877, 319] on img "Next" at bounding box center [888, 325] width 22 height 58
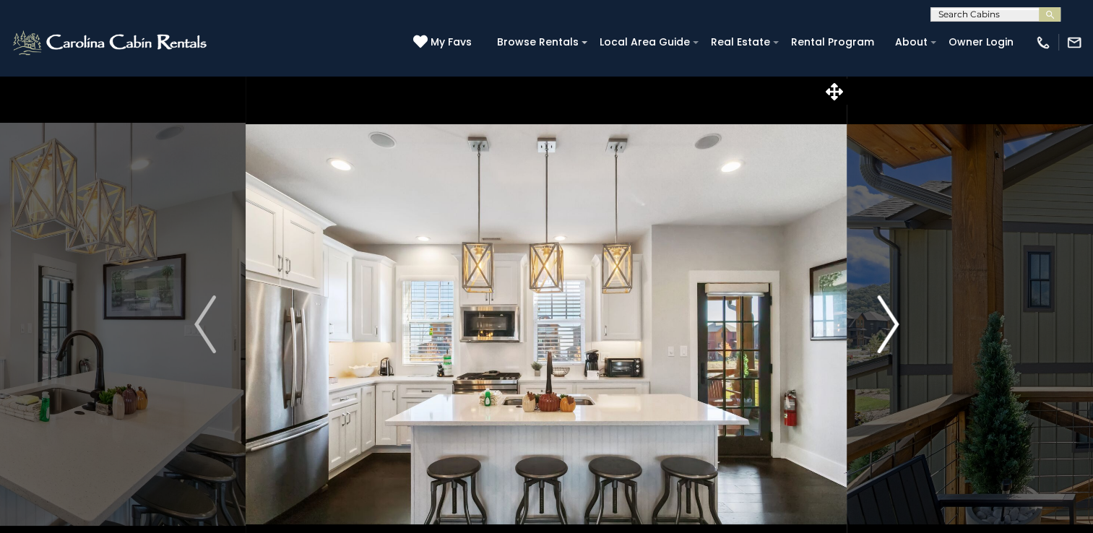
click at [877, 319] on img "Next" at bounding box center [888, 325] width 22 height 58
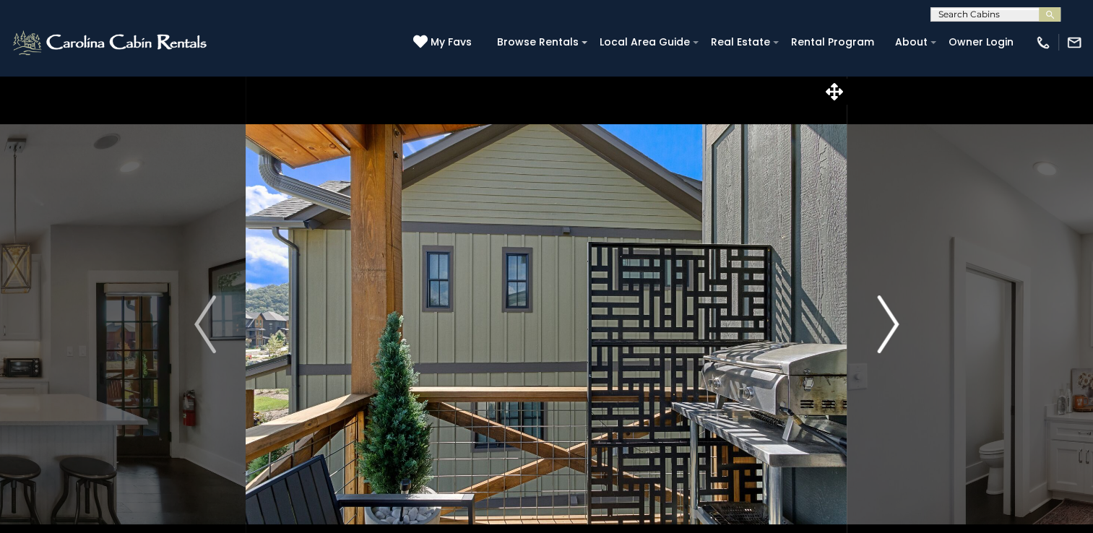
click at [877, 319] on img "Next" at bounding box center [888, 325] width 22 height 58
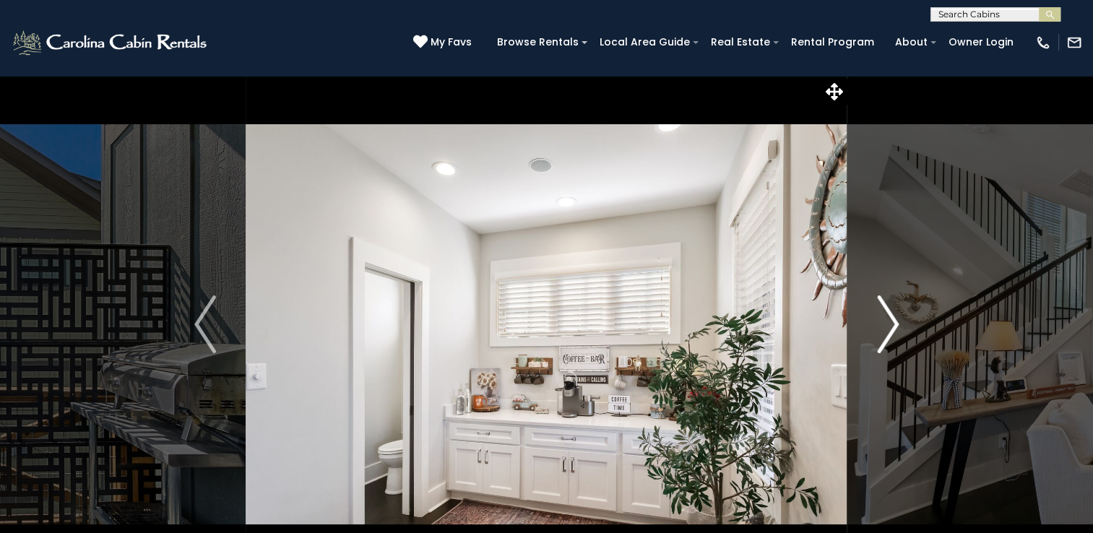
click at [877, 319] on img "Next" at bounding box center [888, 325] width 22 height 58
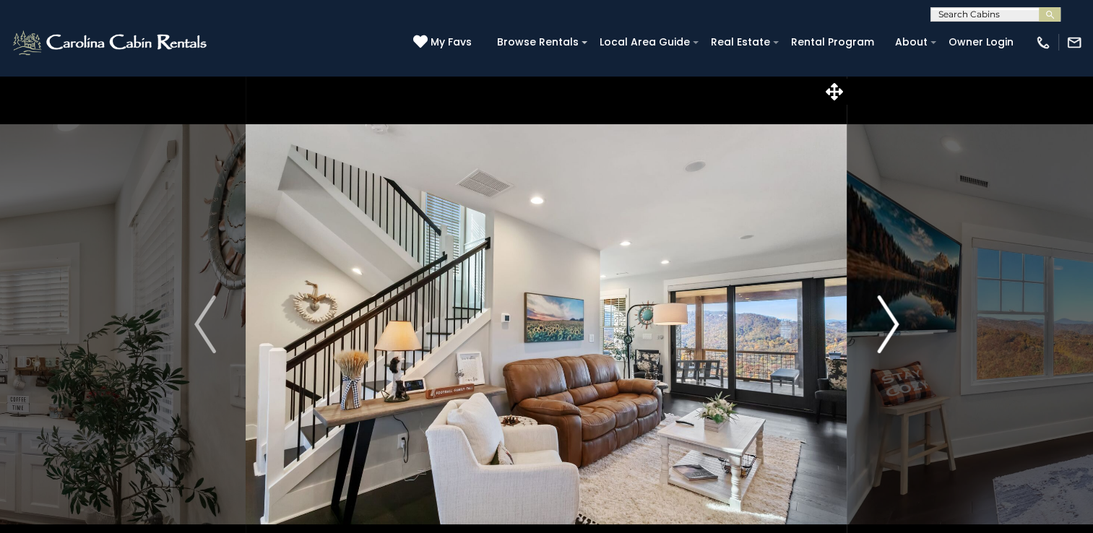
click at [877, 319] on img "Next" at bounding box center [888, 325] width 22 height 58
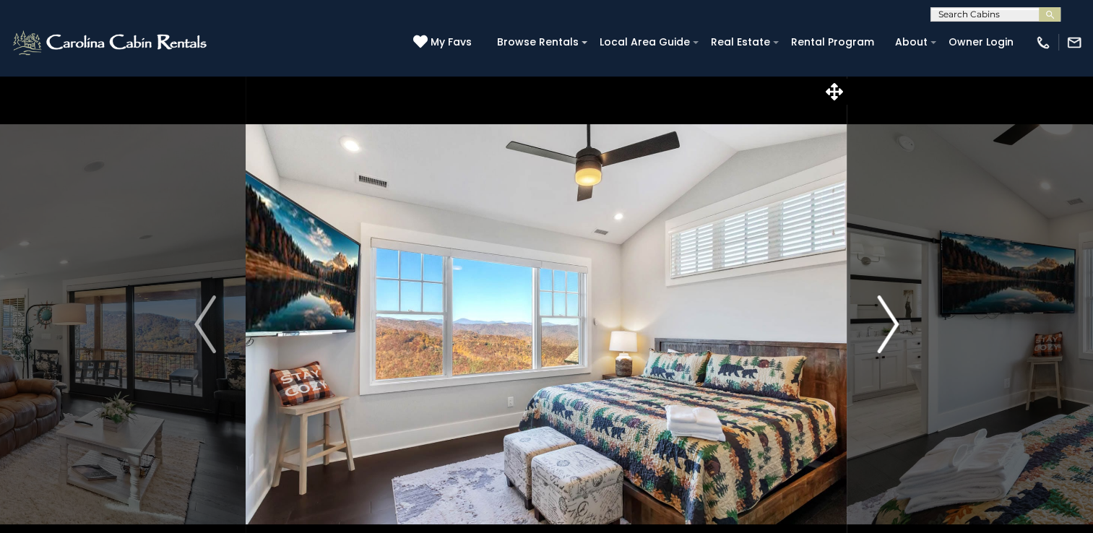
click at [877, 319] on img "Next" at bounding box center [888, 325] width 22 height 58
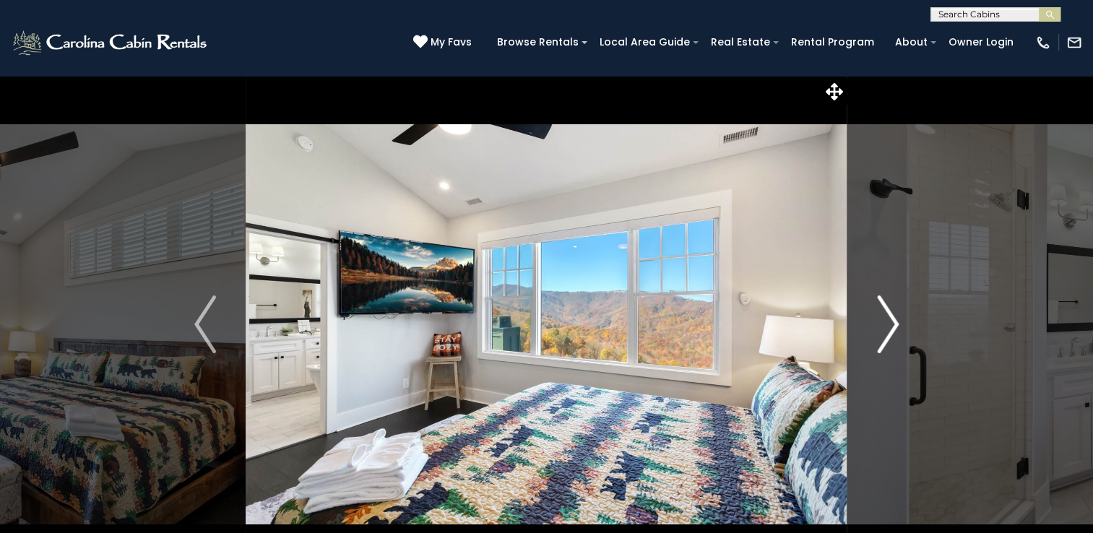
click at [877, 319] on img "Next" at bounding box center [888, 325] width 22 height 58
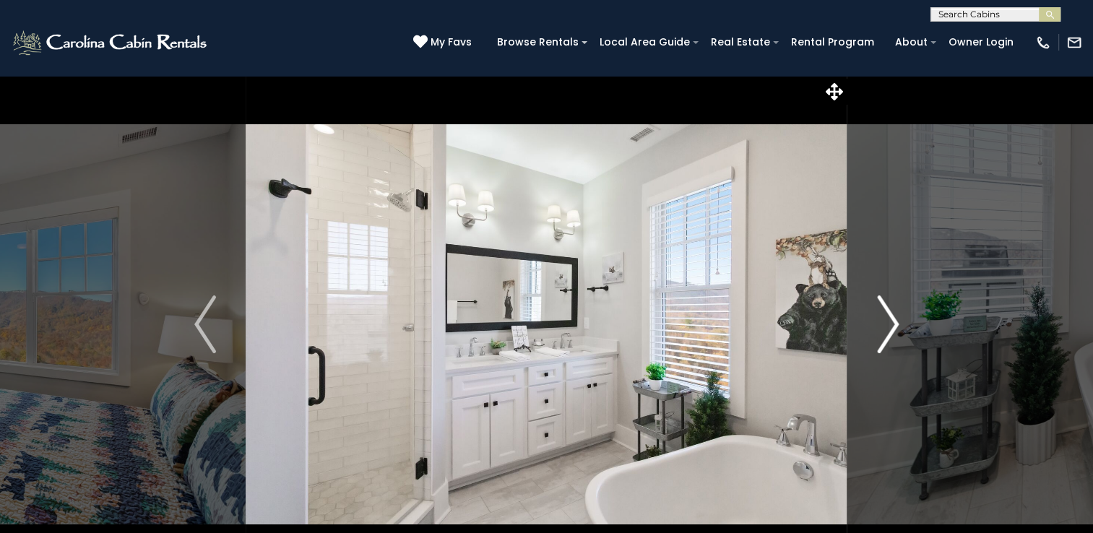
click at [877, 319] on img "Next" at bounding box center [888, 325] width 22 height 58
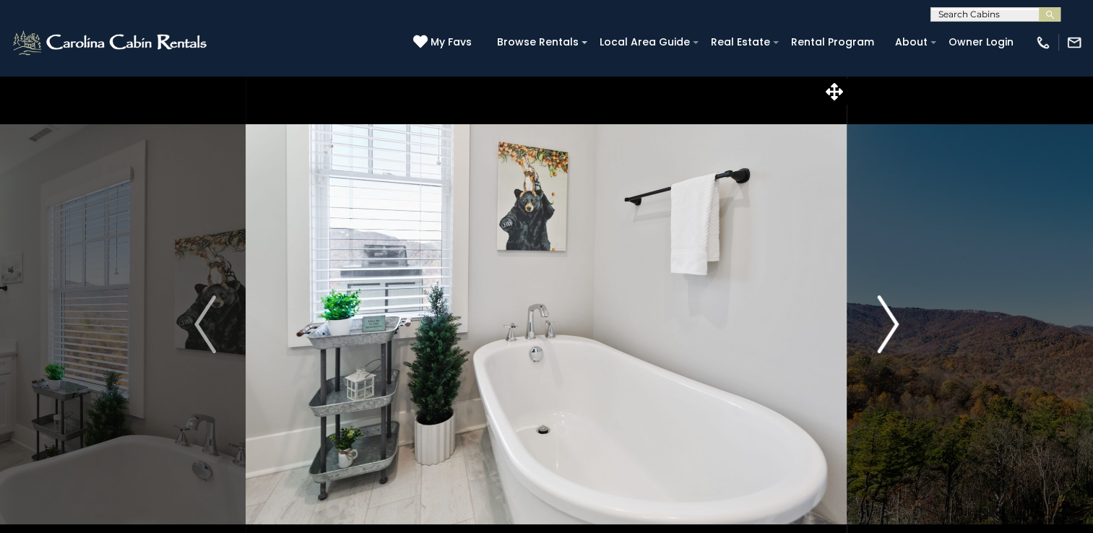
click at [877, 319] on img "Next" at bounding box center [888, 325] width 22 height 58
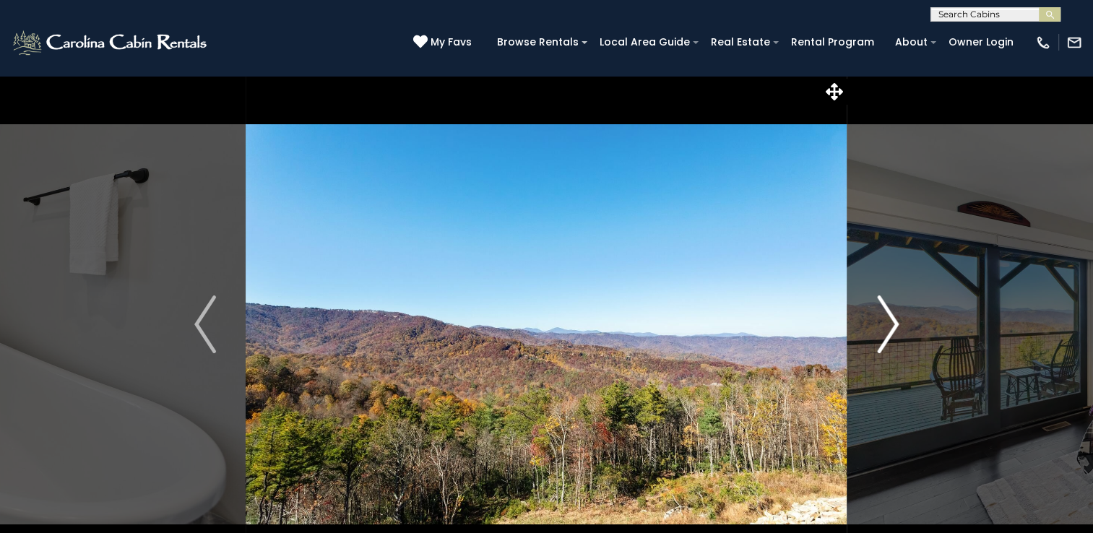
click at [877, 319] on img "Next" at bounding box center [888, 325] width 22 height 58
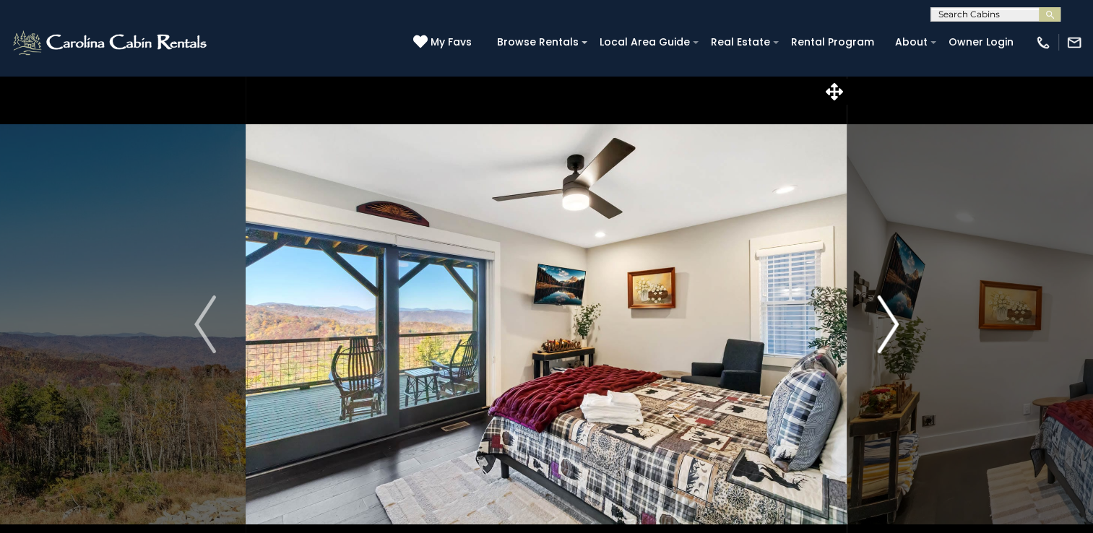
click at [877, 319] on img "Next" at bounding box center [888, 325] width 22 height 58
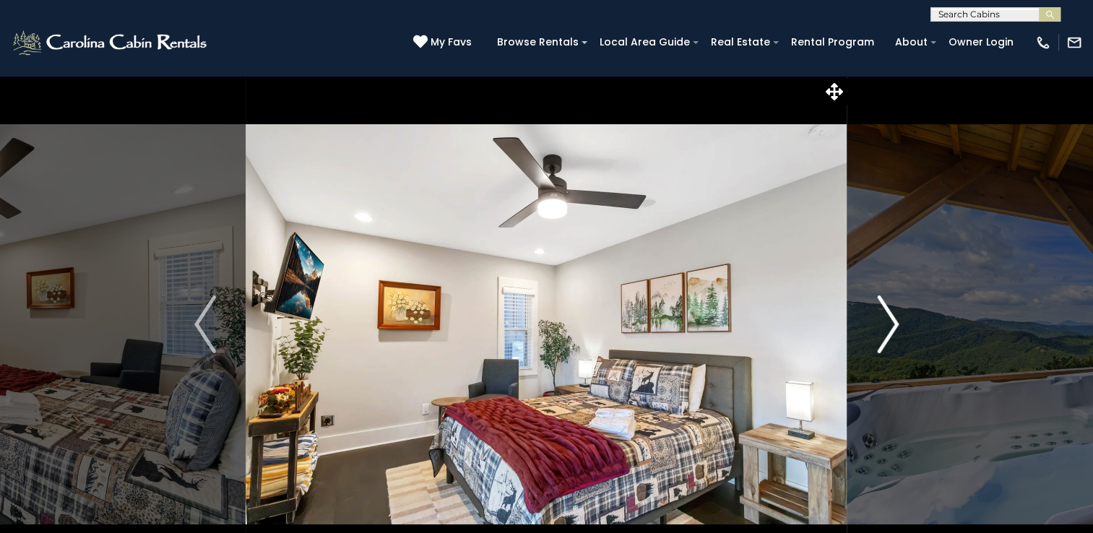
click at [877, 319] on img "Next" at bounding box center [888, 325] width 22 height 58
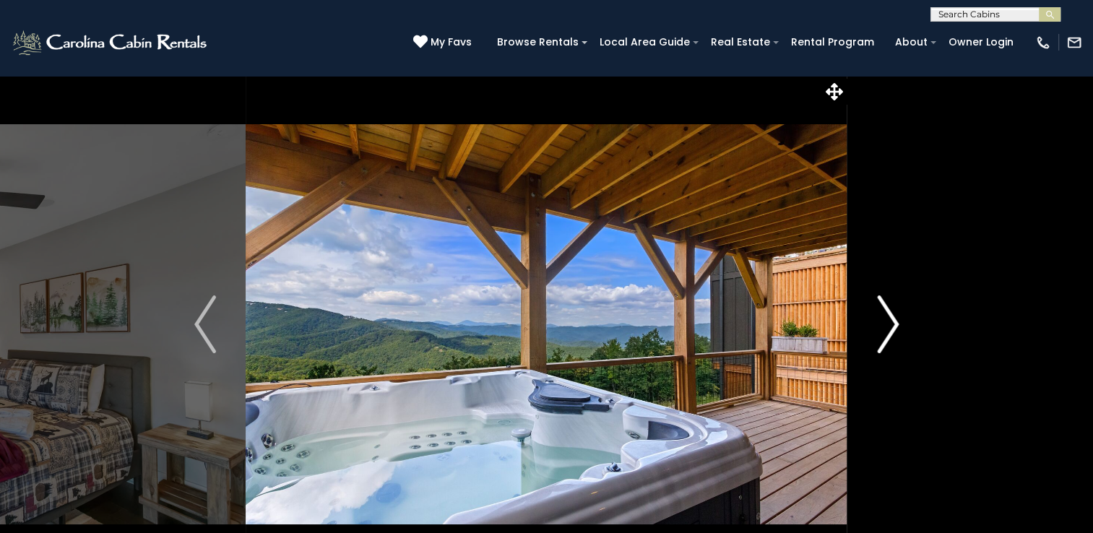
click at [877, 319] on img "Next" at bounding box center [888, 325] width 22 height 58
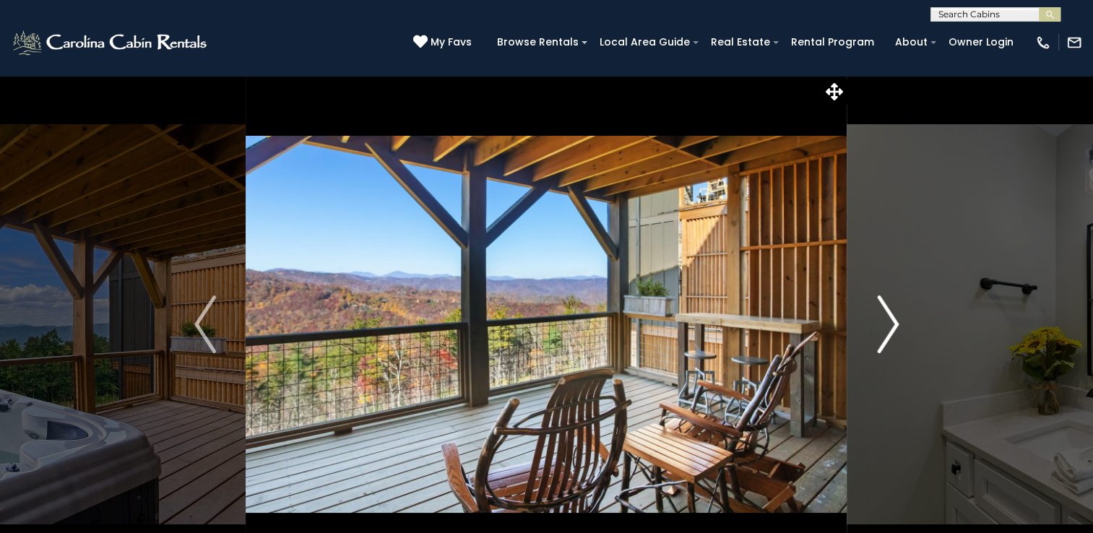
click at [877, 319] on img "Next" at bounding box center [888, 325] width 22 height 58
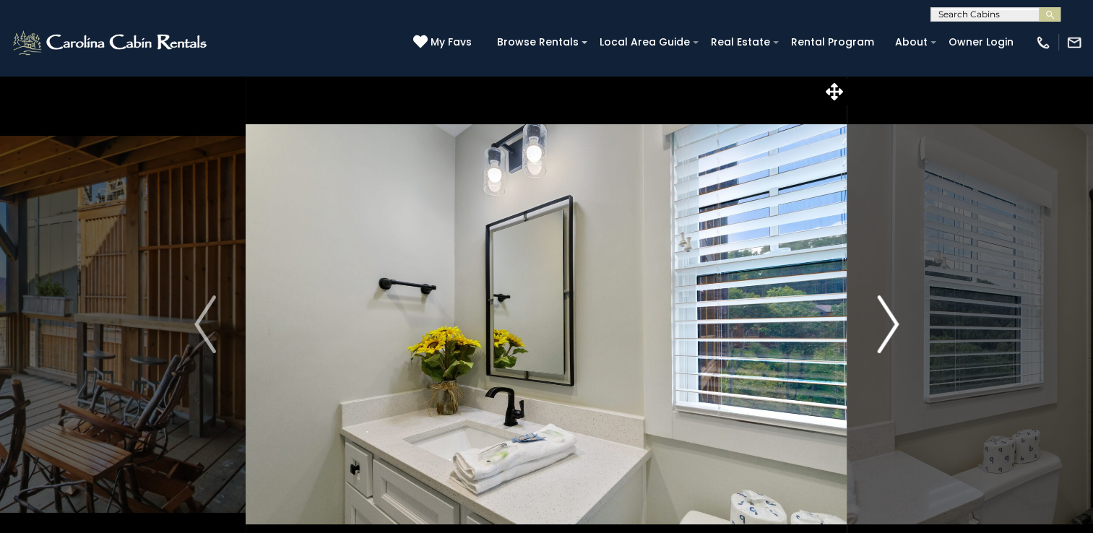
click at [877, 319] on img "Next" at bounding box center [888, 325] width 22 height 58
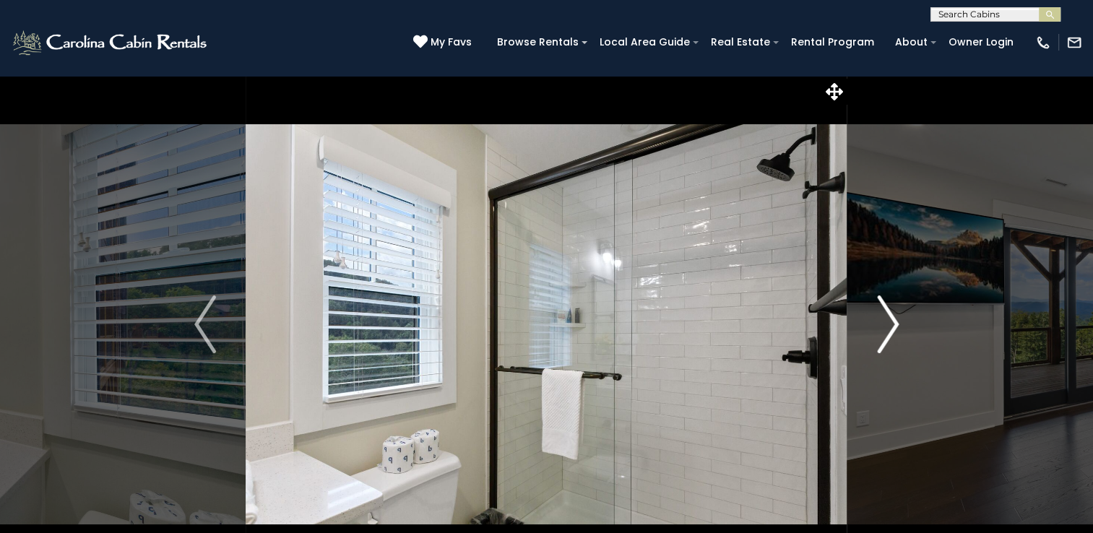
click at [877, 319] on img "Next" at bounding box center [888, 325] width 22 height 58
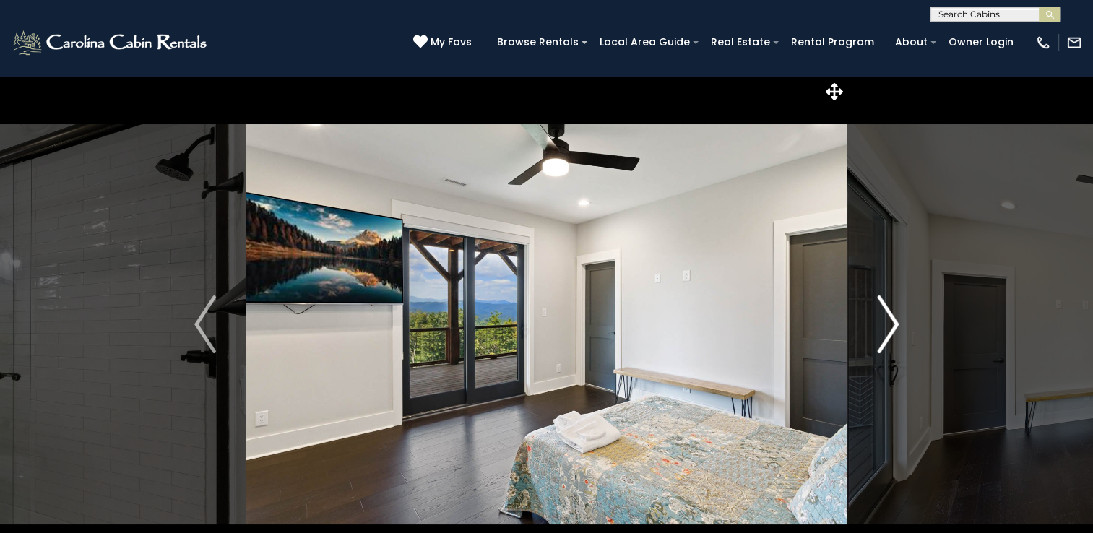
click at [877, 319] on img "Next" at bounding box center [888, 325] width 22 height 58
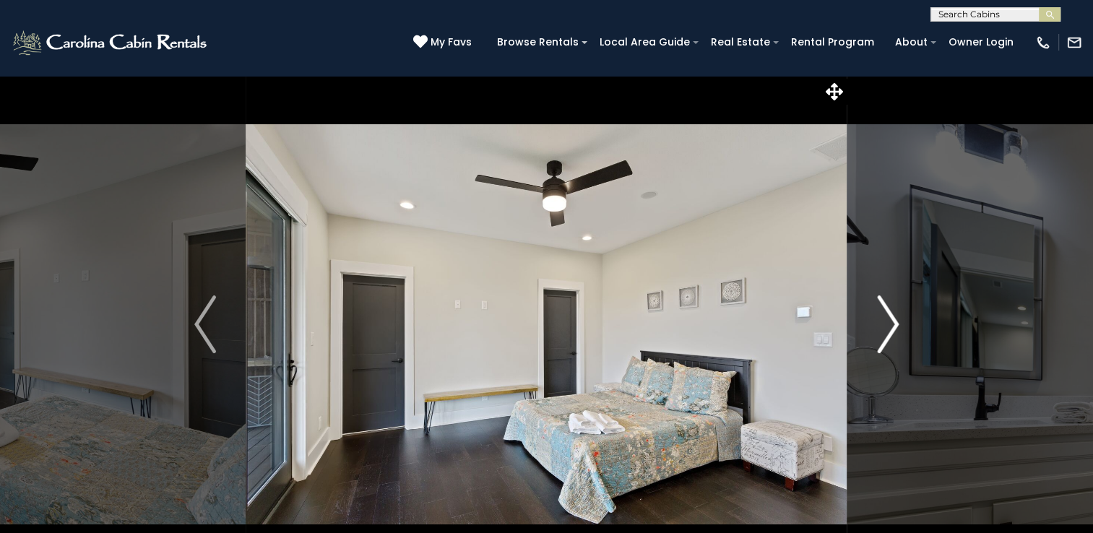
click at [877, 320] on img "Next" at bounding box center [888, 325] width 22 height 58
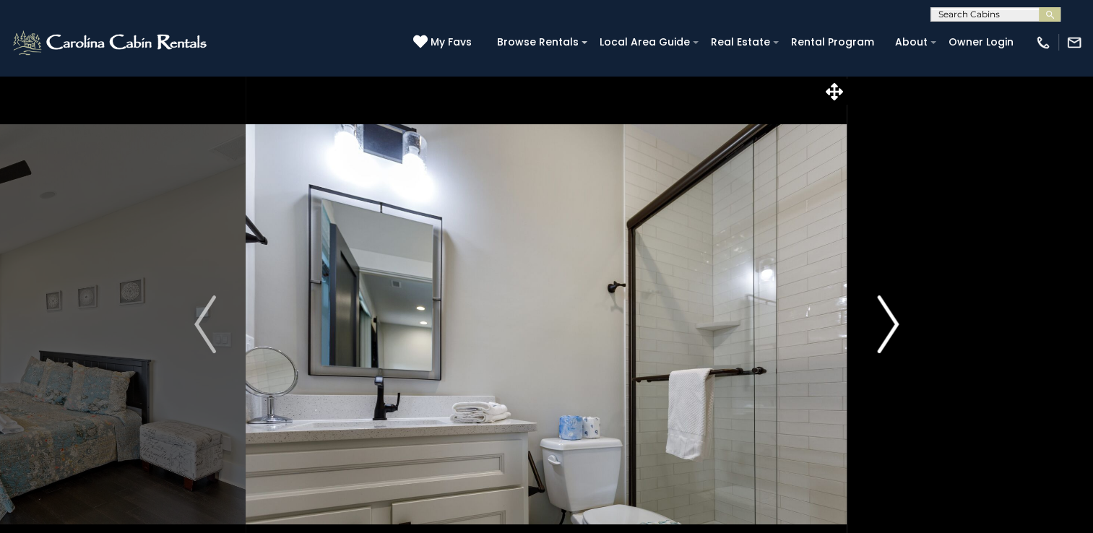
click at [877, 320] on img "Next" at bounding box center [888, 325] width 22 height 58
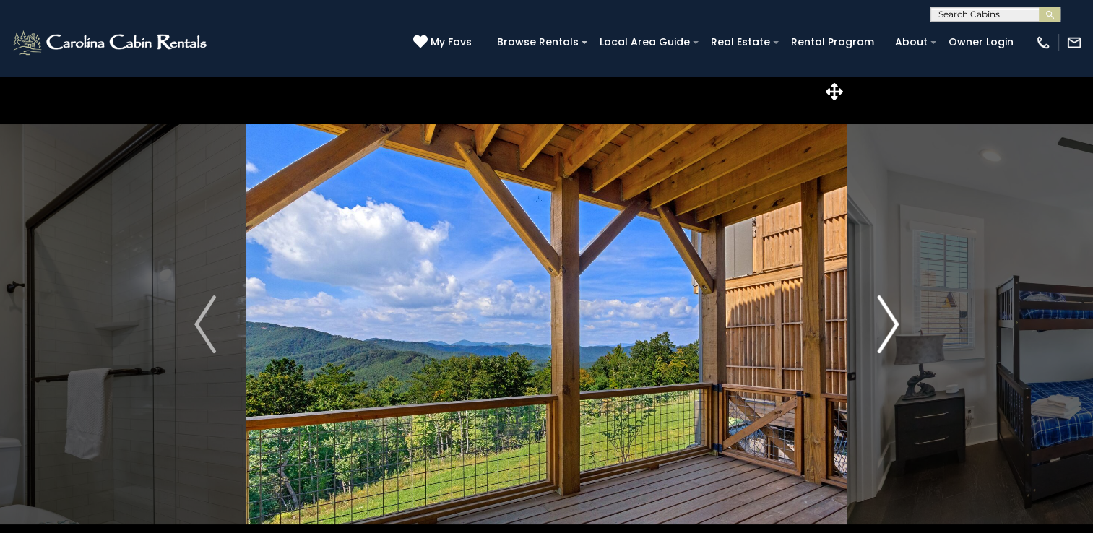
click at [877, 320] on img "Next" at bounding box center [888, 325] width 22 height 58
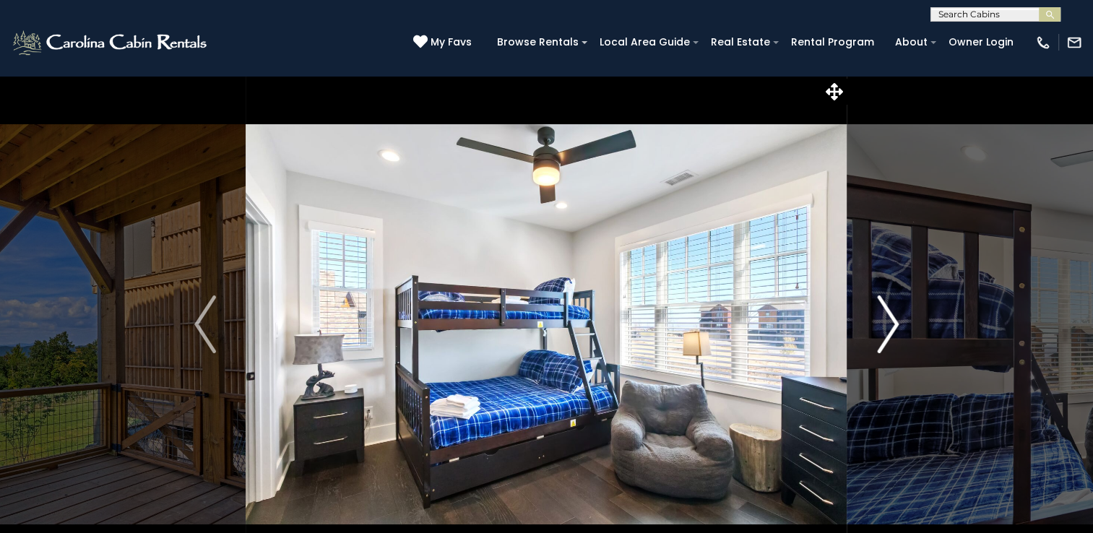
click at [877, 320] on img "Next" at bounding box center [888, 325] width 22 height 58
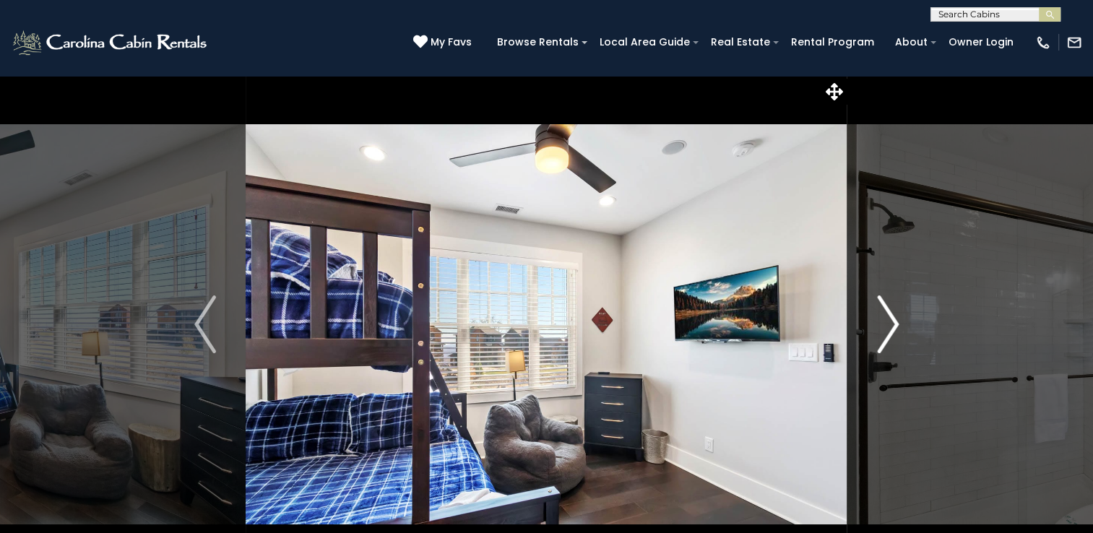
click at [877, 320] on img "Next" at bounding box center [888, 325] width 22 height 58
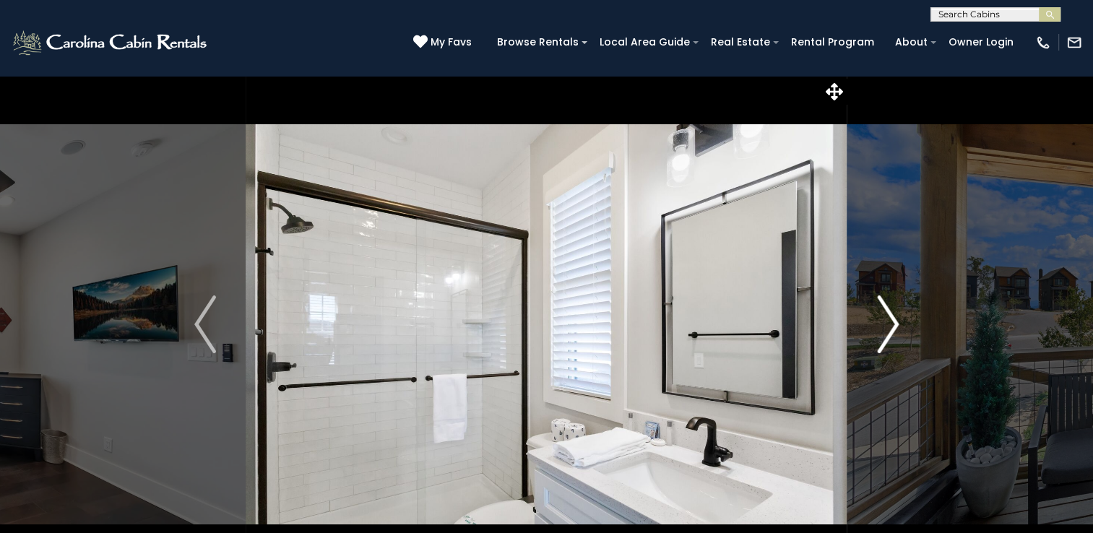
click at [877, 320] on img "Next" at bounding box center [888, 325] width 22 height 58
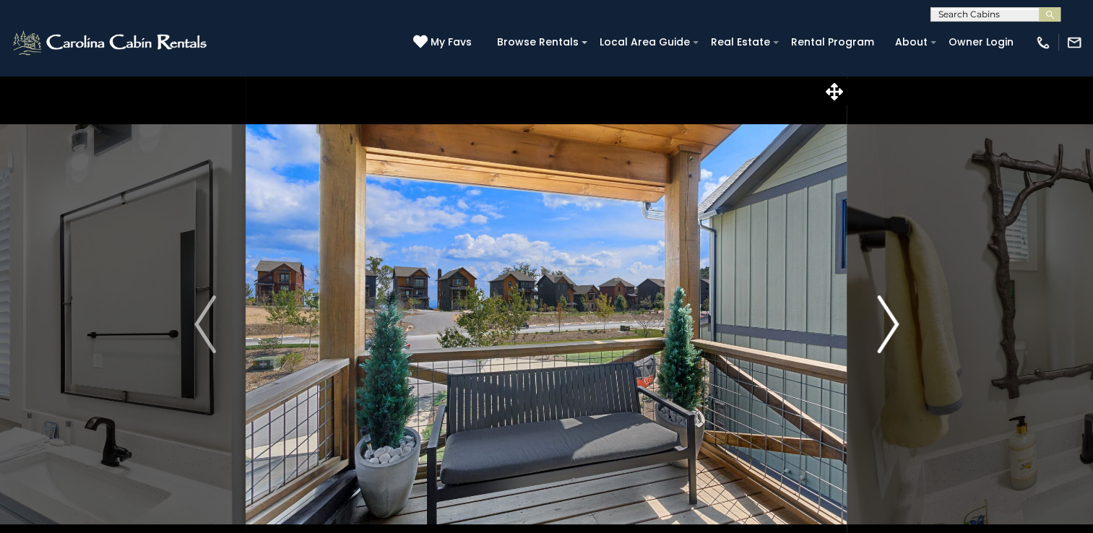
click at [876, 321] on button "Next" at bounding box center [887, 324] width 81 height 499
